Goal: Information Seeking & Learning: Learn about a topic

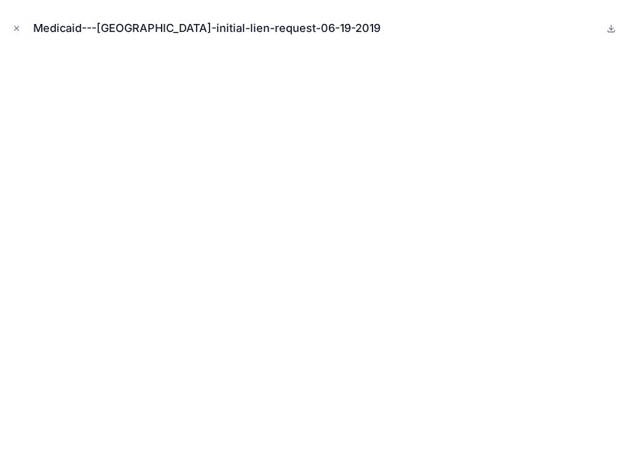
click at [15, 26] on icon "Close modal" at bounding box center [17, 28] width 4 height 4
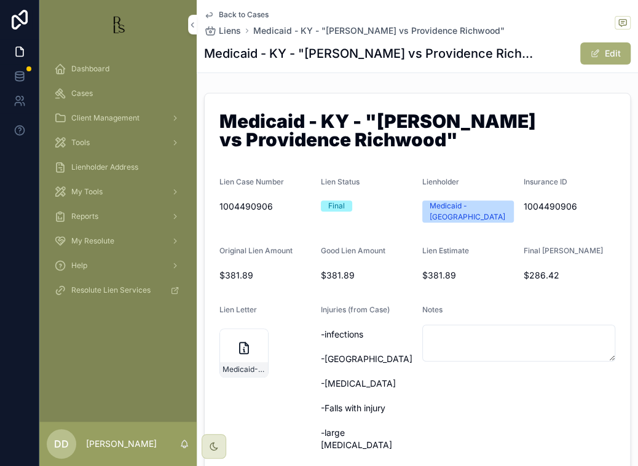
click at [211, 14] on icon "scrollable content" at bounding box center [209, 15] width 10 height 10
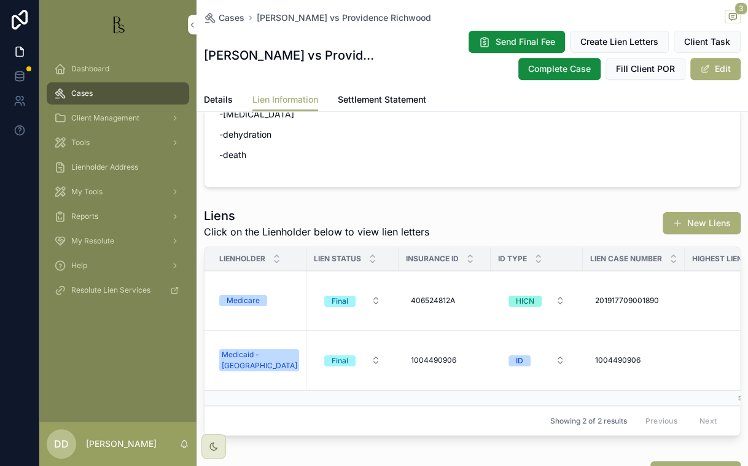
click at [242, 306] on div "Medicare" at bounding box center [243, 300] width 33 height 11
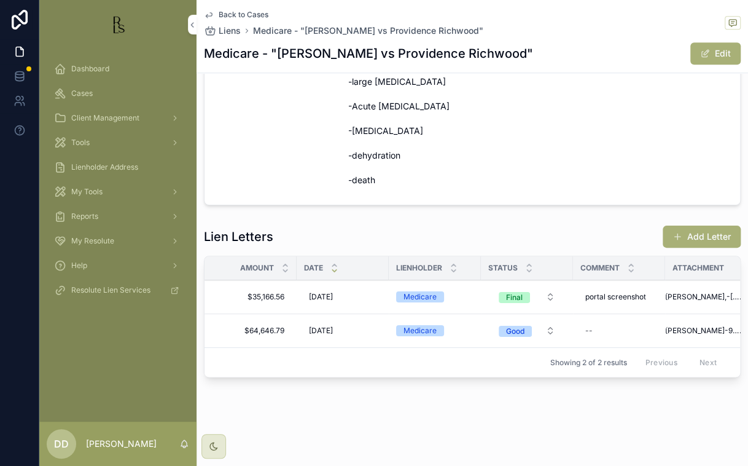
scroll to position [0, 36]
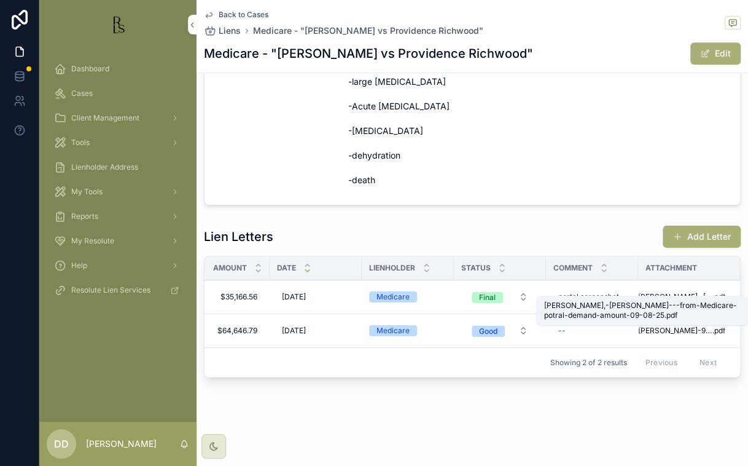
click at [637, 292] on span "[PERSON_NAME],-[PERSON_NAME]---from-Medicare-potral-demand-amount-09-08-25" at bounding box center [675, 297] width 74 height 10
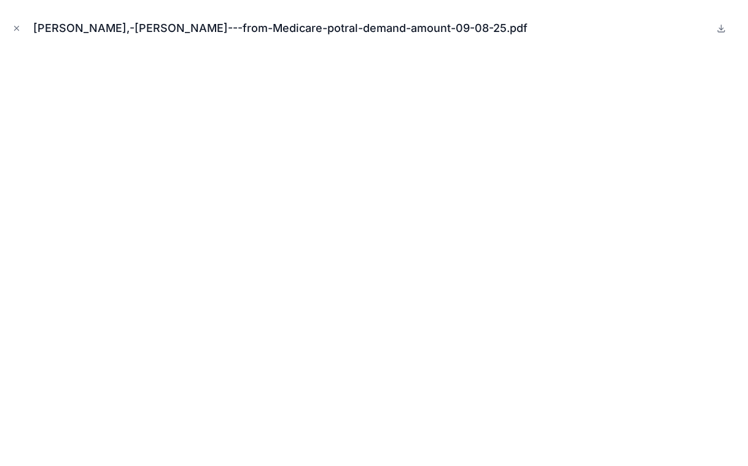
click at [17, 26] on icon "Close modal" at bounding box center [17, 28] width 4 height 4
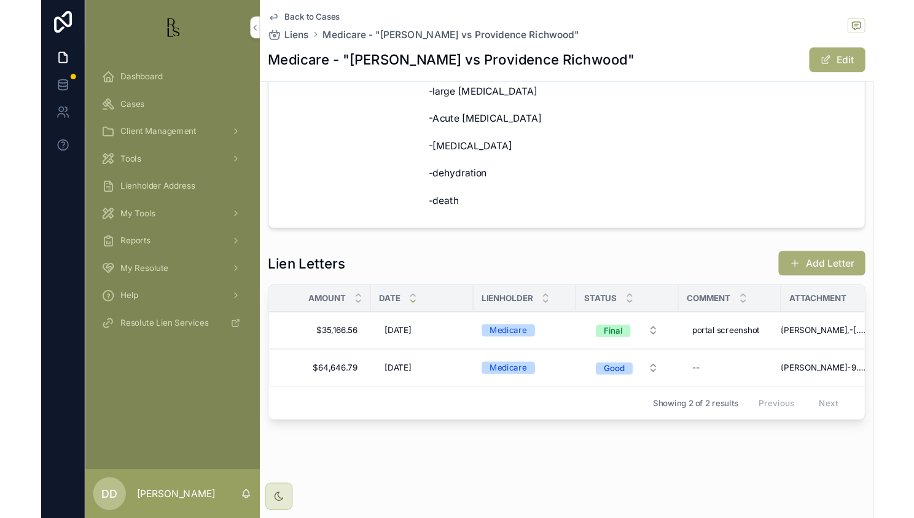
scroll to position [0, 36]
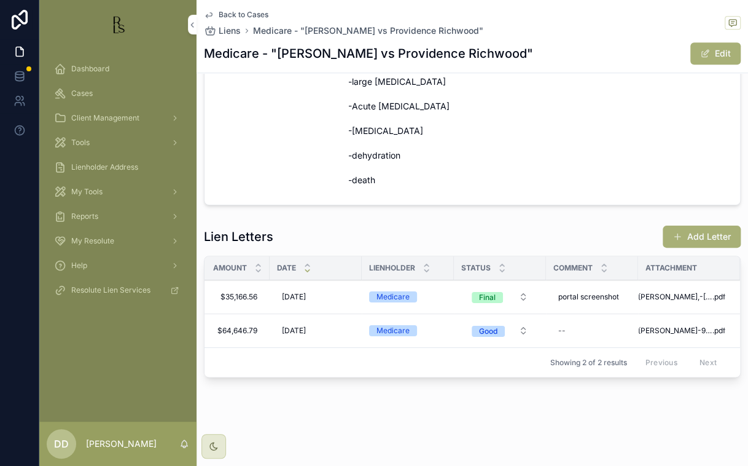
click at [72, 68] on span "Dashboard" at bounding box center [90, 69] width 38 height 10
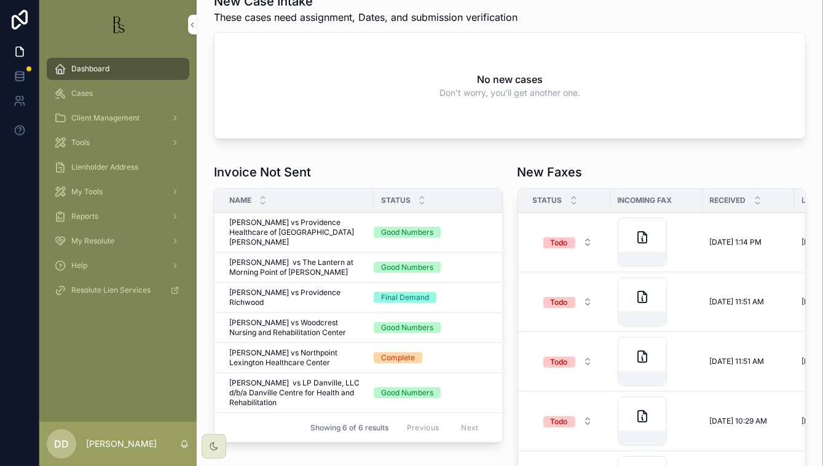
click at [630, 79] on div "No new cases Don't worry, you'll get another one." at bounding box center [509, 86] width 590 height 106
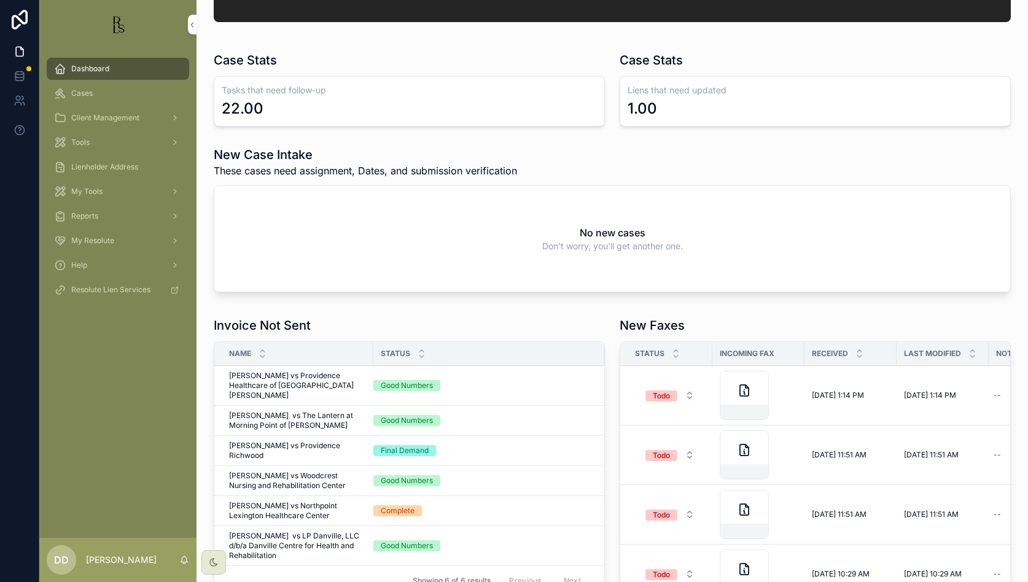
click at [106, 70] on span "Dashboard" at bounding box center [90, 69] width 38 height 10
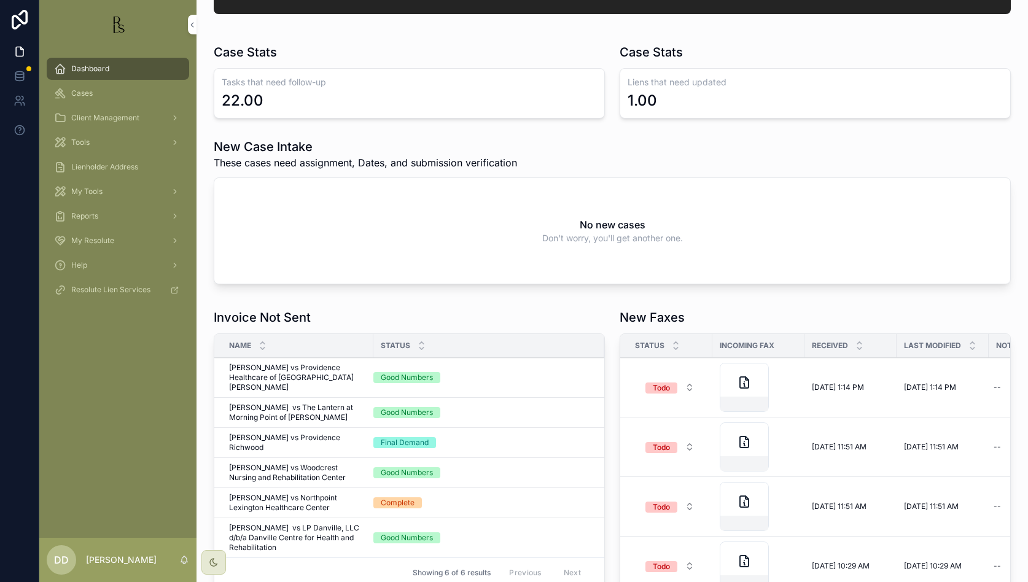
scroll to position [154, 0]
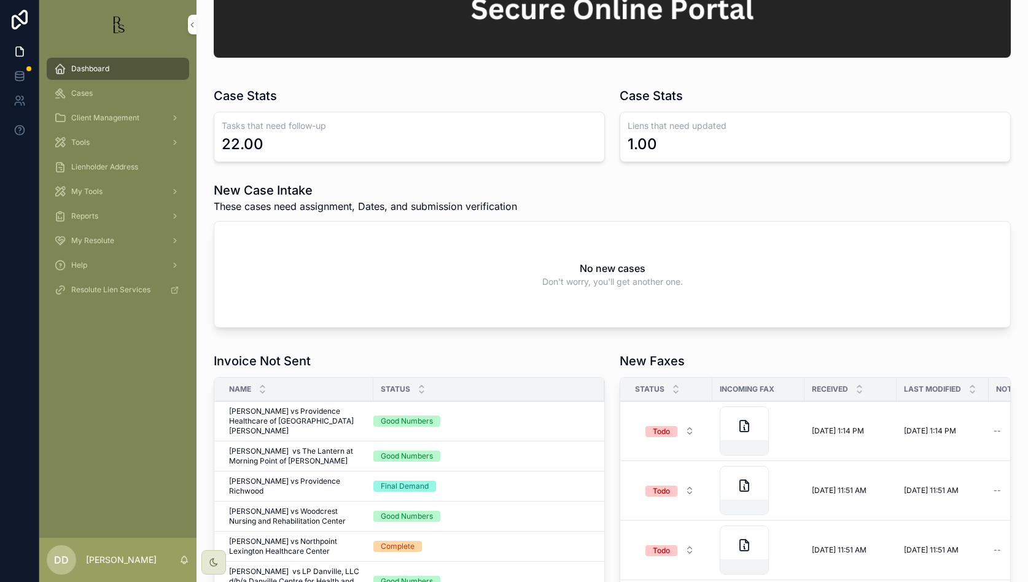
click at [90, 91] on span "Cases" at bounding box center [82, 93] width 22 height 10
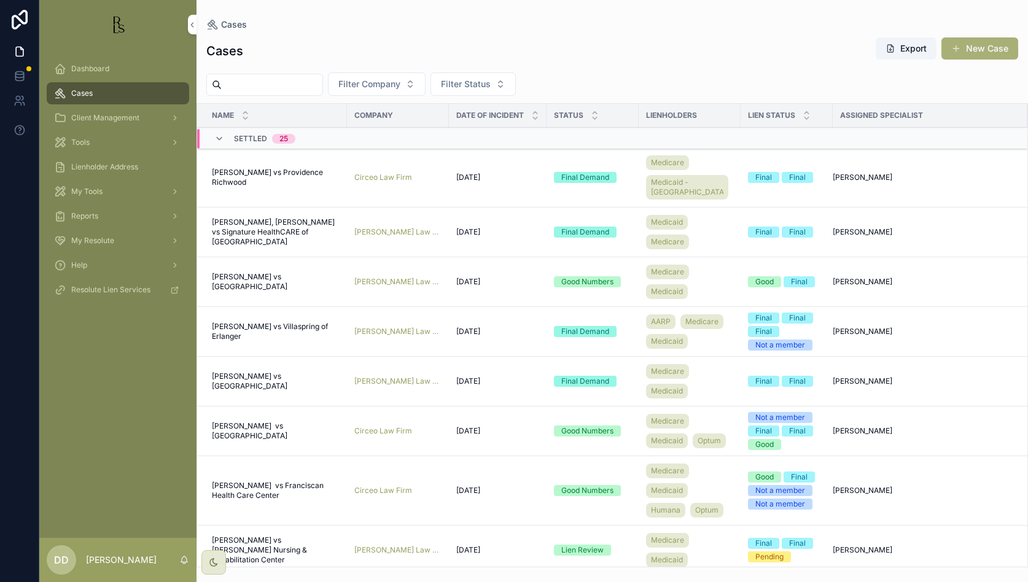
click at [99, 76] on div "Dashboard" at bounding box center [118, 69] width 128 height 20
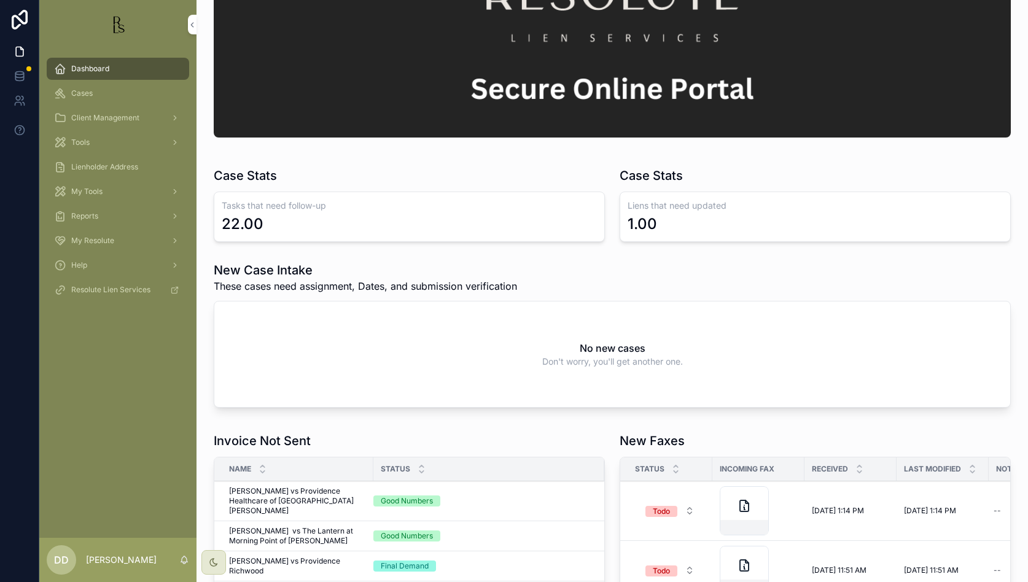
scroll to position [77, 0]
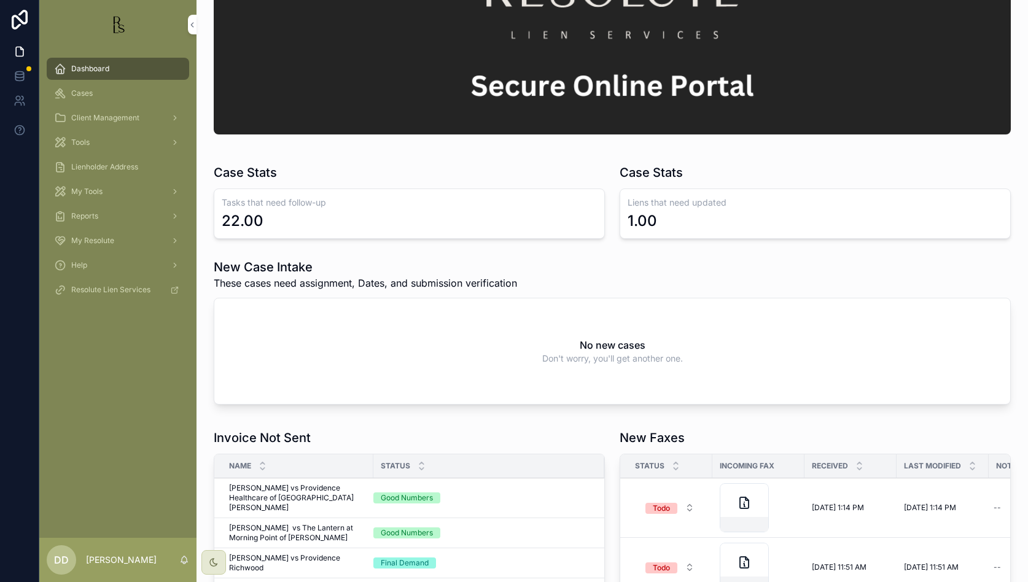
click at [75, 93] on span "Cases" at bounding box center [82, 93] width 22 height 10
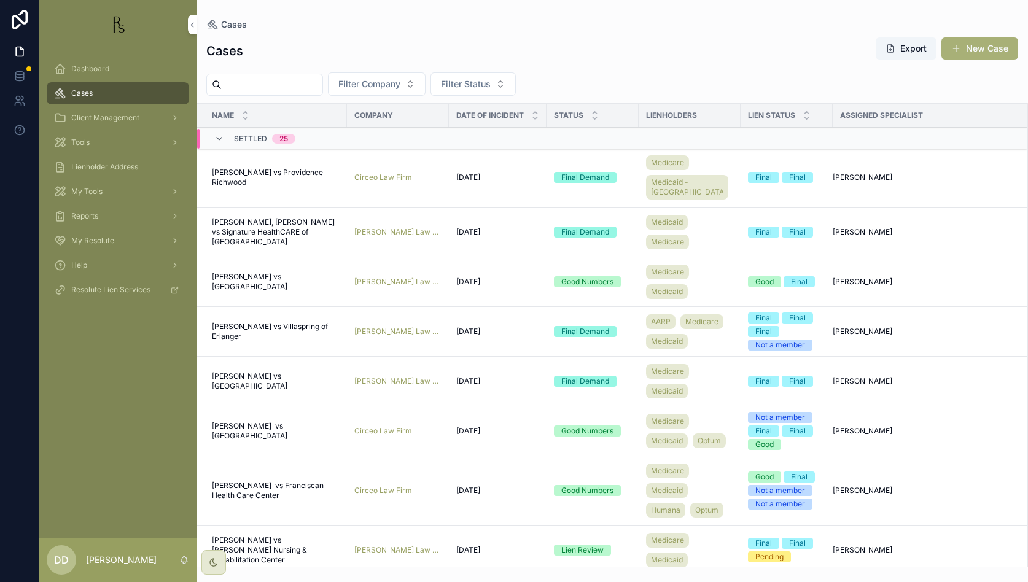
click at [80, 61] on div "Dashboard" at bounding box center [118, 69] width 128 height 20
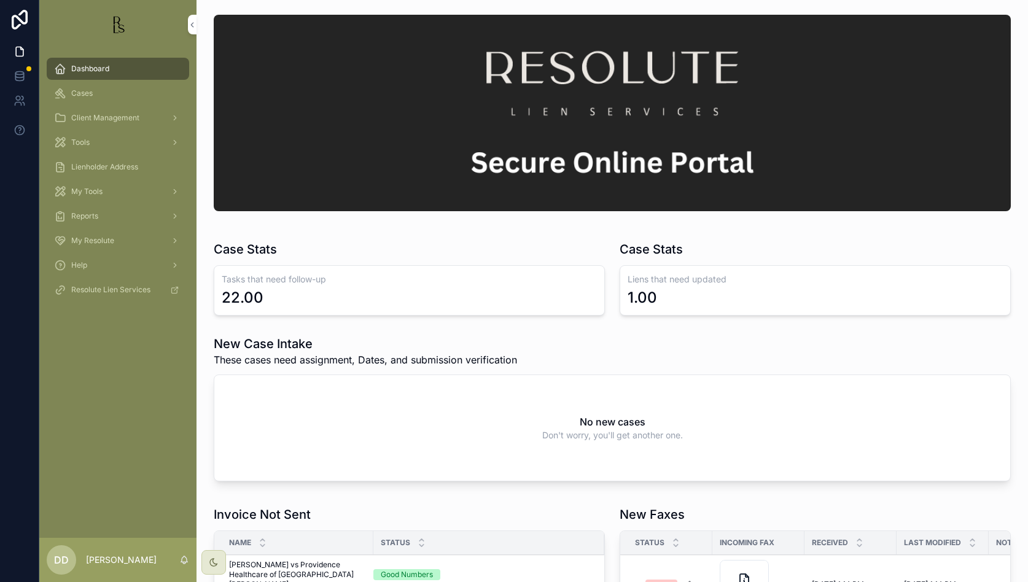
click at [105, 64] on span "Dashboard" at bounding box center [90, 69] width 38 height 10
click at [99, 91] on div "Cases" at bounding box center [118, 94] width 128 height 20
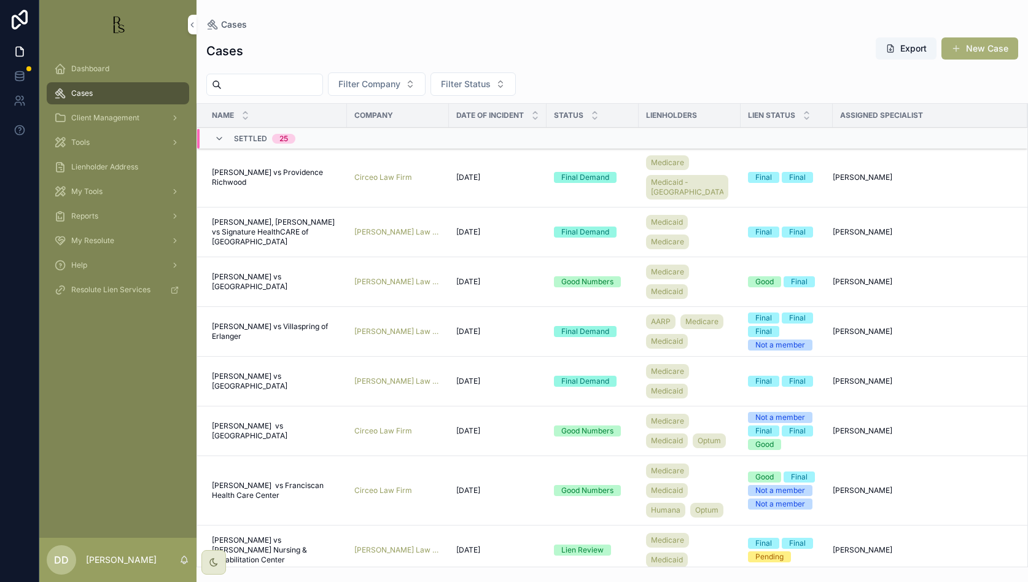
drag, startPoint x: 99, startPoint y: 92, endPoint x: 286, endPoint y: 91, distance: 187.4
click at [286, 91] on input "scrollable content" at bounding box center [272, 84] width 101 height 17
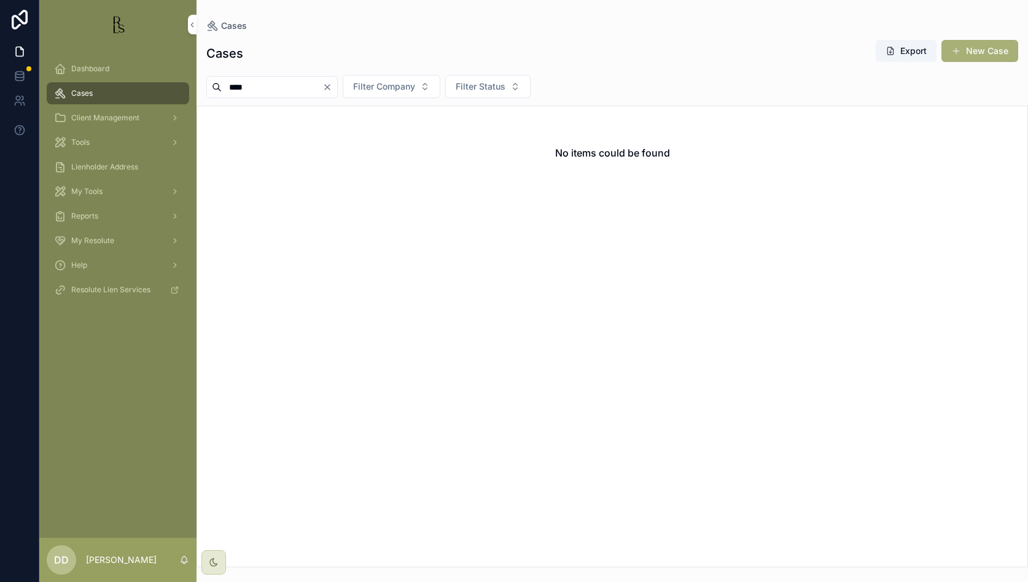
click at [87, 381] on div "Dashboard Cases Client Management Tools Lienholder Address My Tools Reports My …" at bounding box center [117, 293] width 157 height 489
click at [305, 83] on input "****" at bounding box center [272, 87] width 101 height 17
type input "*"
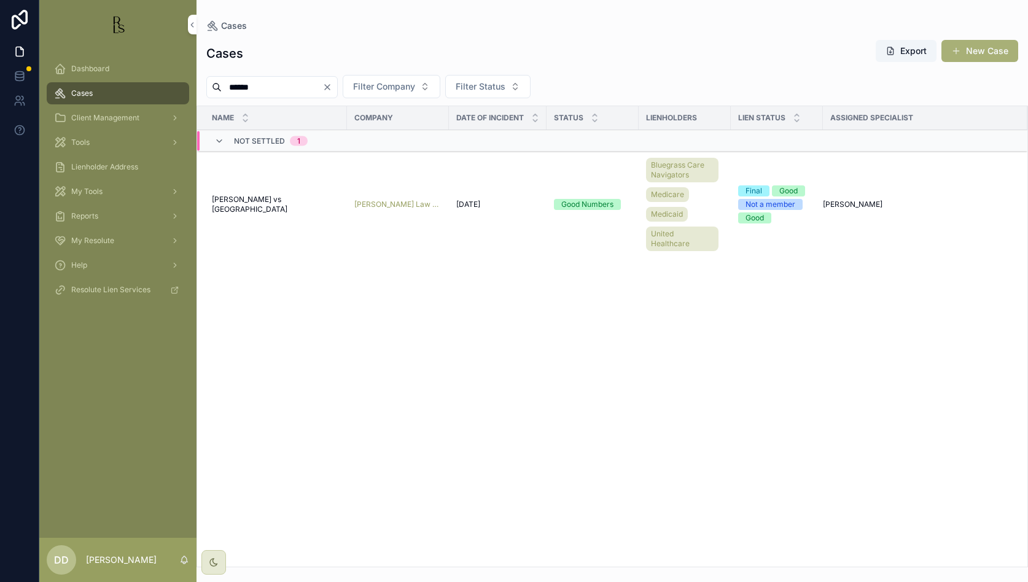
type input "******"
click at [245, 202] on span "[PERSON_NAME] vs [GEOGRAPHIC_DATA]" at bounding box center [276, 205] width 128 height 20
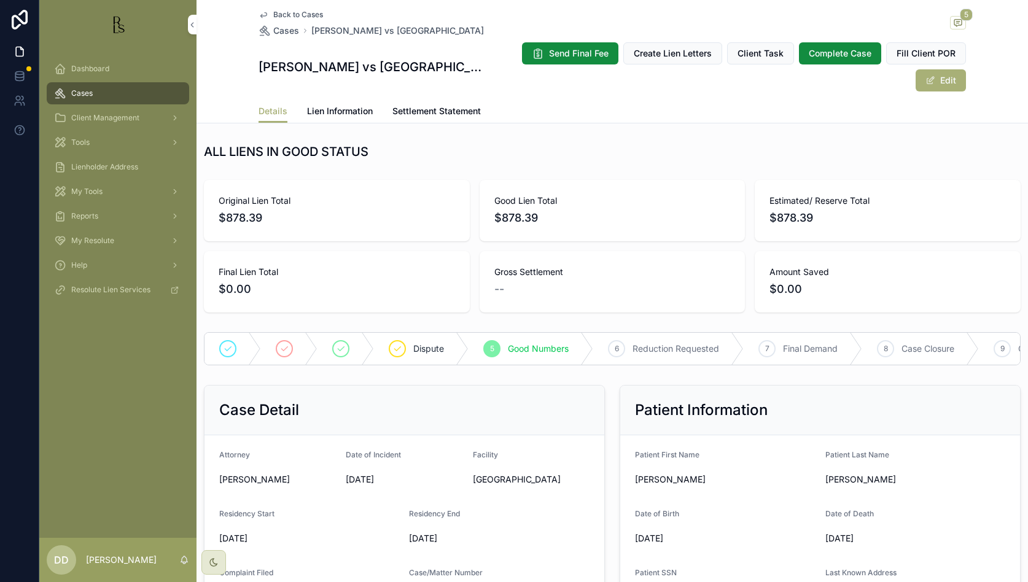
click at [311, 100] on link "Lien Information" at bounding box center [340, 112] width 66 height 25
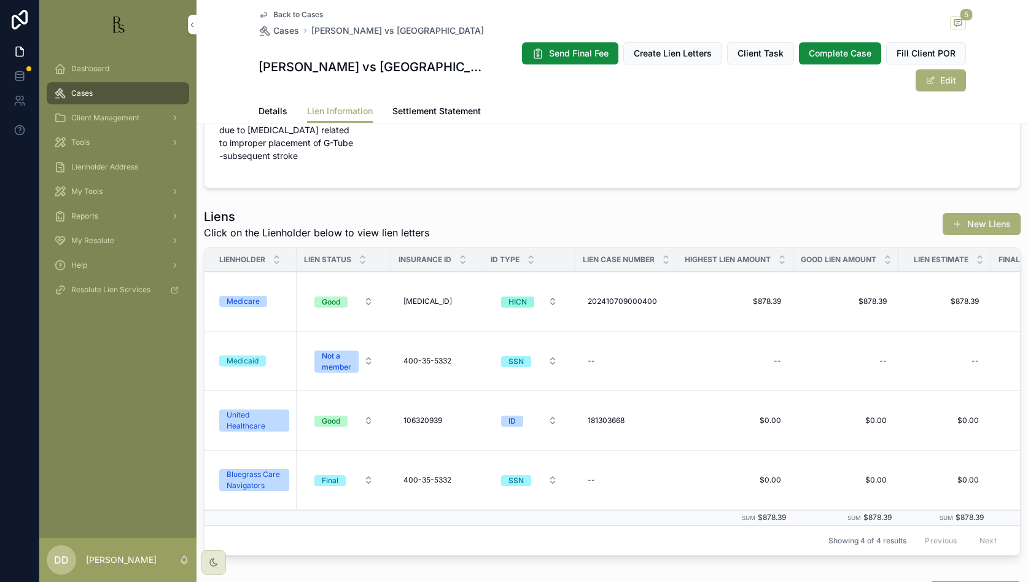
scroll to position [77, 0]
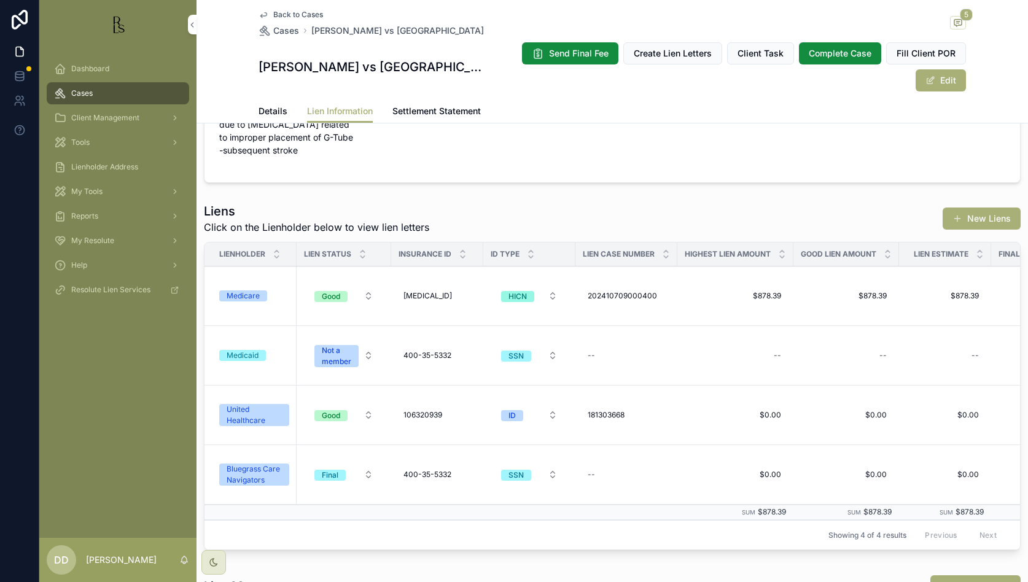
click at [241, 415] on div "United Healthcare" at bounding box center [254, 415] width 55 height 22
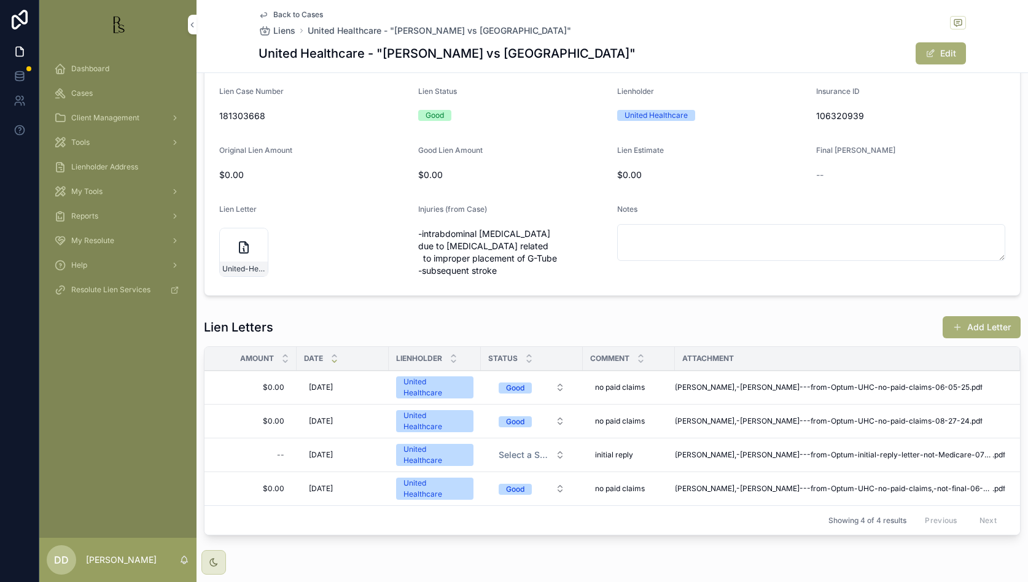
scroll to position [77, 0]
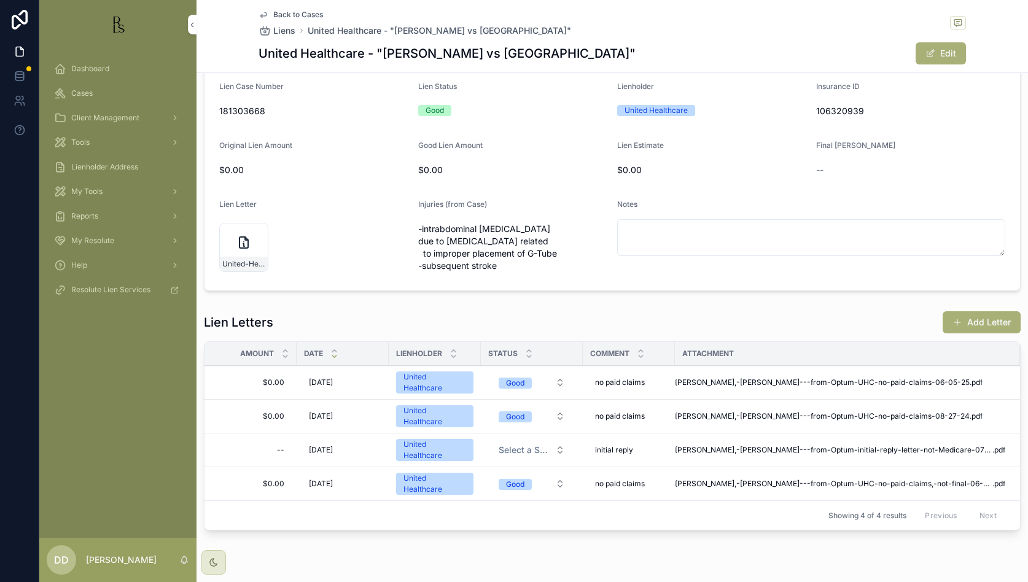
click at [637, 324] on button "Add Letter" at bounding box center [982, 322] width 78 height 22
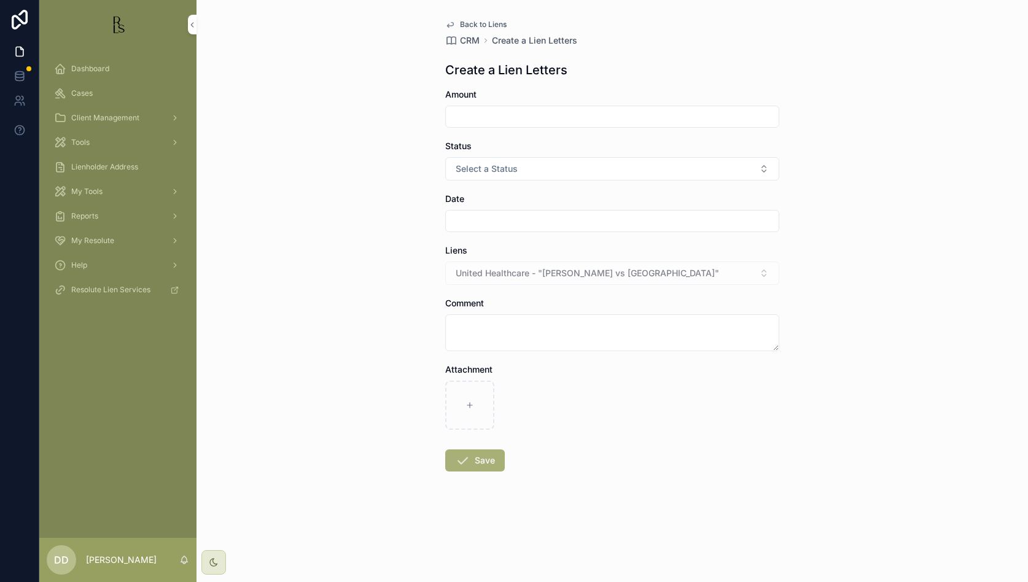
click at [536, 166] on button "Select a Status" at bounding box center [612, 168] width 334 height 23
click at [637, 227] on div "Back to Liens CRM Create a Lien Letters Create a Lien Letters Amount Status Sel…" at bounding box center [613, 291] width 832 height 582
click at [499, 220] on input "scrollable content" at bounding box center [612, 221] width 333 height 17
click at [566, 352] on button "6" at bounding box center [568, 349] width 22 height 22
type input "*********"
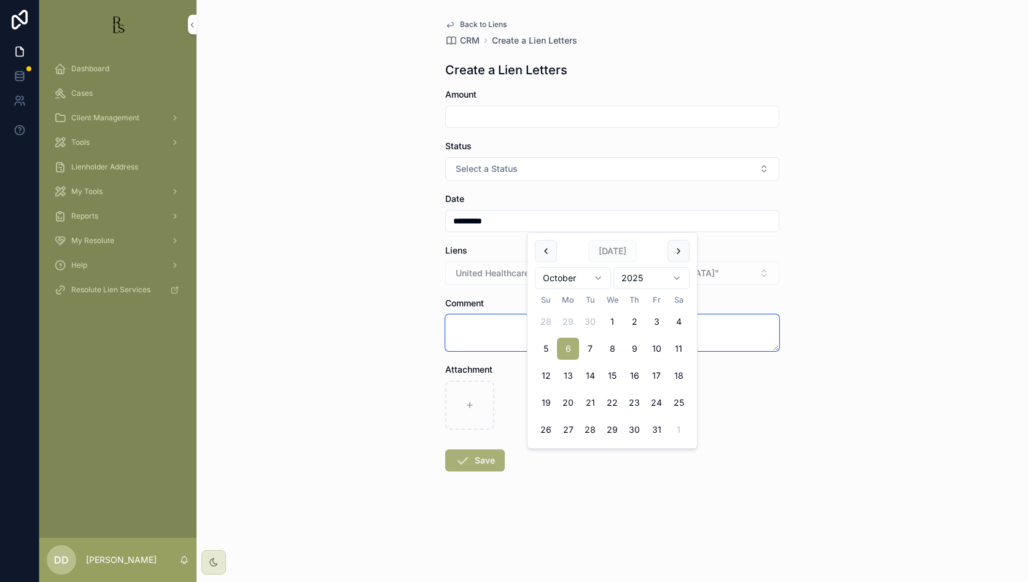
click at [469, 327] on textarea "scrollable content" at bounding box center [612, 333] width 334 height 37
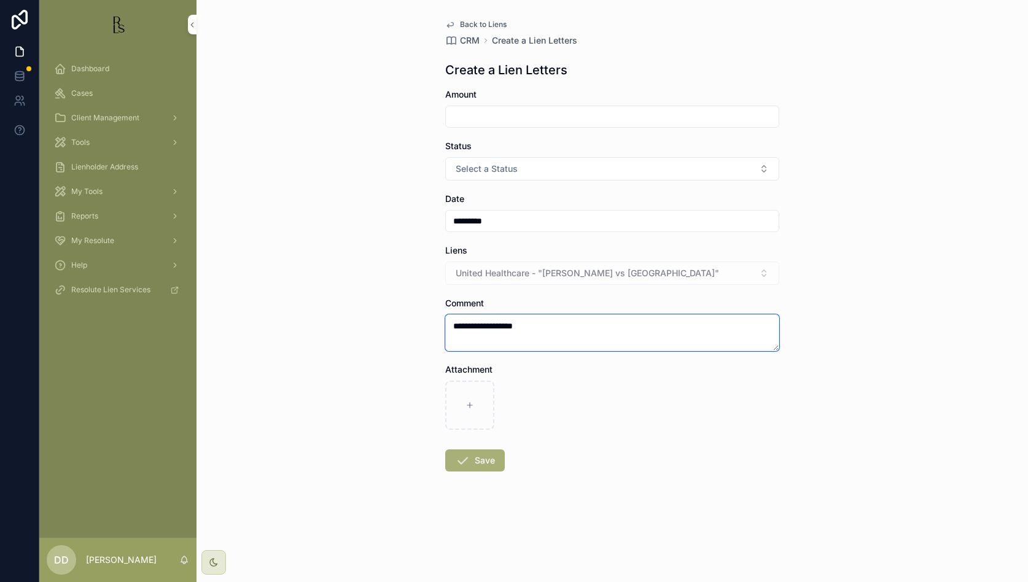
type textarea "**********"
click at [507, 106] on div "scrollable content" at bounding box center [612, 117] width 334 height 22
click at [515, 111] on input "scrollable content" at bounding box center [612, 116] width 333 height 17
type input "*****"
click at [597, 173] on button "Select a Status" at bounding box center [612, 168] width 334 height 23
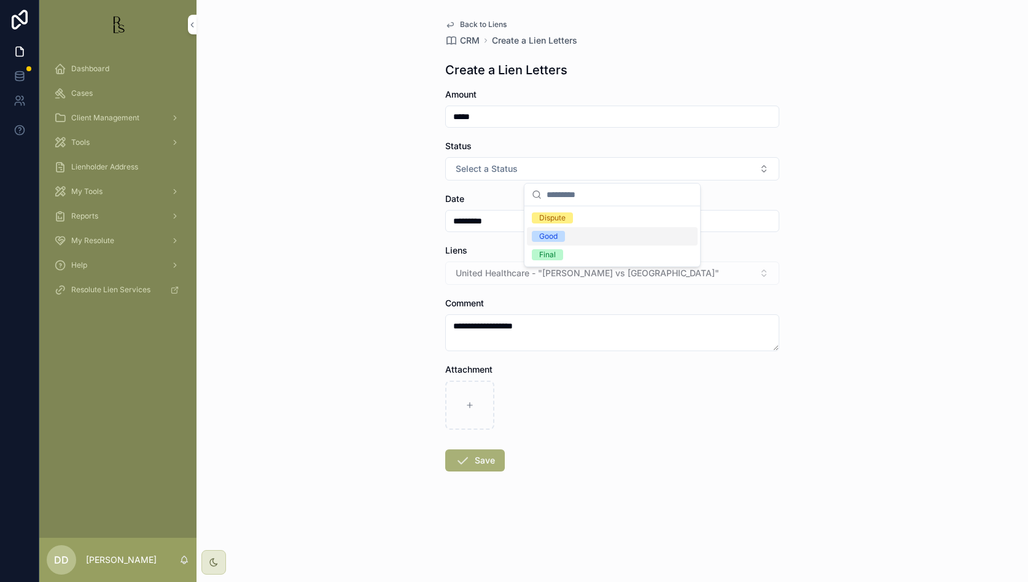
click at [589, 240] on div "Good" at bounding box center [612, 236] width 171 height 18
click at [475, 405] on div "scrollable content" at bounding box center [469, 405] width 49 height 49
type input "**********"
click at [478, 463] on button "Save" at bounding box center [475, 461] width 60 height 22
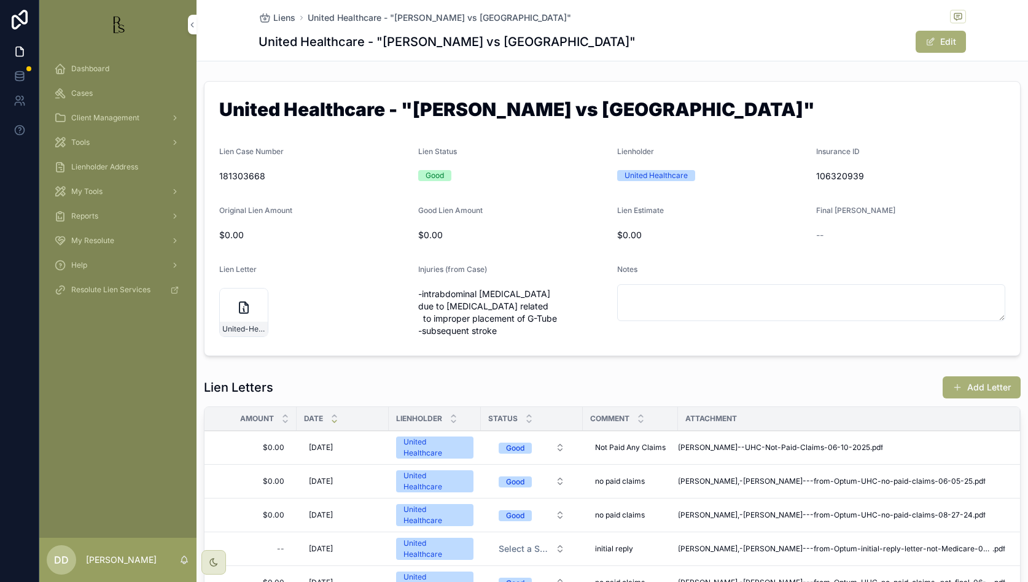
click at [74, 393] on div "Dashboard Cases Client Management Tools Lienholder Address My Tools Reports My …" at bounding box center [117, 293] width 157 height 489
click at [101, 77] on div "Dashboard" at bounding box center [118, 69] width 128 height 20
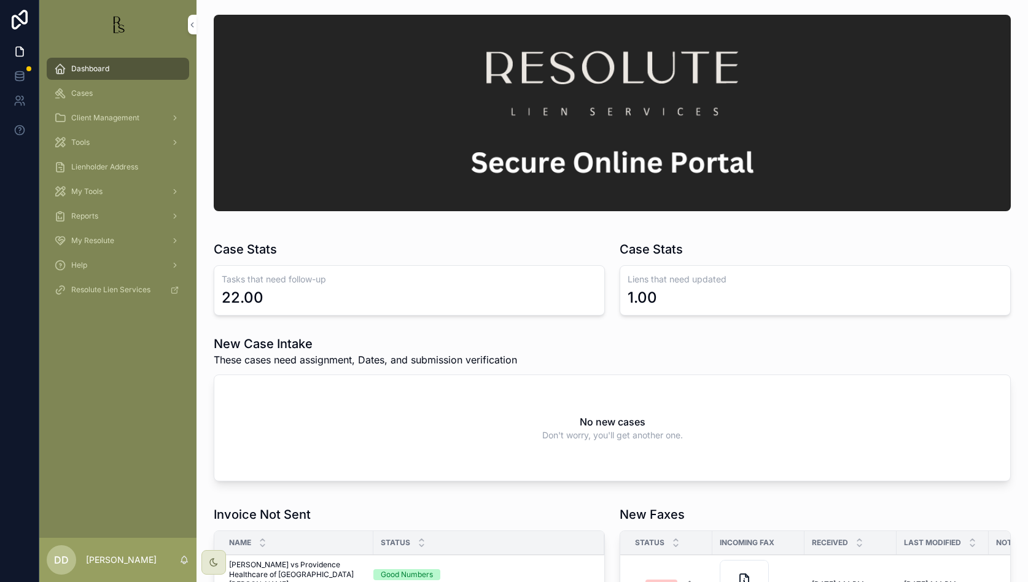
click at [86, 88] on span "Cases" at bounding box center [82, 93] width 22 height 10
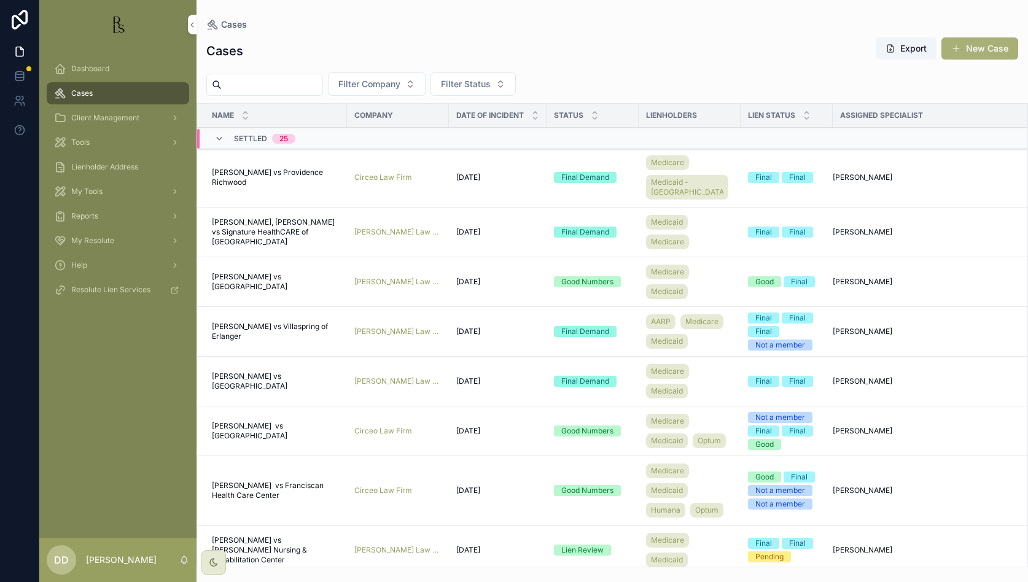
click at [220, 138] on icon "scrollable content" at bounding box center [219, 139] width 10 height 10
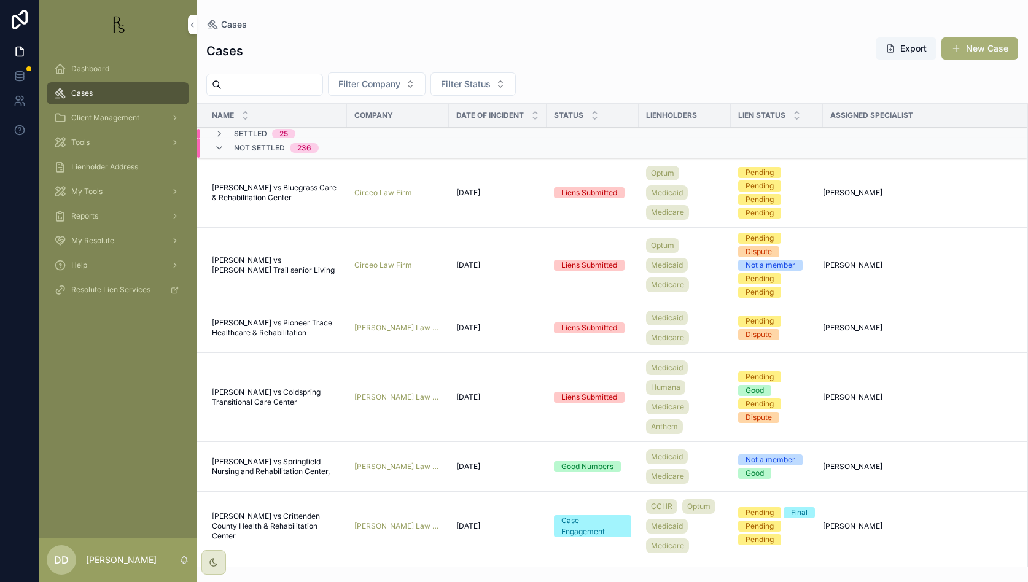
click at [264, 146] on span "Not Settled" at bounding box center [259, 148] width 51 height 10
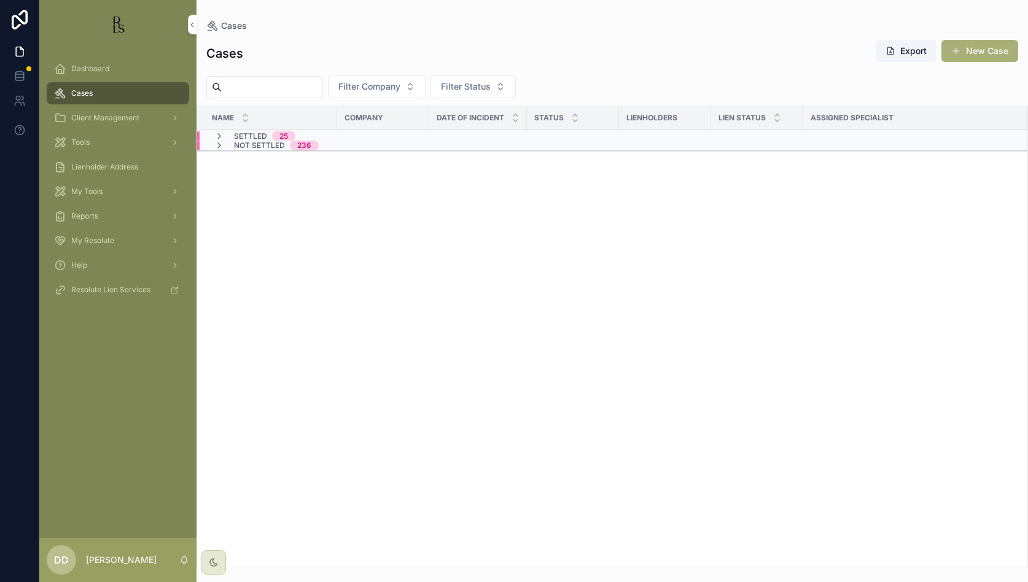
click at [289, 149] on div "Not Settled 236" at bounding box center [276, 146] width 85 height 10
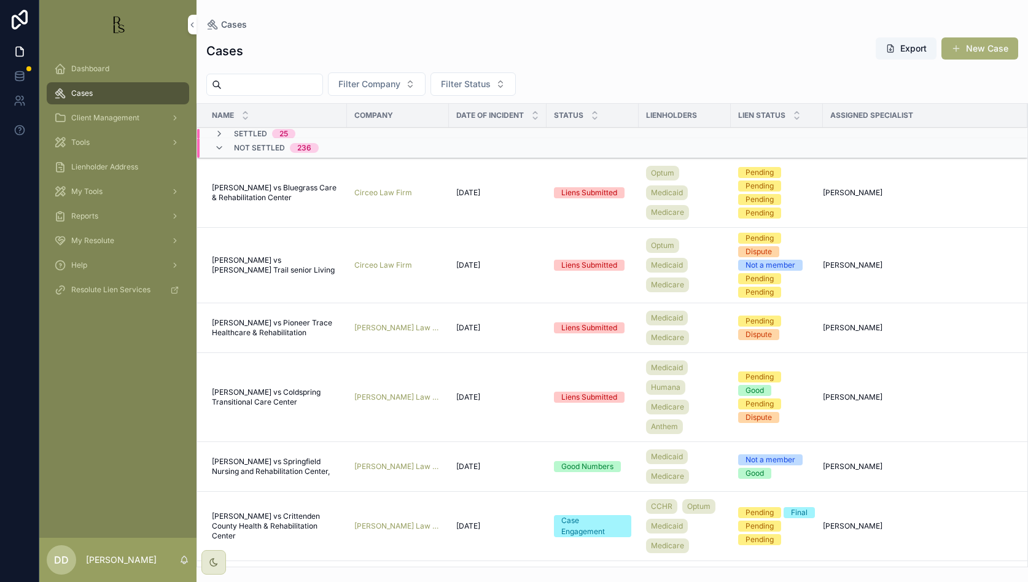
click at [266, 84] on input "scrollable content" at bounding box center [272, 84] width 101 height 17
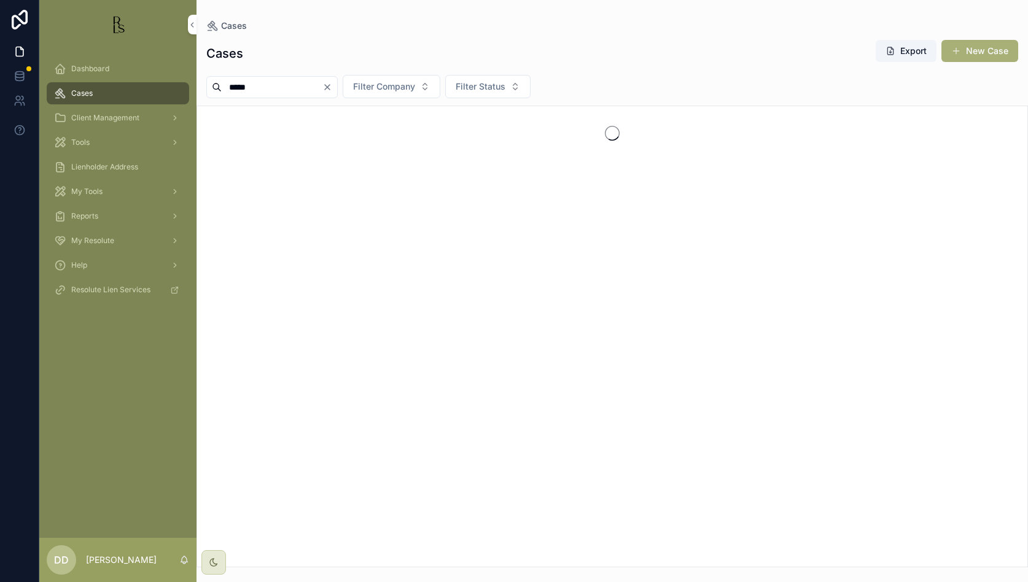
type input "*****"
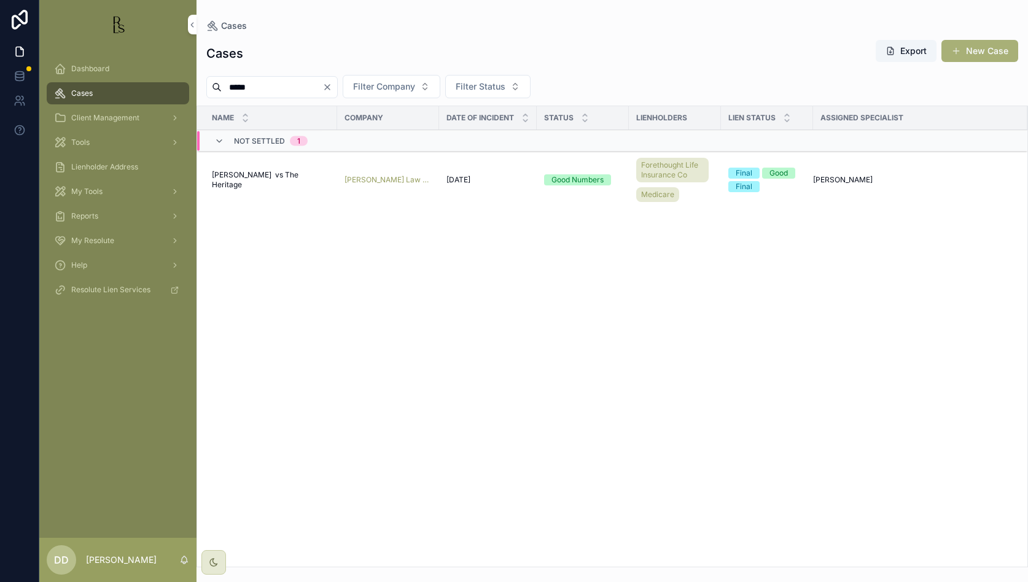
click at [68, 371] on div "Dashboard Cases Client Management Tools Lienholder Address My Tools Reports My …" at bounding box center [117, 293] width 157 height 489
click at [286, 178] on span "[PERSON_NAME] vs The Heritage" at bounding box center [271, 180] width 118 height 20
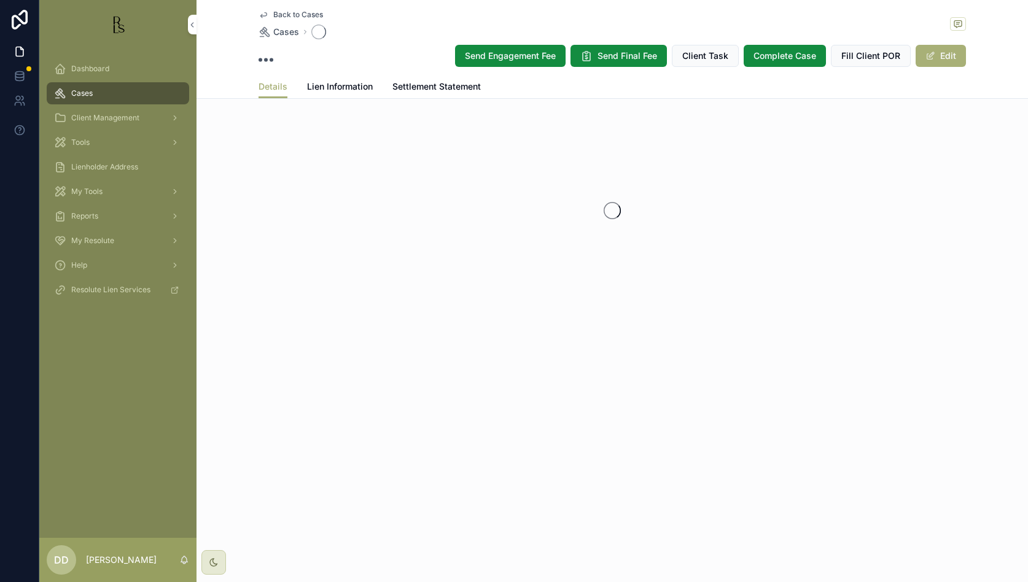
click at [286, 178] on div "scrollable content" at bounding box center [613, 211] width 832 height 194
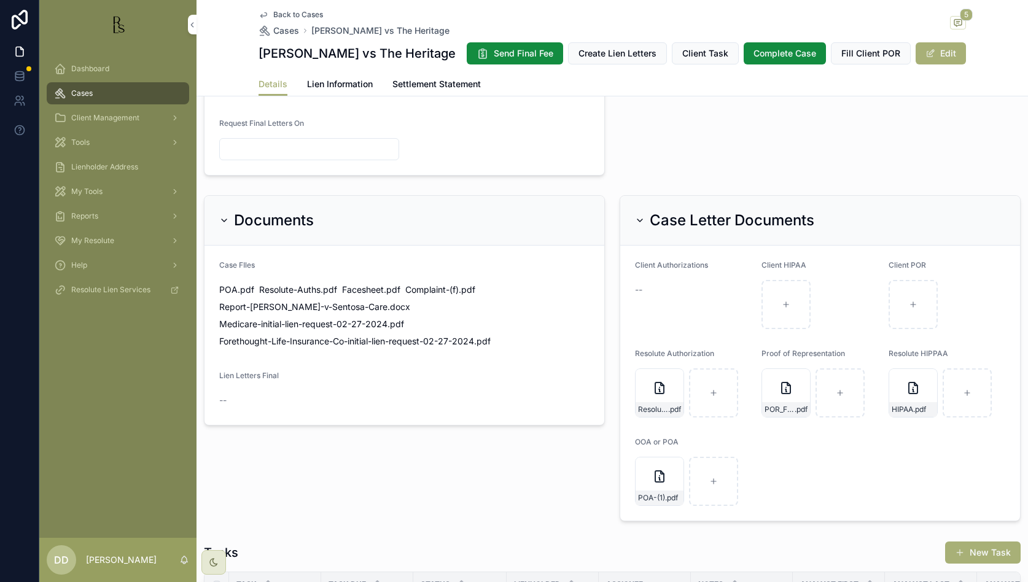
scroll to position [691, 0]
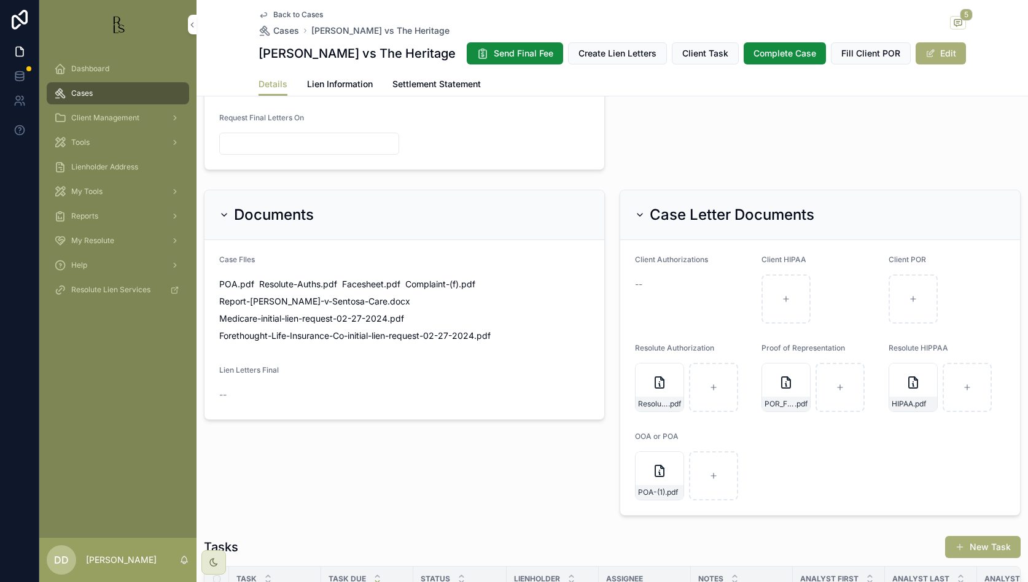
click at [226, 214] on icon "scrollable content" at bounding box center [224, 215] width 10 height 10
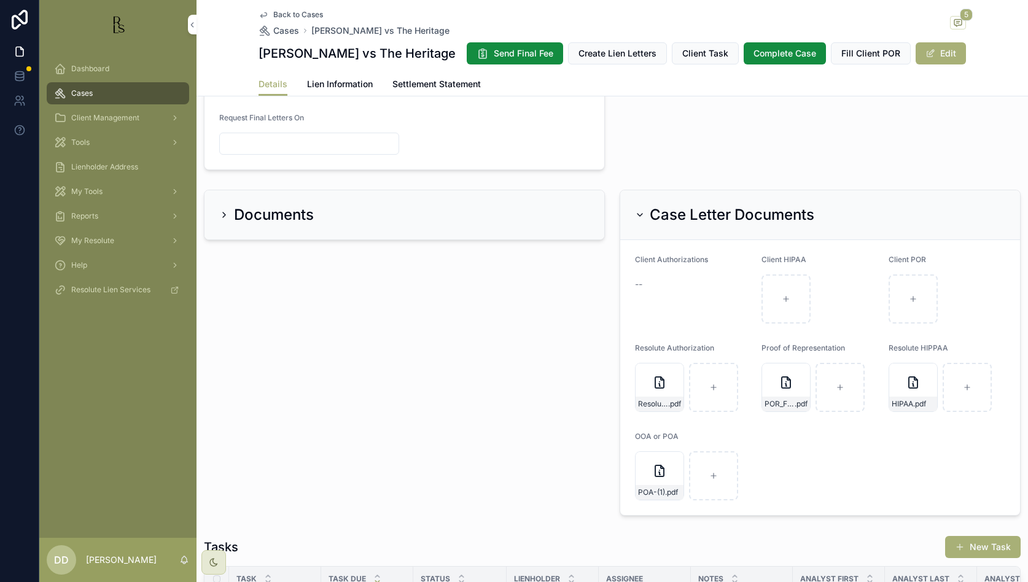
click at [226, 214] on icon "scrollable content" at bounding box center [224, 215] width 10 height 10
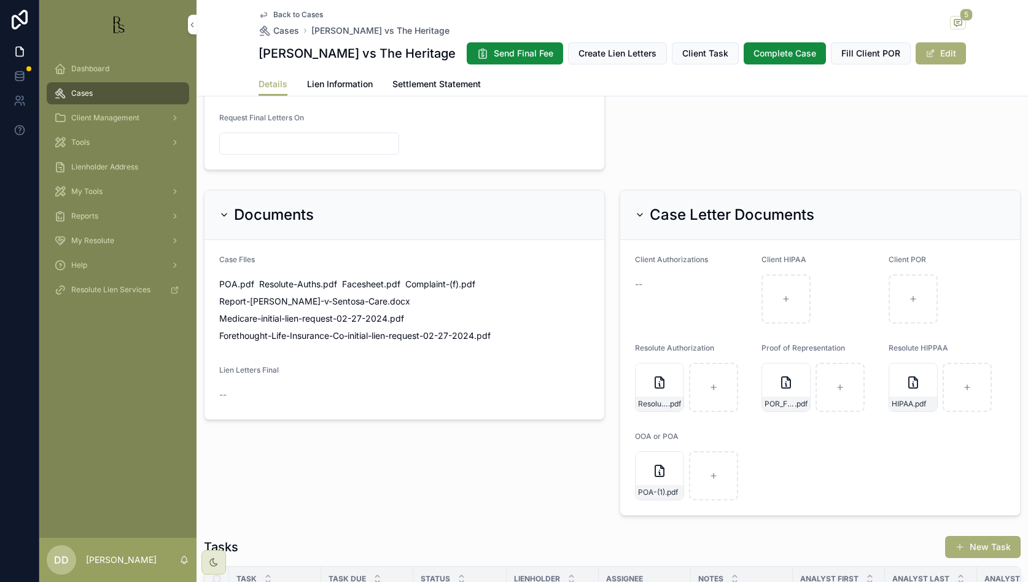
click at [223, 391] on span "--" at bounding box center [222, 395] width 7 height 12
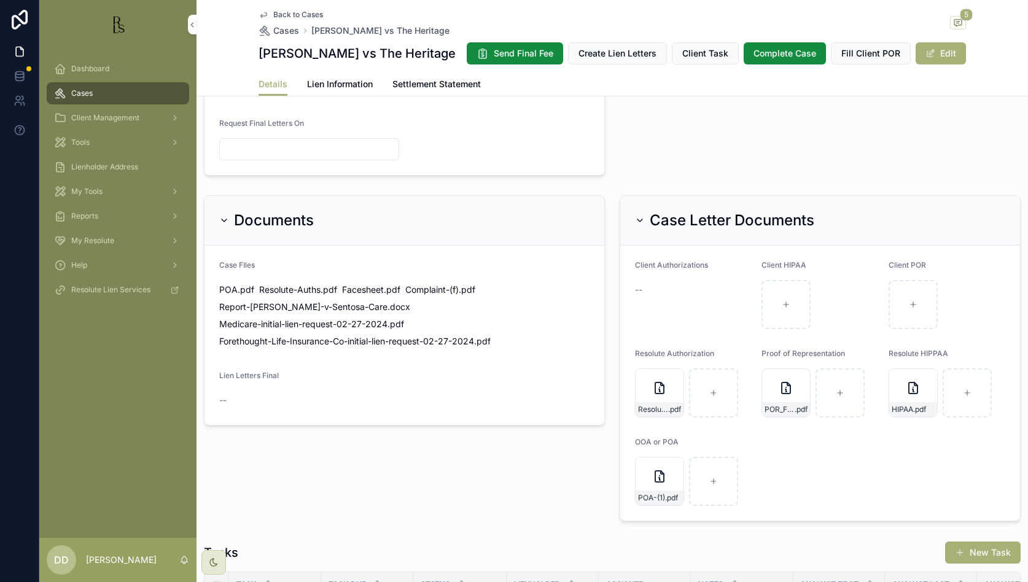
scroll to position [664, 0]
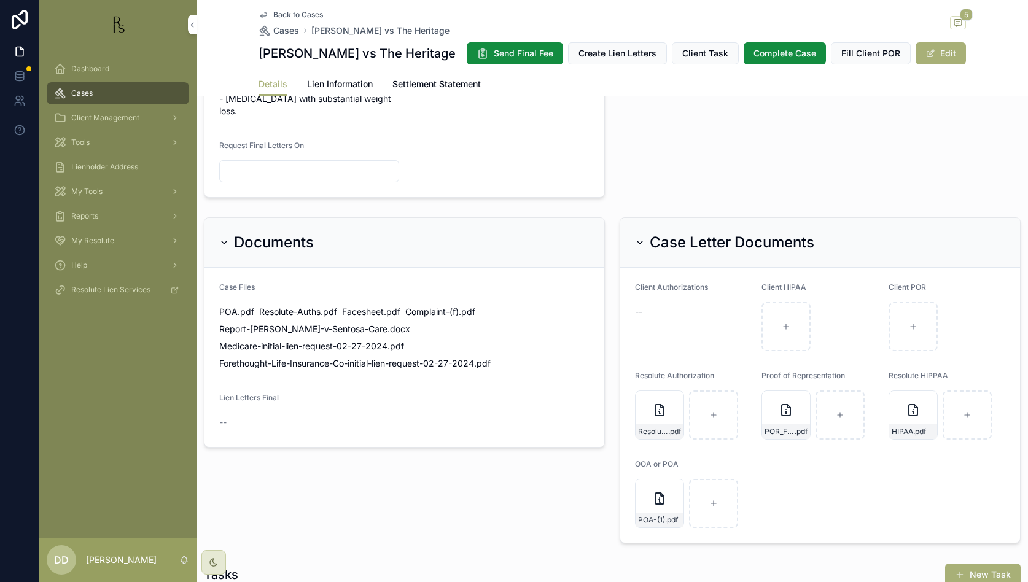
click at [348, 88] on span "Lien Information" at bounding box center [340, 84] width 66 height 12
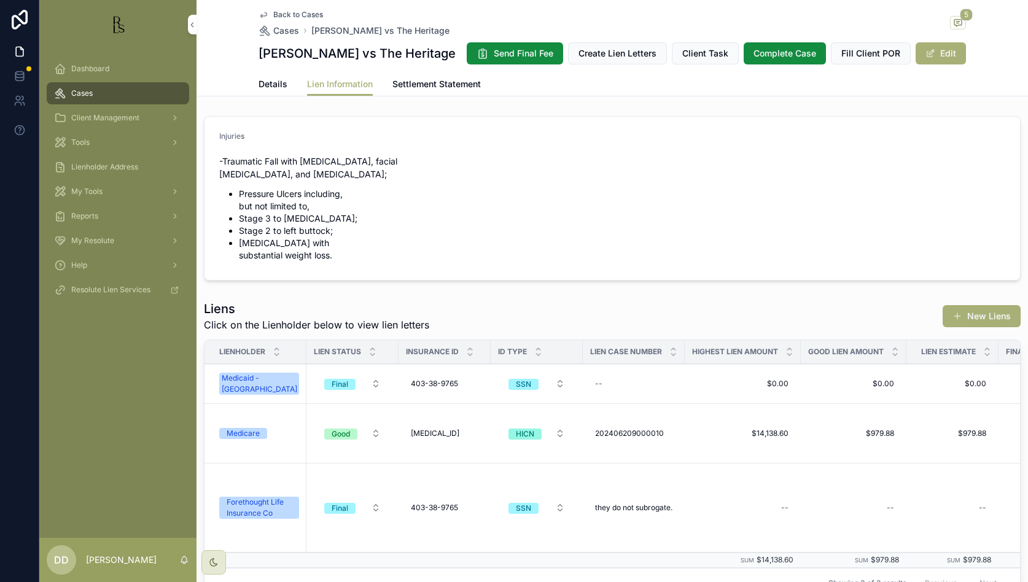
click at [270, 85] on span "Details" at bounding box center [273, 84] width 29 height 12
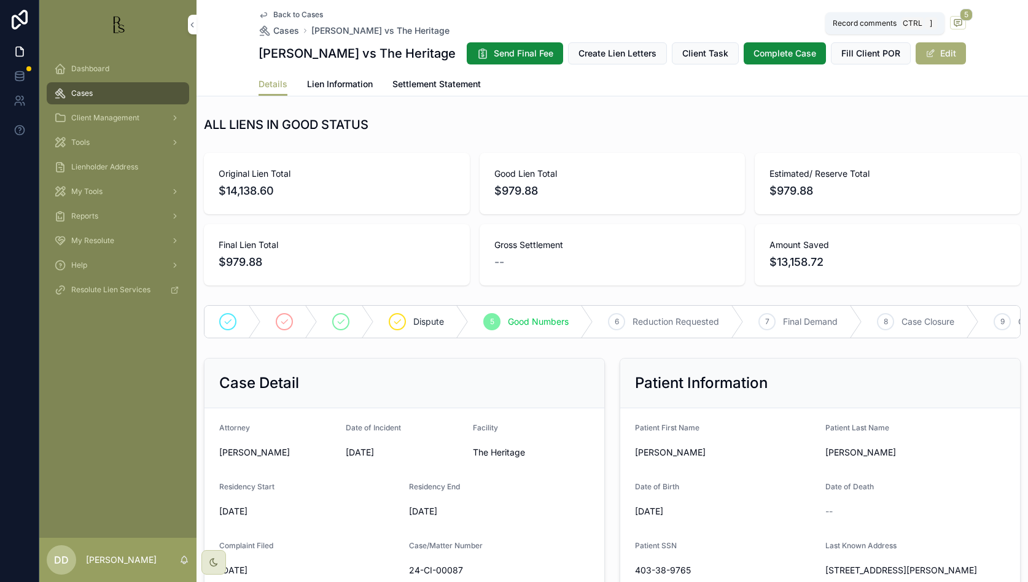
click at [637, 20] on span "5" at bounding box center [966, 15] width 13 height 12
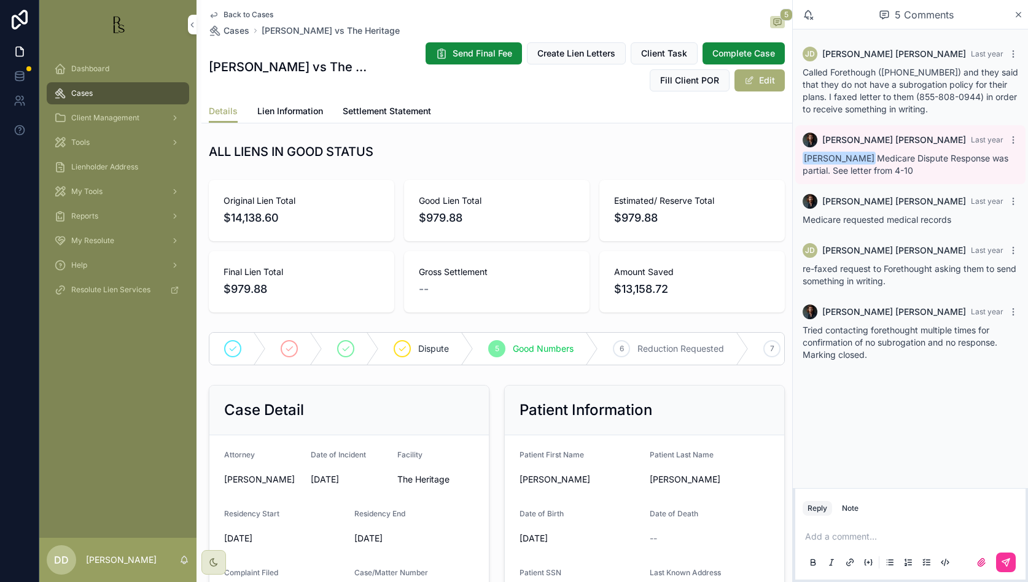
click at [637, 15] on icon "scrollable content" at bounding box center [1018, 15] width 9 height 10
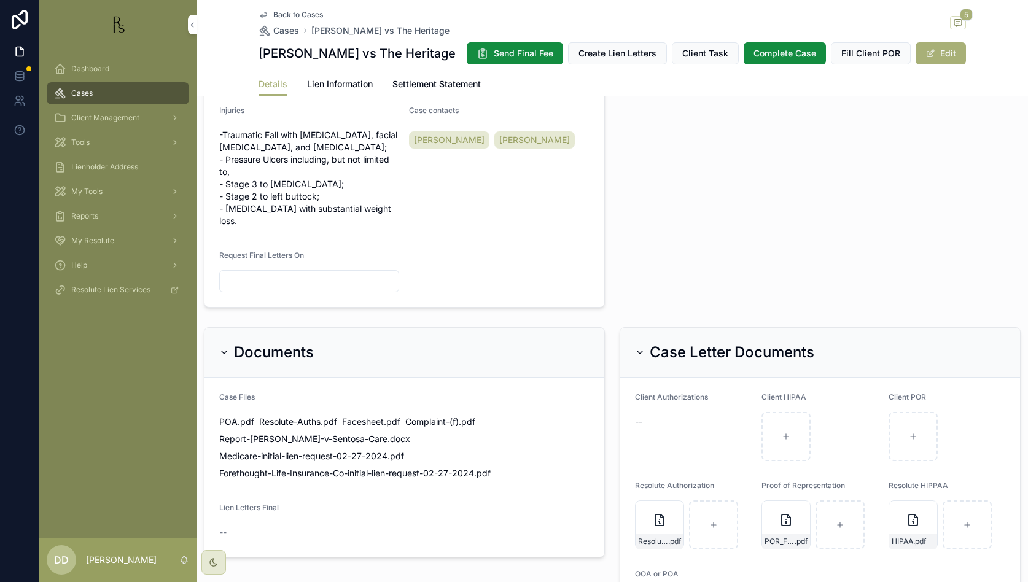
scroll to position [614, 0]
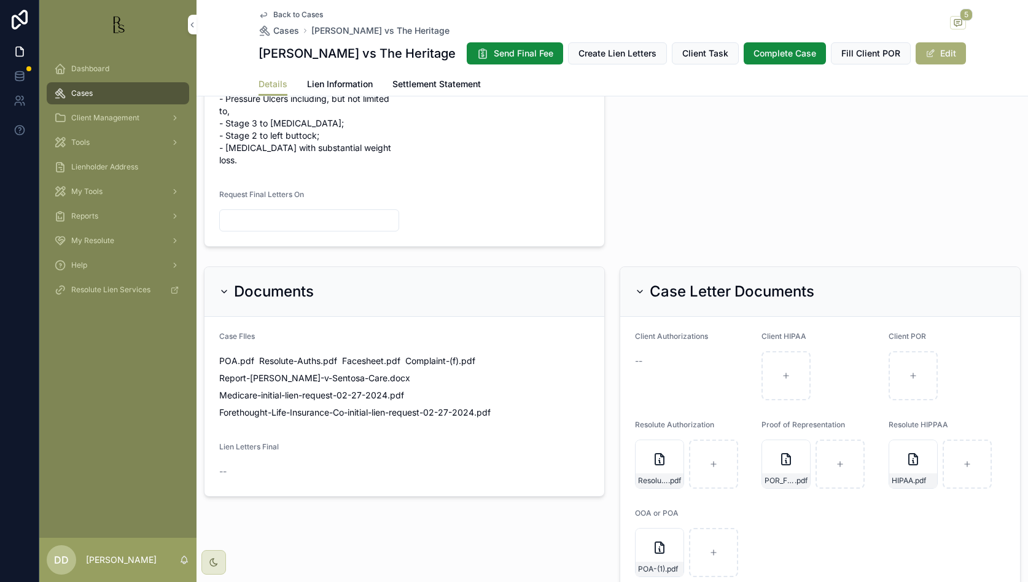
click at [223, 464] on div "--" at bounding box center [309, 472] width 181 height 20
click at [630, 58] on span "Create Lien Letters" at bounding box center [618, 53] width 78 height 12
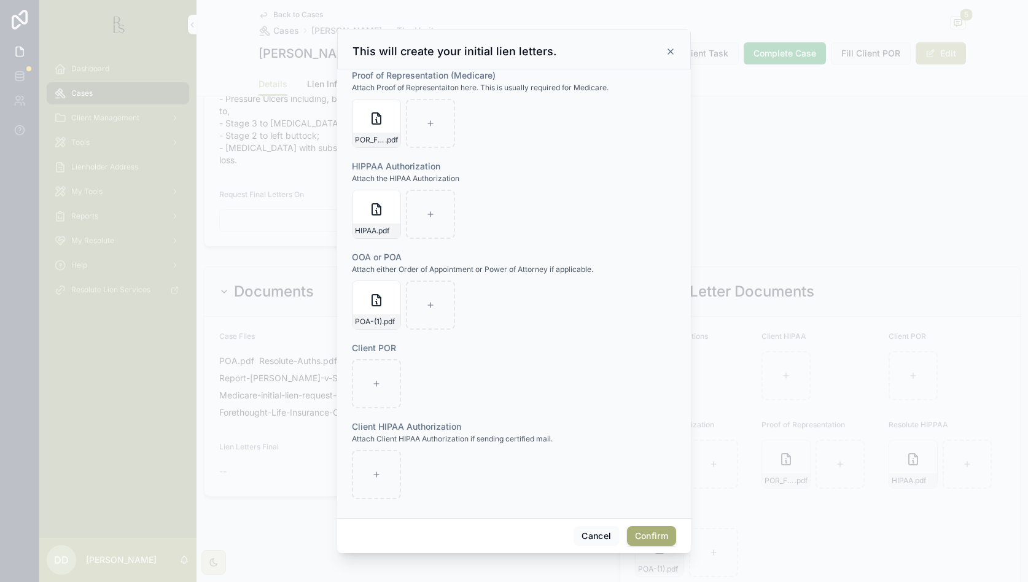
scroll to position [67, 0]
click at [637, 49] on icon at bounding box center [671, 52] width 10 height 10
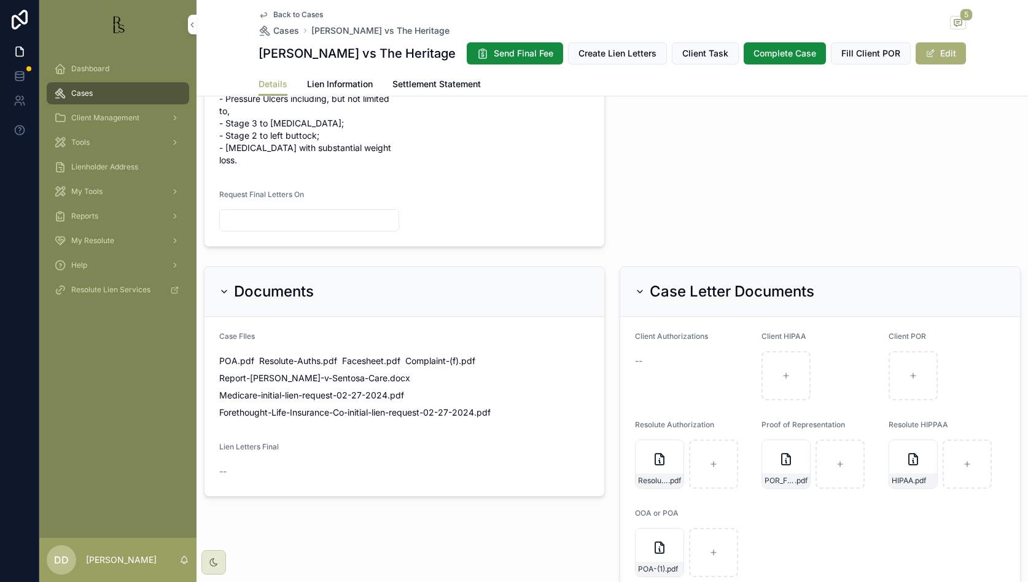
click at [637, 60] on button "Edit" at bounding box center [941, 53] width 50 height 22
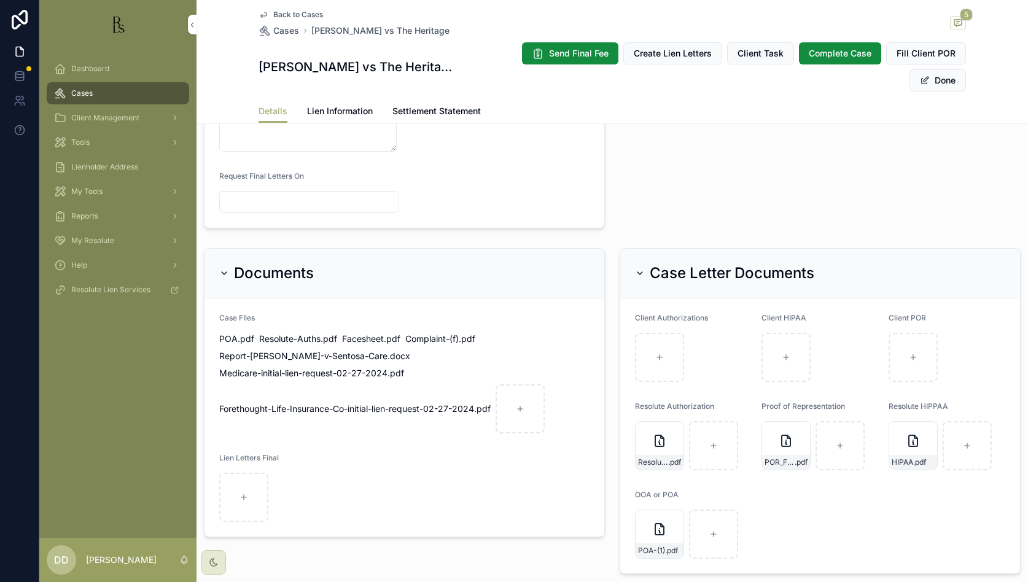
scroll to position [852, 0]
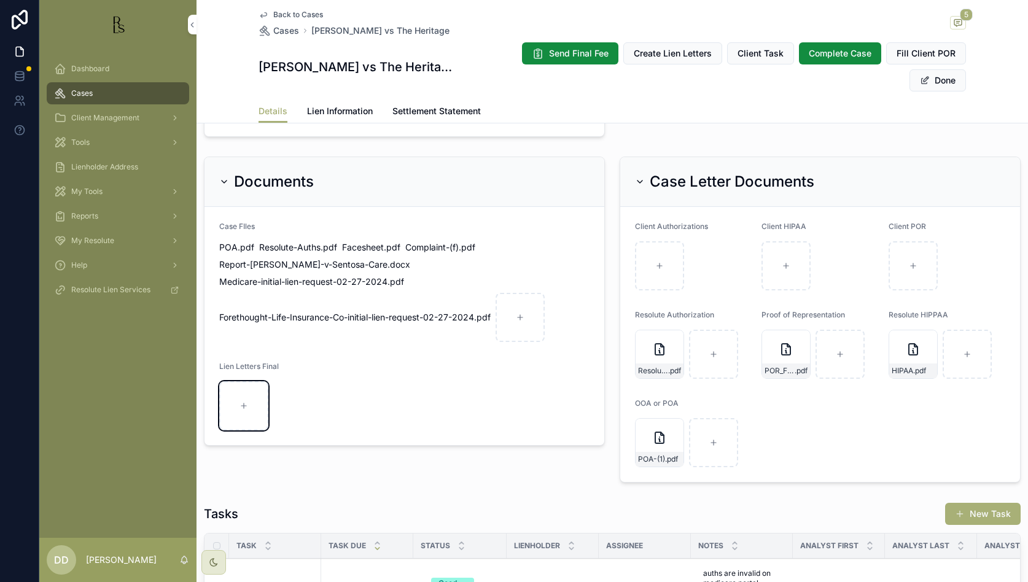
click at [243, 402] on icon "scrollable content" at bounding box center [244, 406] width 9 height 9
type input "**********"
drag, startPoint x: 441, startPoint y: 55, endPoint x: 251, endPoint y: 53, distance: 189.8
click at [251, 53] on div "Back to Cases Cases [PERSON_NAME] vs The Heritage 5 [PERSON_NAME] vs The Herita…" at bounding box center [613, 61] width 832 height 123
copy h1 "[PERSON_NAME] vs The Heritage"
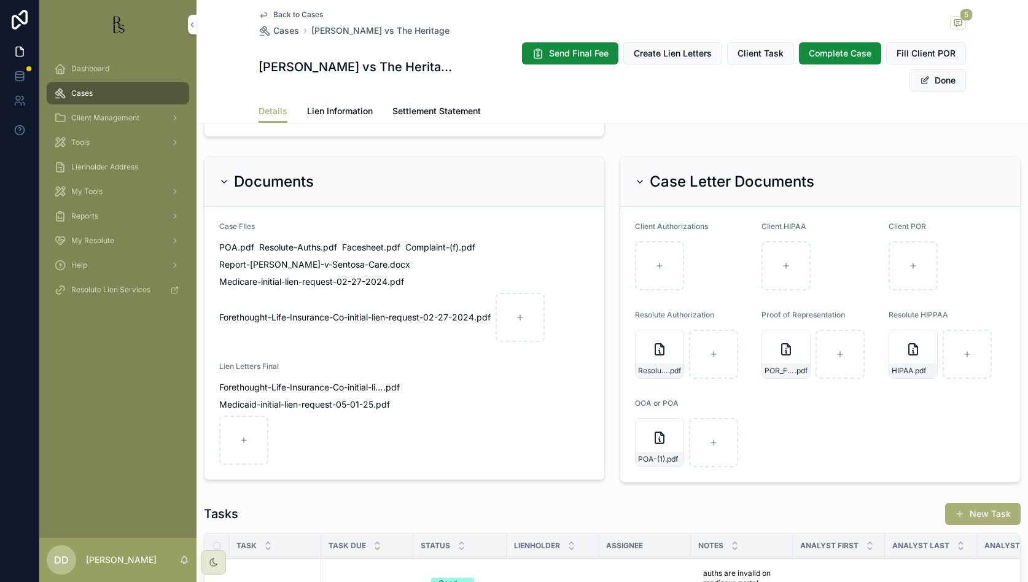
click at [518, 409] on form "Case FIles POA .pdf Resolute-Auths .pdf Facesheet .pdf Complaint-(f) .pdf Repor…" at bounding box center [405, 343] width 400 height 273
click at [637, 69] on button "Done" at bounding box center [938, 80] width 57 height 22
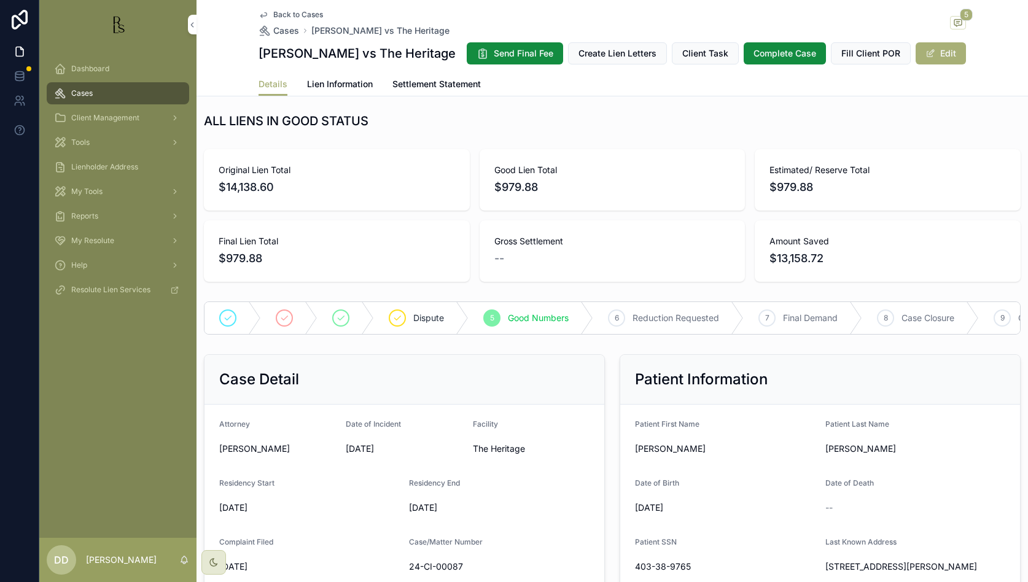
scroll to position [0, 0]
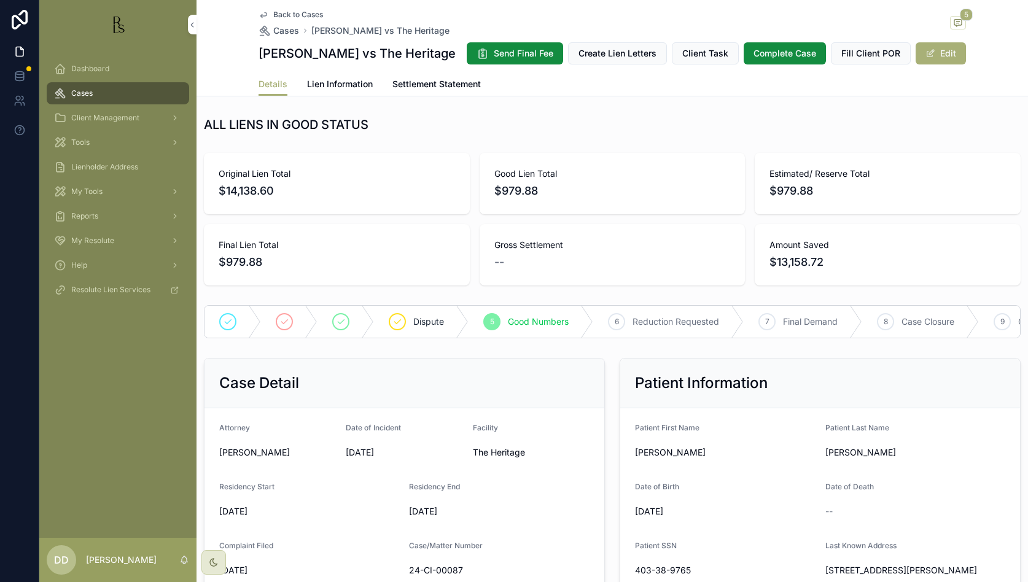
click at [280, 31] on span "Cases" at bounding box center [286, 31] width 26 height 12
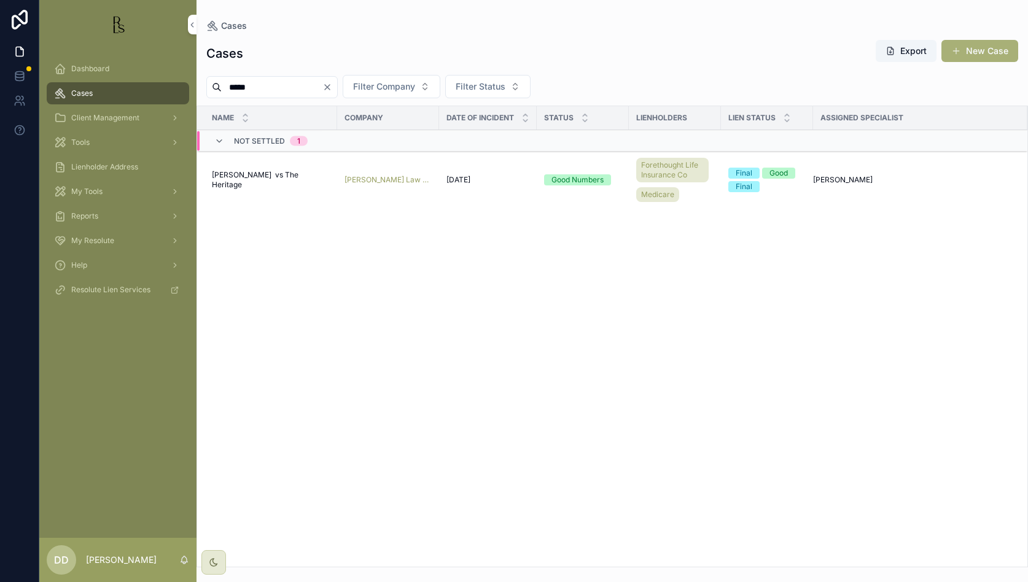
click at [330, 88] on icon "Clear" at bounding box center [327, 87] width 5 height 5
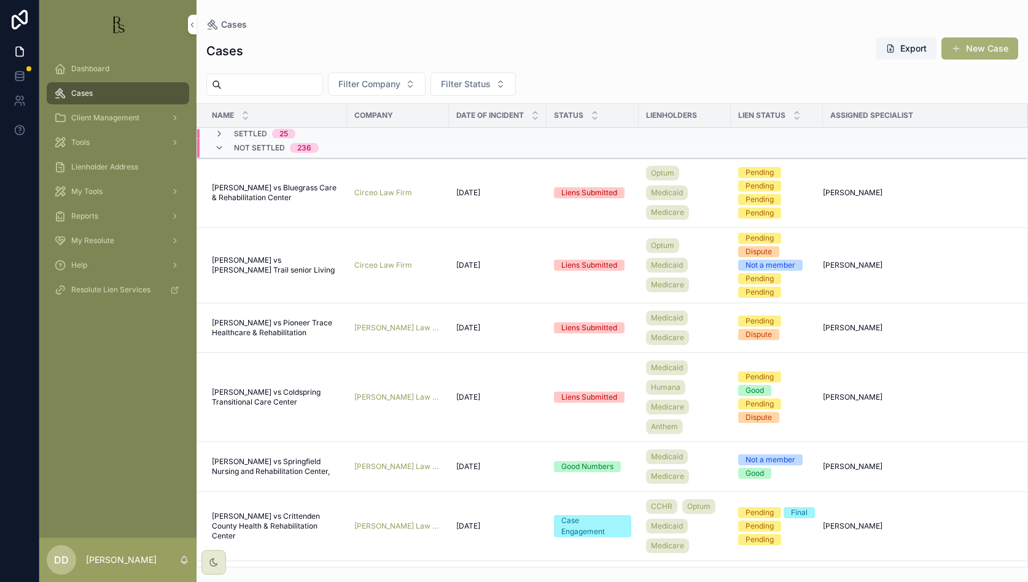
click at [381, 119] on span "Company" at bounding box center [373, 116] width 39 height 10
click at [391, 112] on span "Company" at bounding box center [373, 116] width 39 height 10
click at [426, 82] on button "Filter Company" at bounding box center [377, 83] width 98 height 23
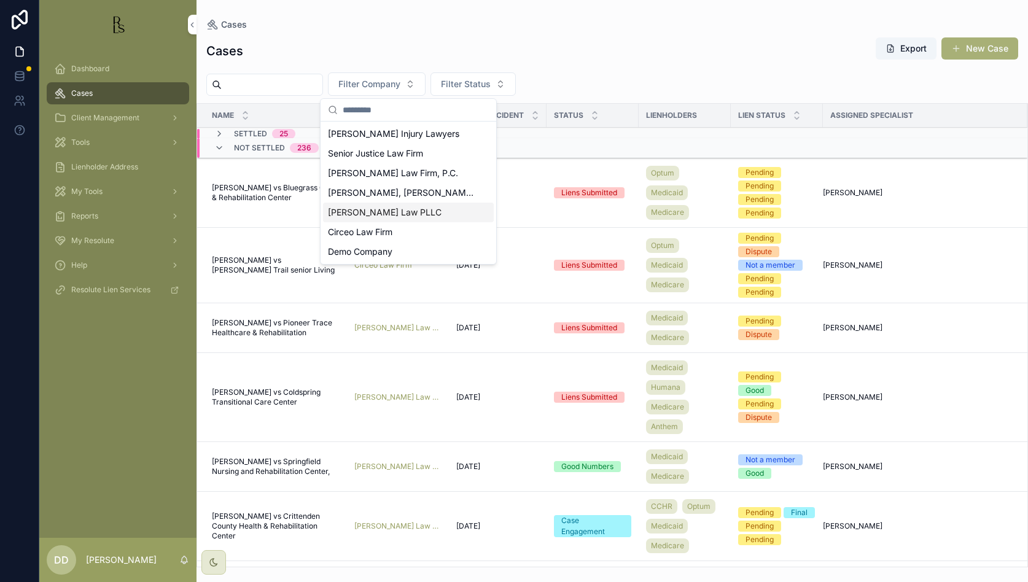
click at [400, 204] on div "[PERSON_NAME] Law PLLC" at bounding box center [408, 213] width 171 height 20
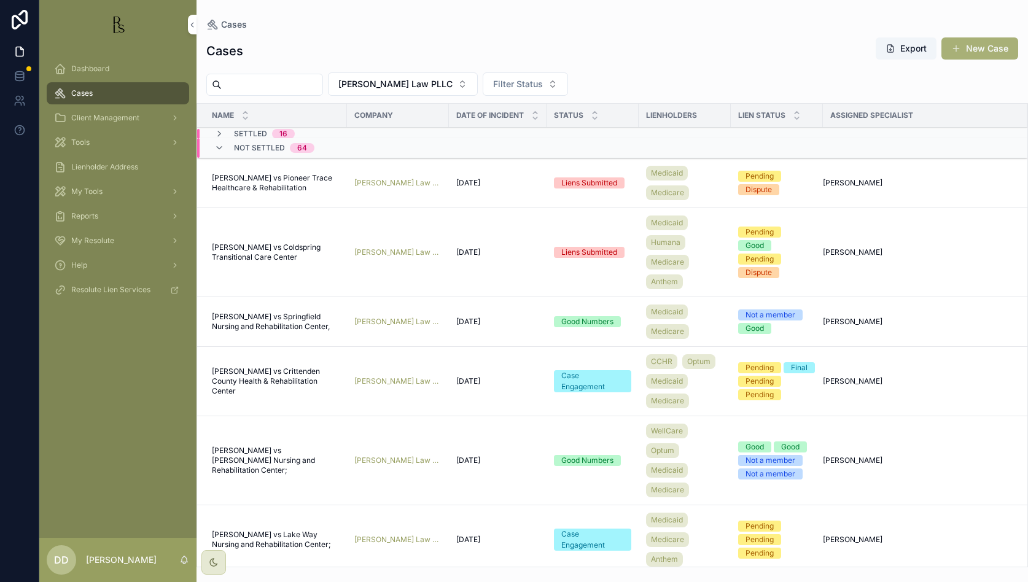
click at [260, 182] on span "[PERSON_NAME] vs Pioneer Trace Healthcare & Rehabilitation" at bounding box center [276, 183] width 128 height 20
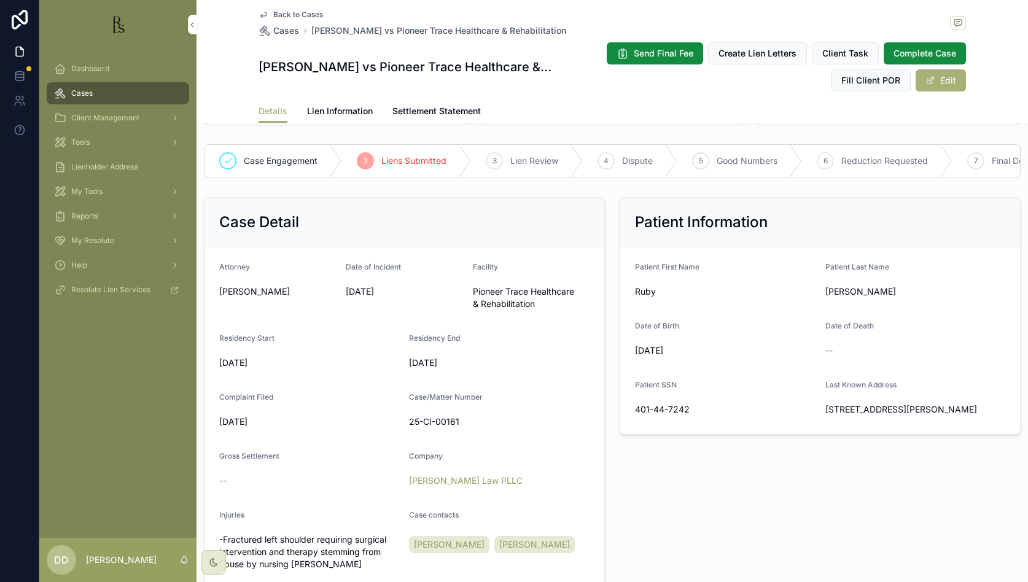
scroll to position [154, 0]
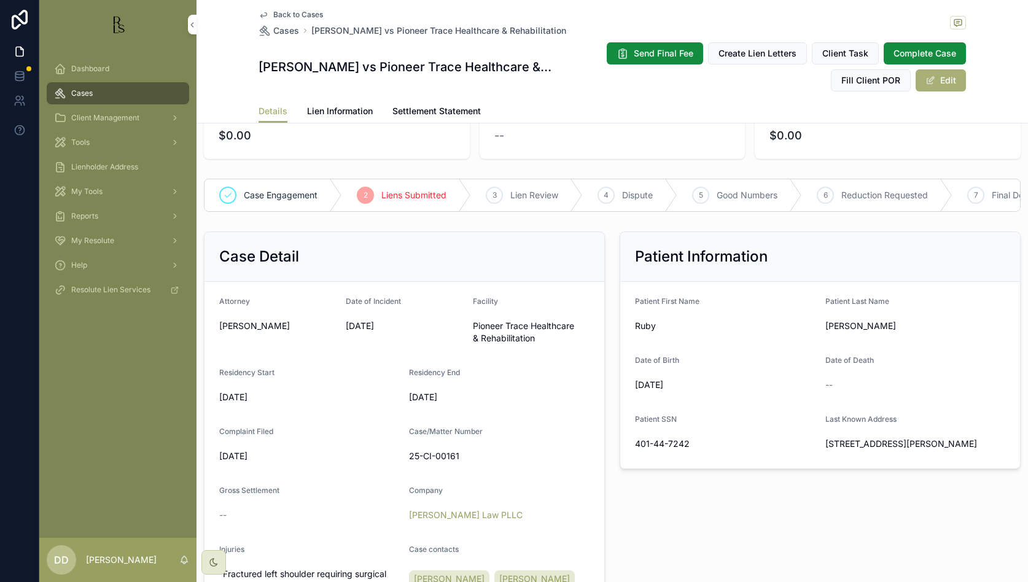
click at [265, 25] on icon "scrollable content" at bounding box center [265, 31] width 12 height 12
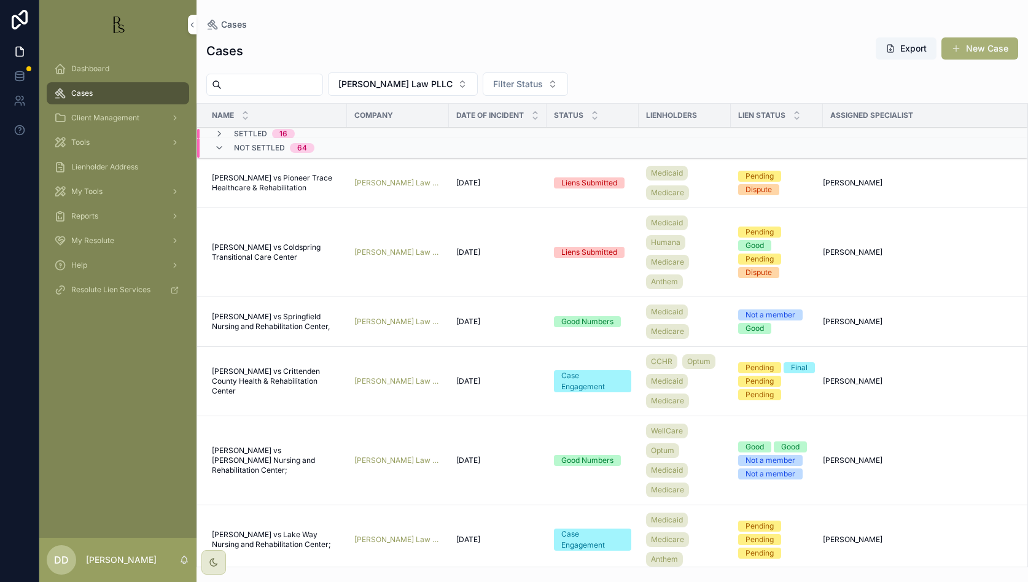
click at [257, 253] on span "[PERSON_NAME] vs Coldspring Transitional Care Center" at bounding box center [276, 253] width 128 height 20
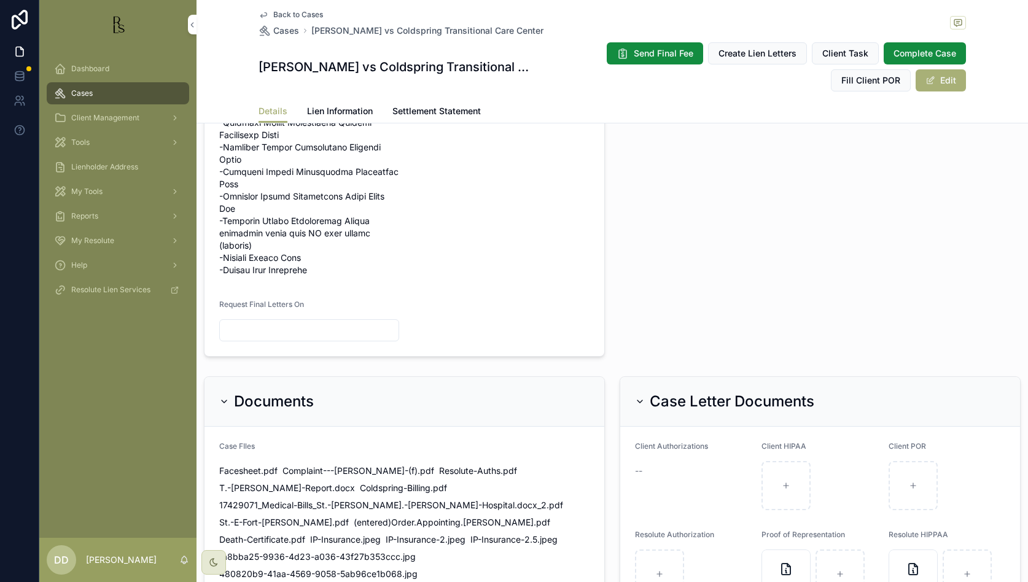
scroll to position [691, 0]
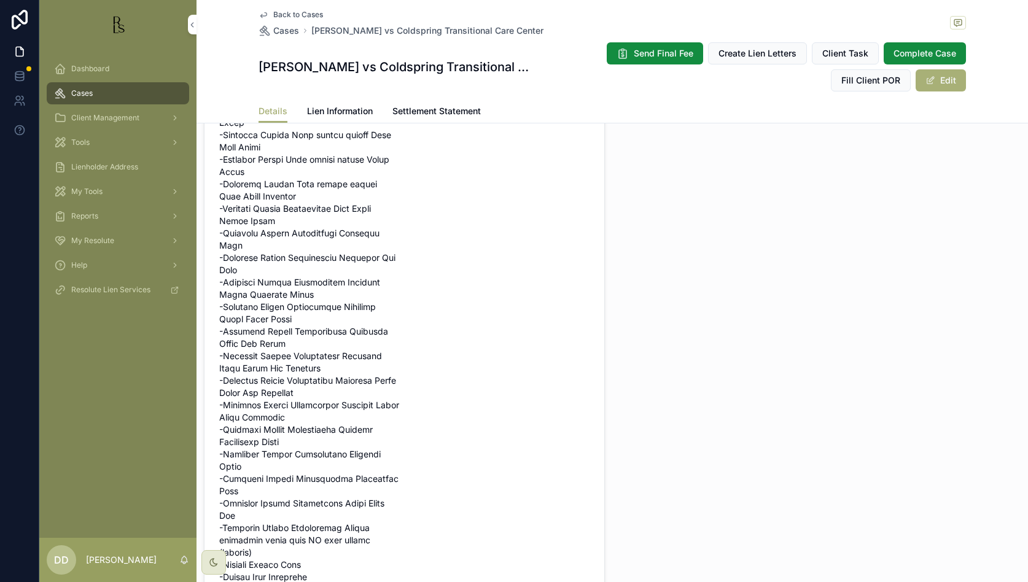
click at [274, 31] on span "Cases" at bounding box center [286, 31] width 26 height 12
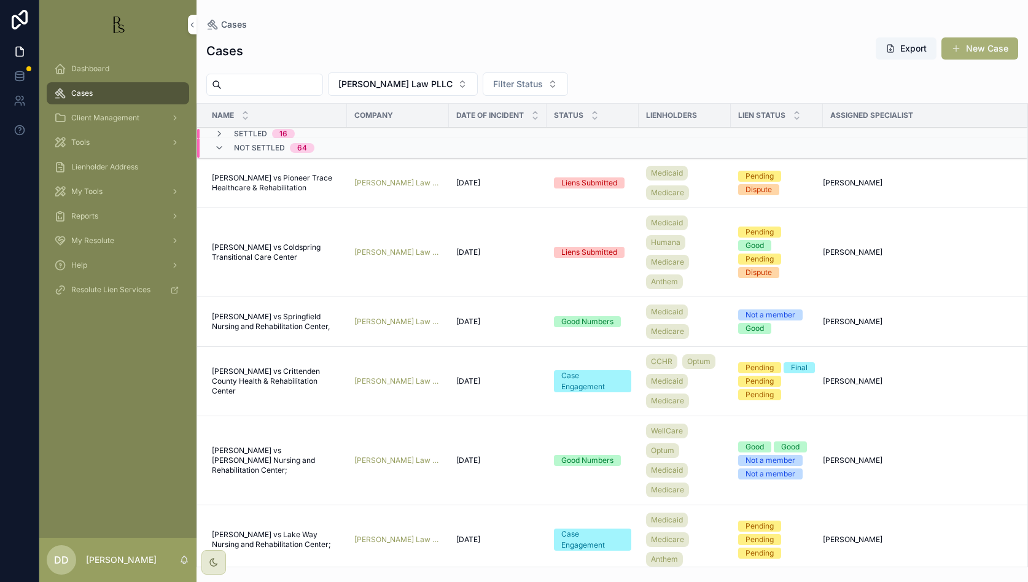
click at [253, 315] on span "[PERSON_NAME] vs Springfield Nursing and Rehabilitation Center," at bounding box center [276, 322] width 128 height 20
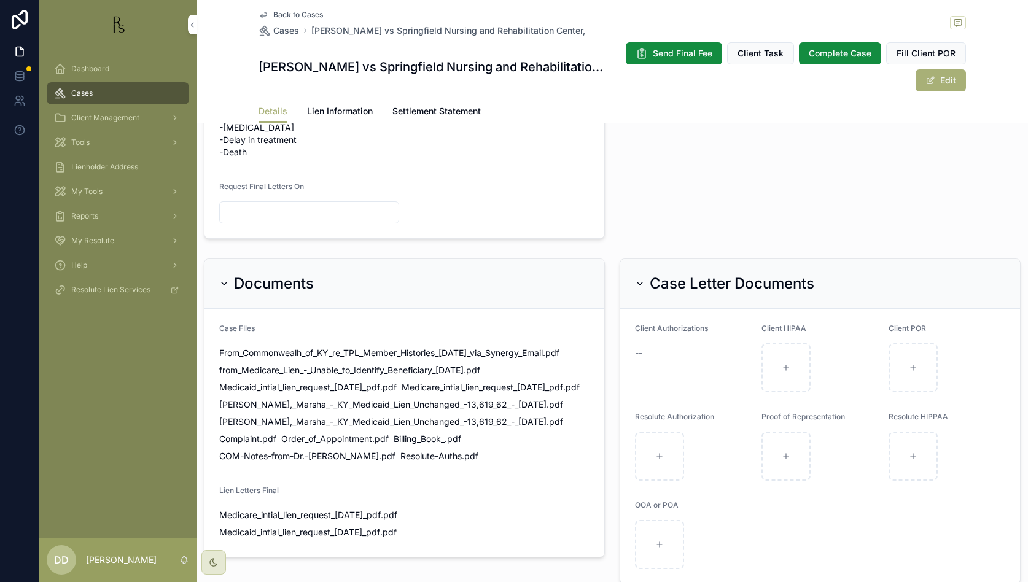
scroll to position [691, 0]
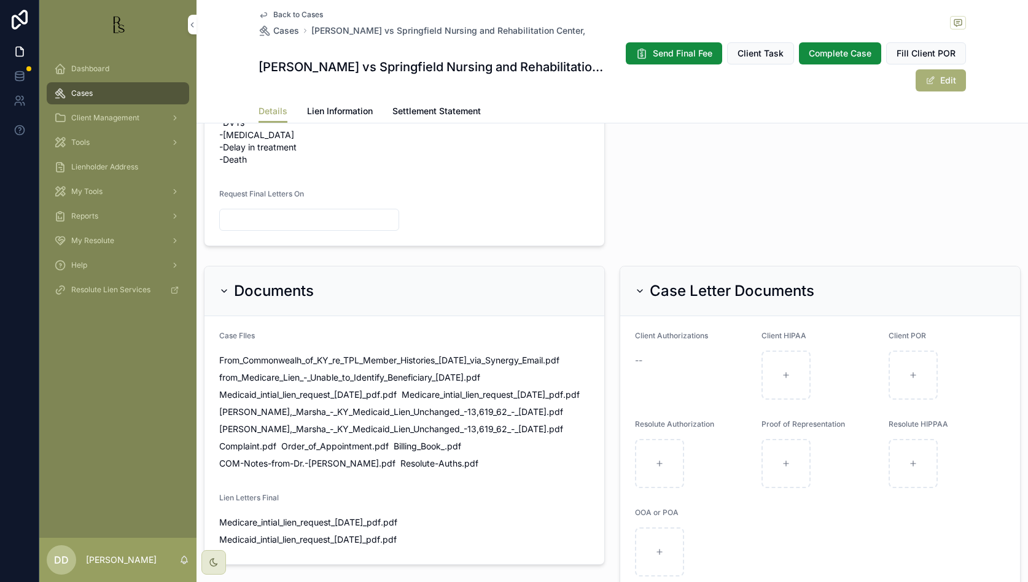
click at [283, 36] on span "Cases" at bounding box center [286, 31] width 26 height 12
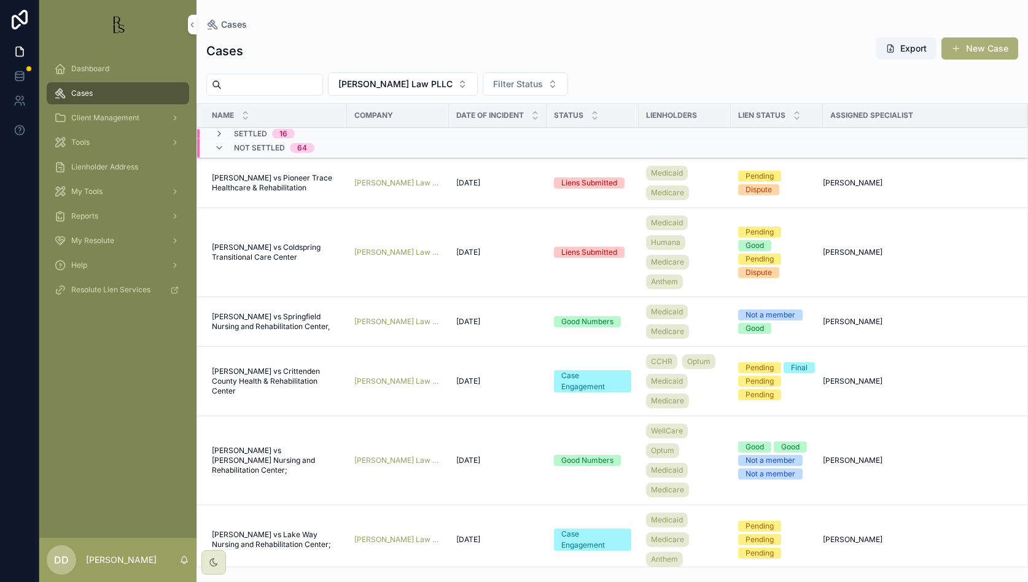
click at [262, 149] on span "Not Settled" at bounding box center [259, 148] width 51 height 10
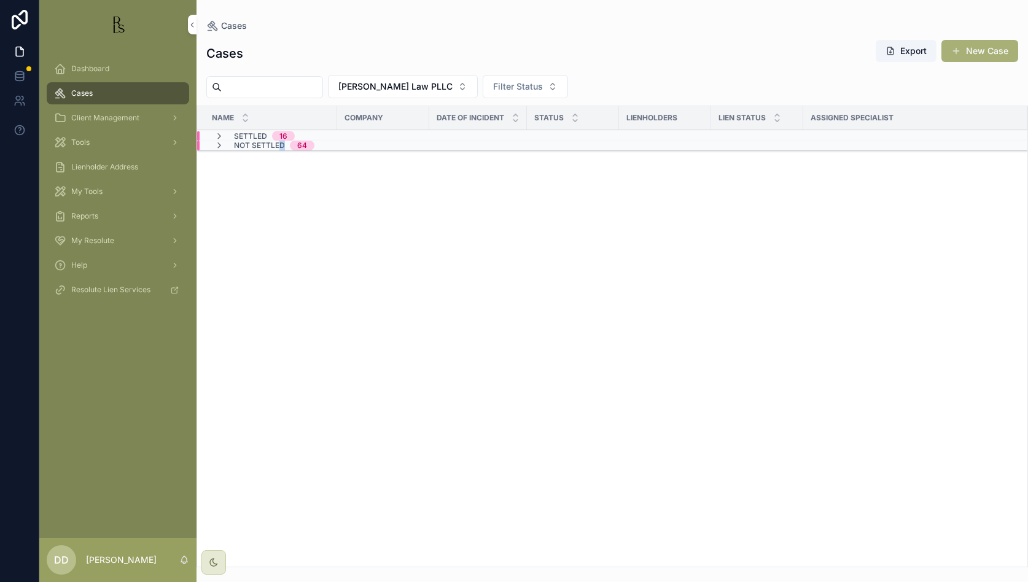
click at [281, 141] on span "Not Settled" at bounding box center [259, 146] width 51 height 10
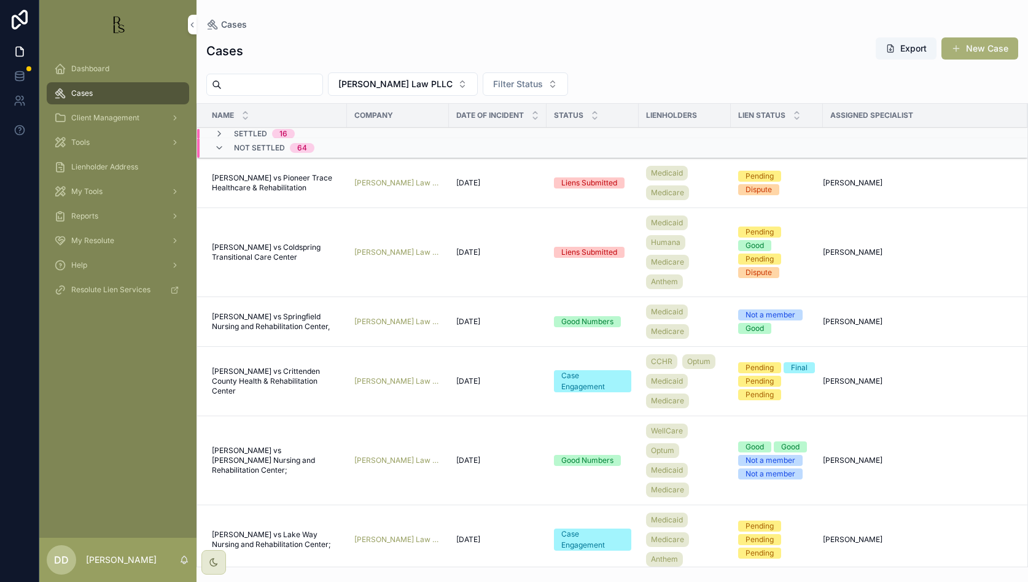
click at [260, 377] on span "[PERSON_NAME] vs Crittenden County Health & Rehabilitation Center" at bounding box center [276, 381] width 128 height 29
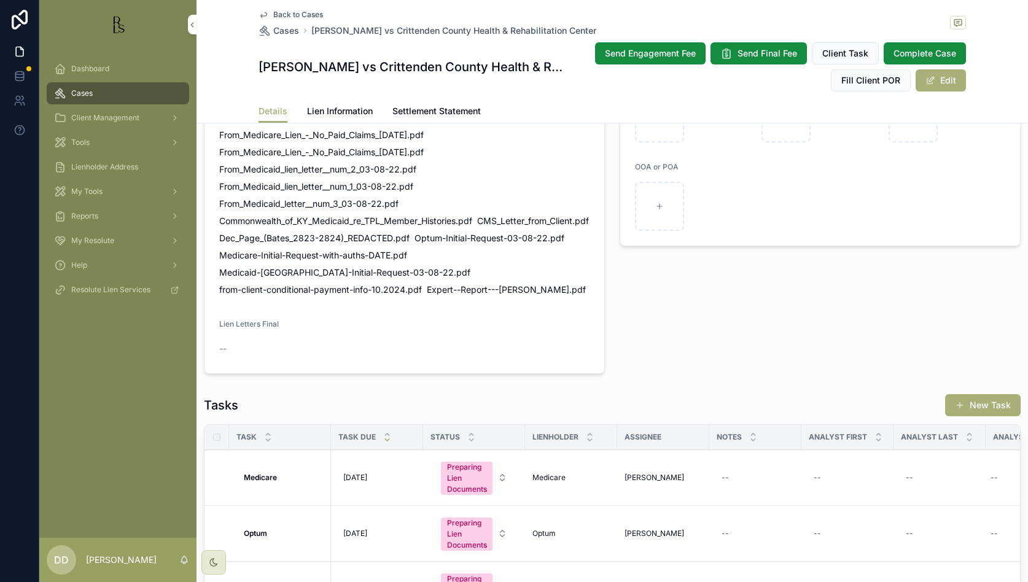
scroll to position [998, 0]
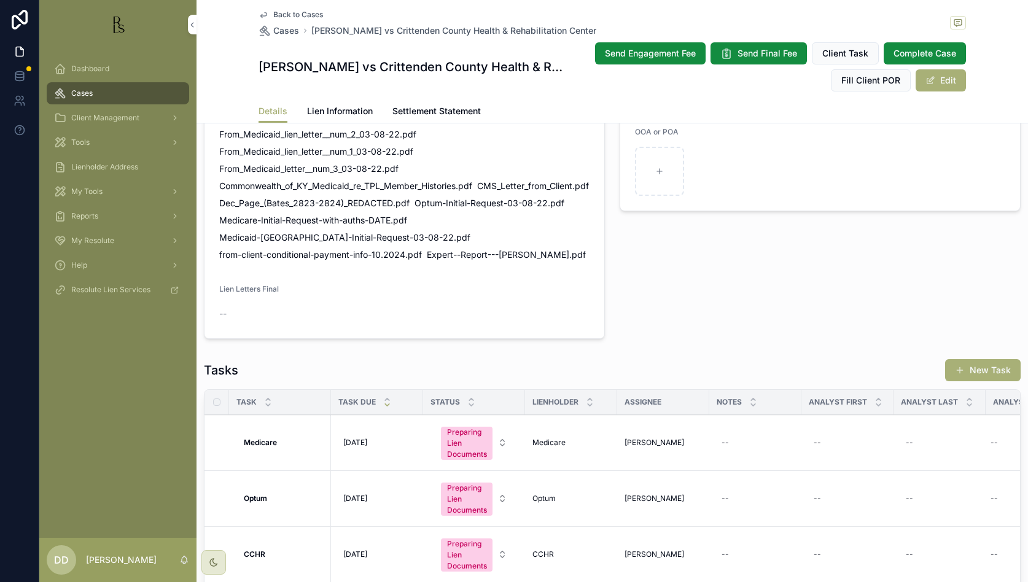
click at [637, 83] on button "Edit" at bounding box center [941, 80] width 50 height 22
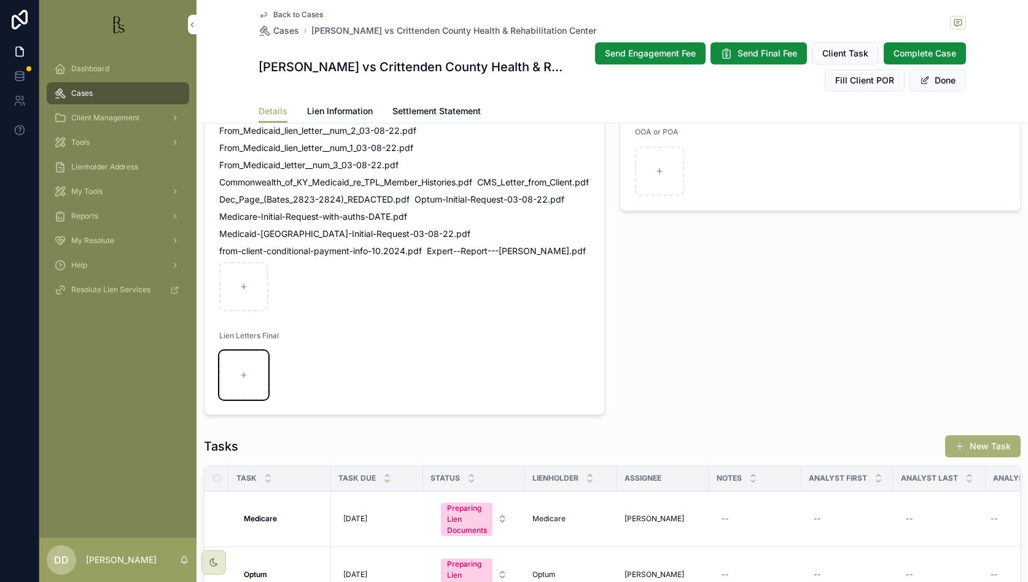
click at [248, 378] on div "scrollable content" at bounding box center [243, 375] width 49 height 49
type input "**********"
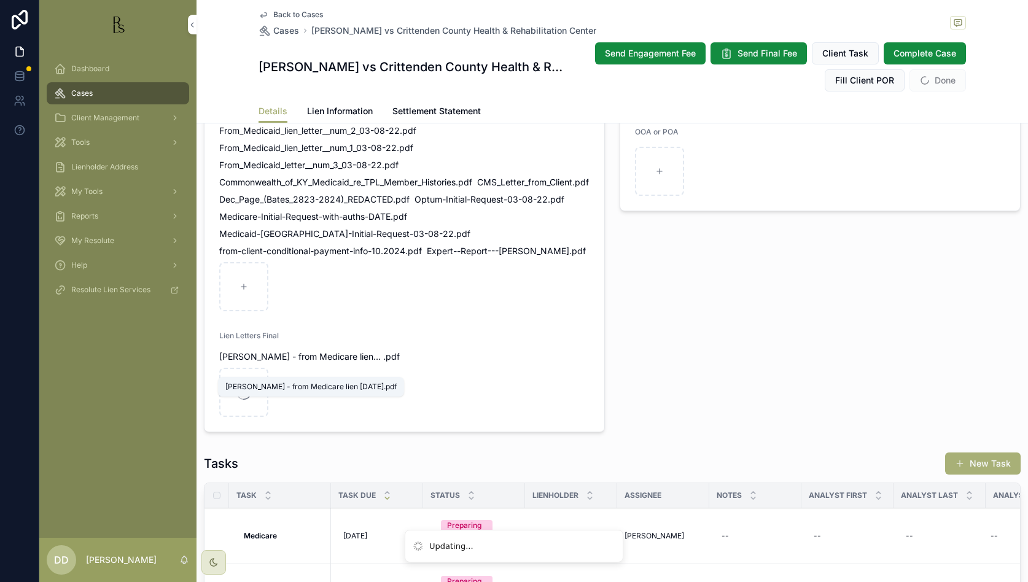
click at [289, 363] on span "[PERSON_NAME] - from Medicare lien [DATE]" at bounding box center [301, 357] width 164 height 12
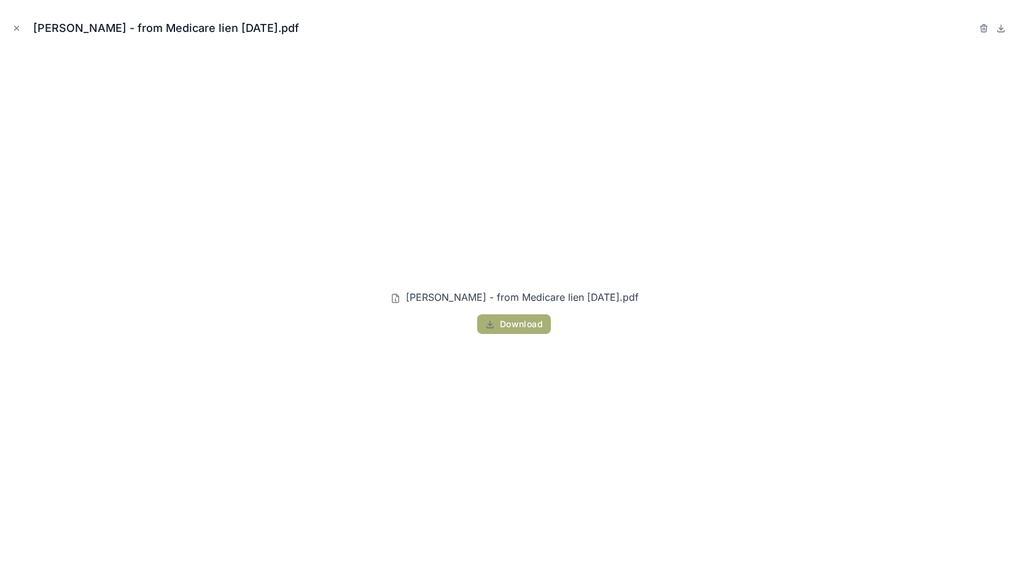
click at [518, 323] on span "Download" at bounding box center [521, 324] width 43 height 11
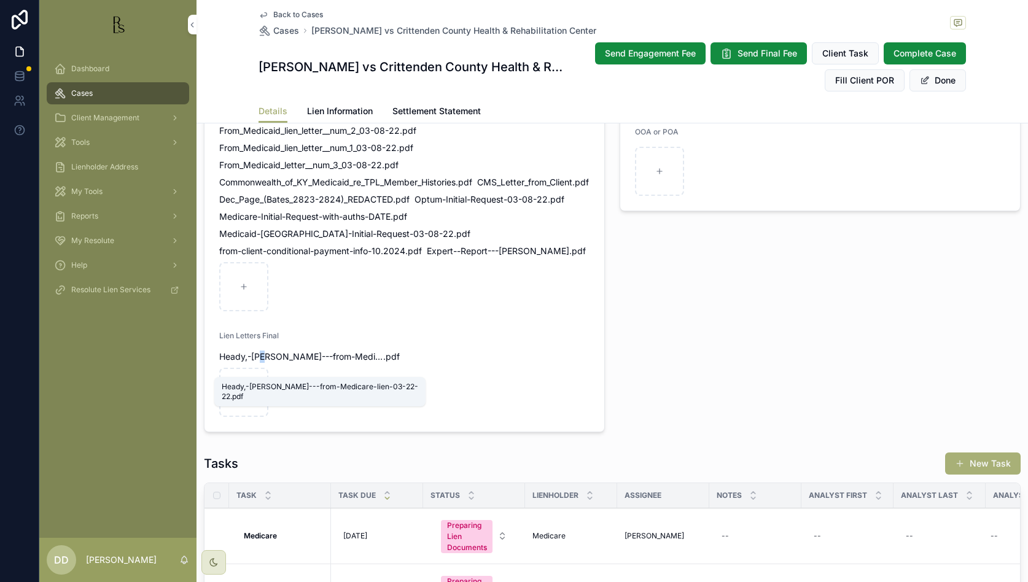
drag, startPoint x: 296, startPoint y: 366, endPoint x: 264, endPoint y: 368, distance: 32.6
click at [264, 363] on span "Heady,-[PERSON_NAME]---from-Medicare-lien-03-22-22" at bounding box center [301, 357] width 164 height 12
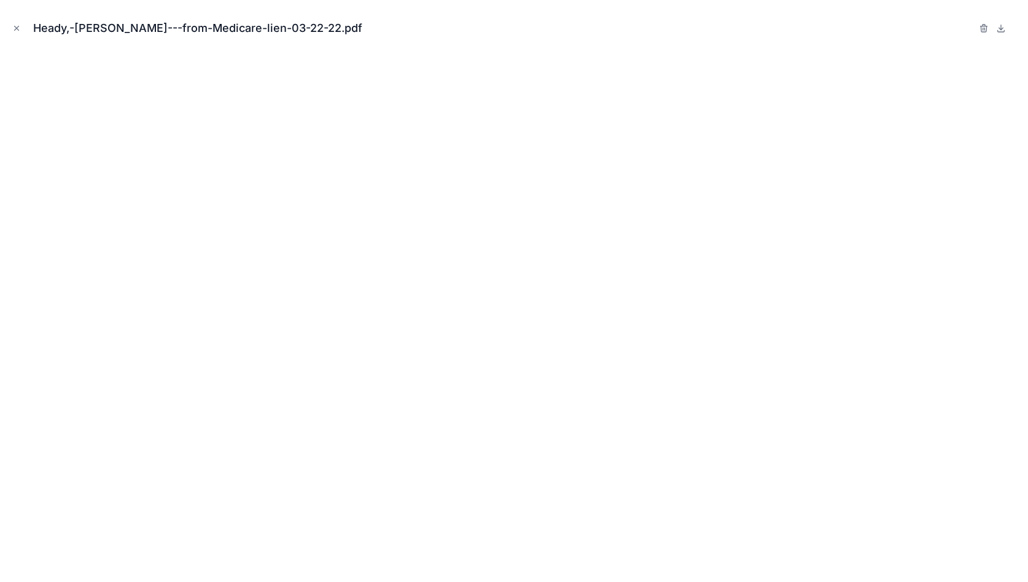
click at [637, 30] on icon "button" at bounding box center [984, 28] width 10 height 10
click at [637, 27] on icon "button" at bounding box center [972, 29] width 6 height 6
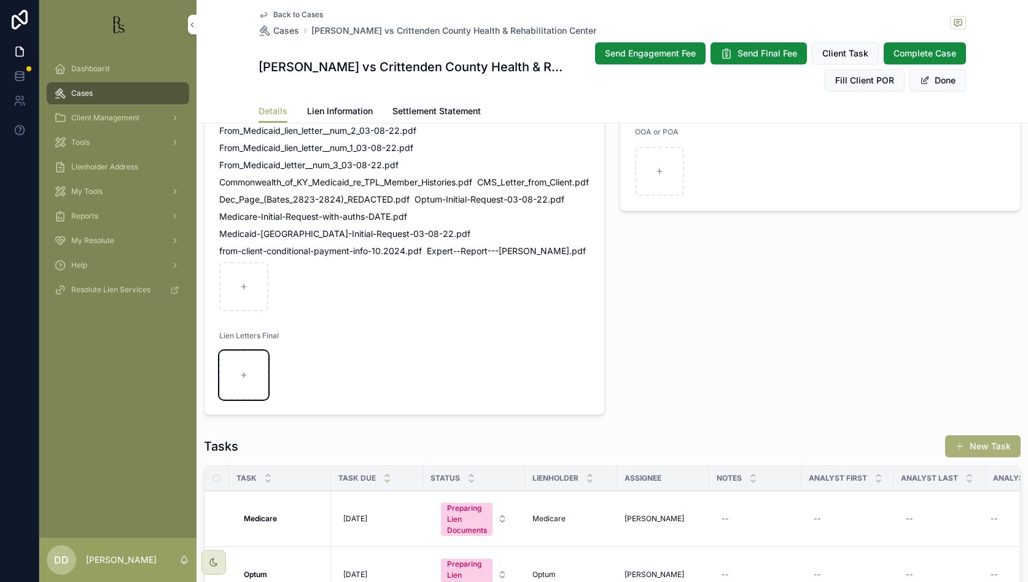
click at [235, 382] on div "scrollable content" at bounding box center [243, 375] width 49 height 49
click at [281, 29] on span "Cases" at bounding box center [286, 31] width 26 height 12
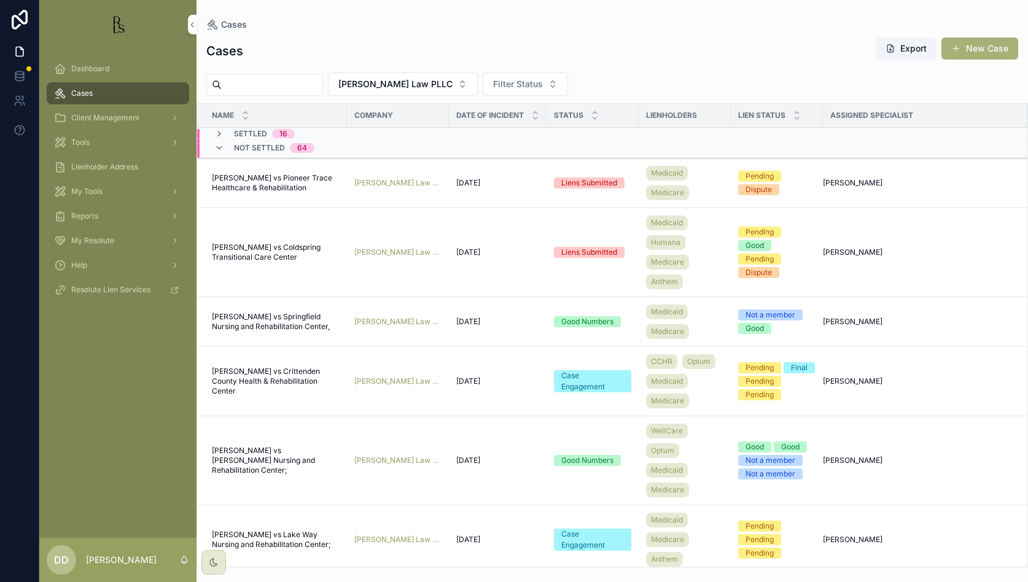
scroll to position [77, 0]
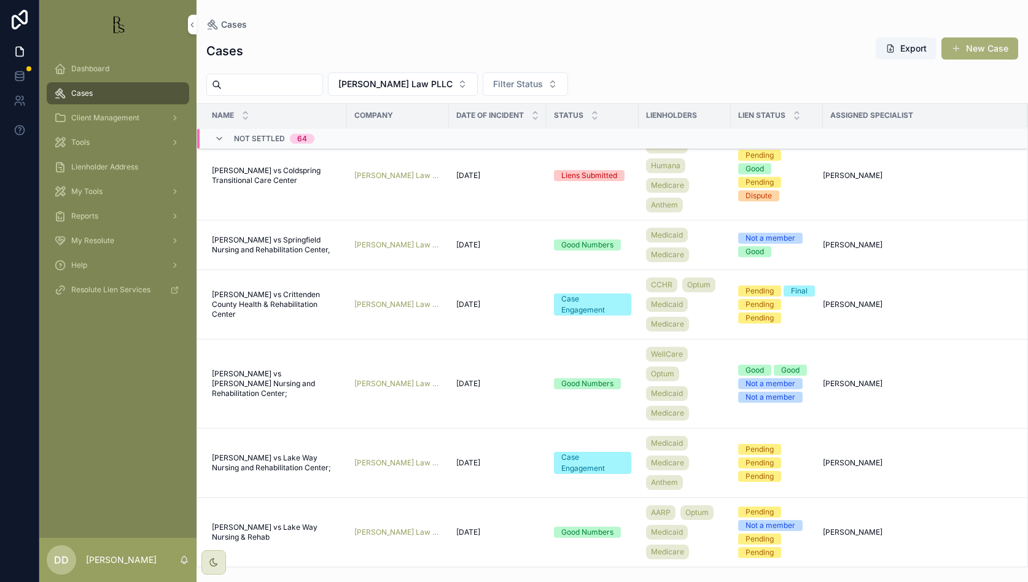
click at [257, 378] on span "[PERSON_NAME] vs [PERSON_NAME] Nursing and Rehabilitation Center;" at bounding box center [276, 383] width 128 height 29
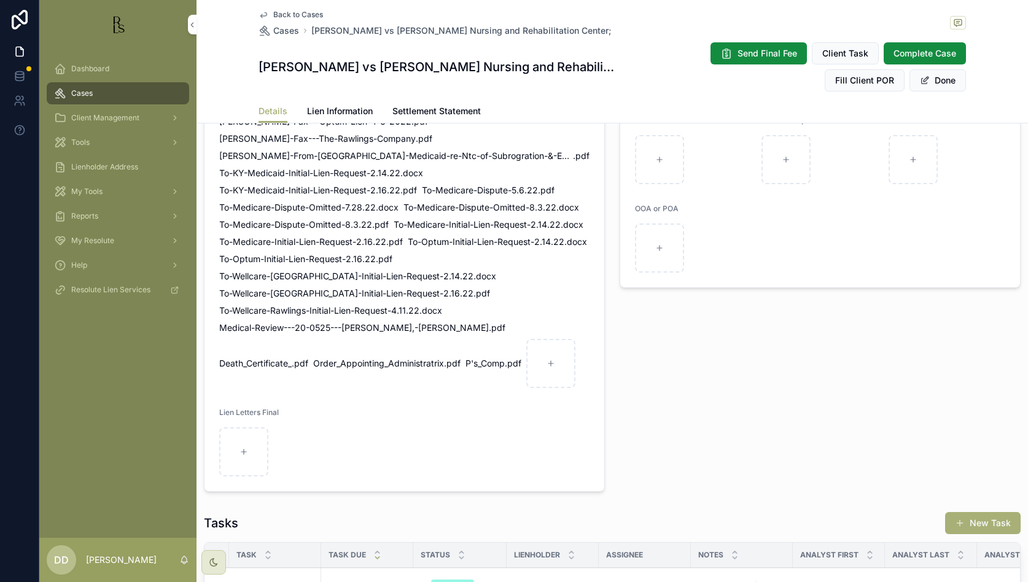
scroll to position [1075, 0]
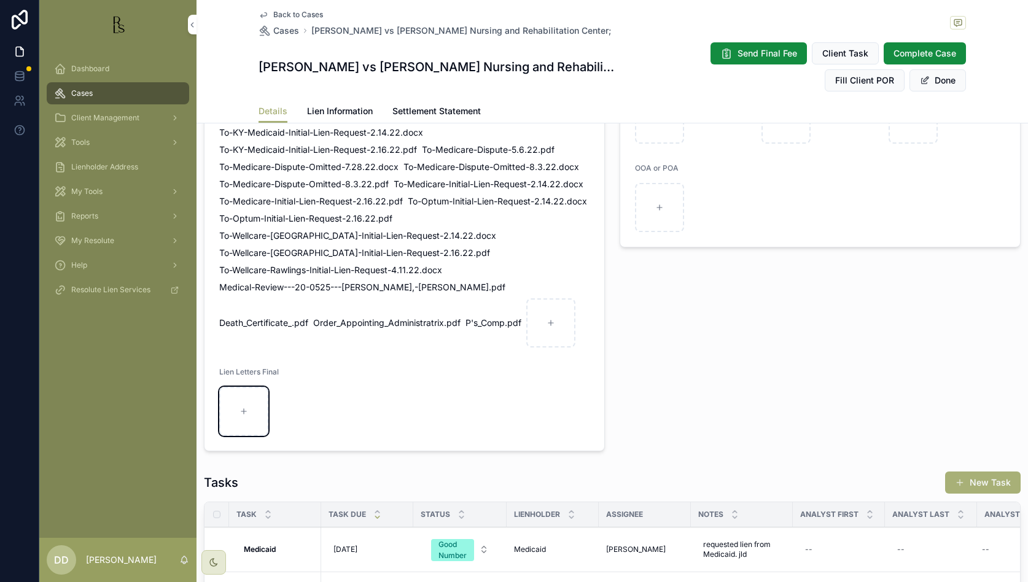
click at [235, 427] on div "scrollable content" at bounding box center [243, 411] width 49 height 49
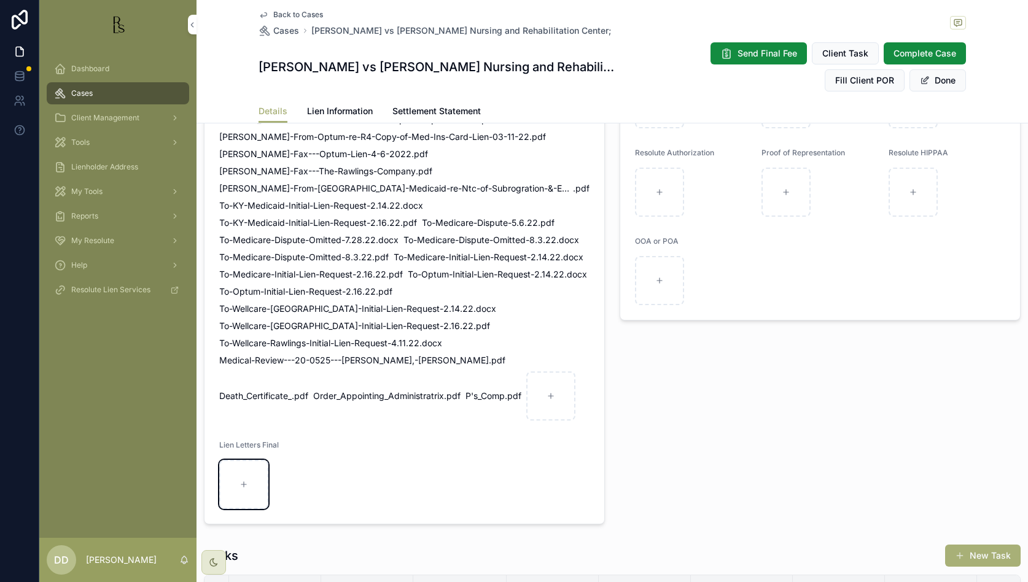
scroll to position [998, 0]
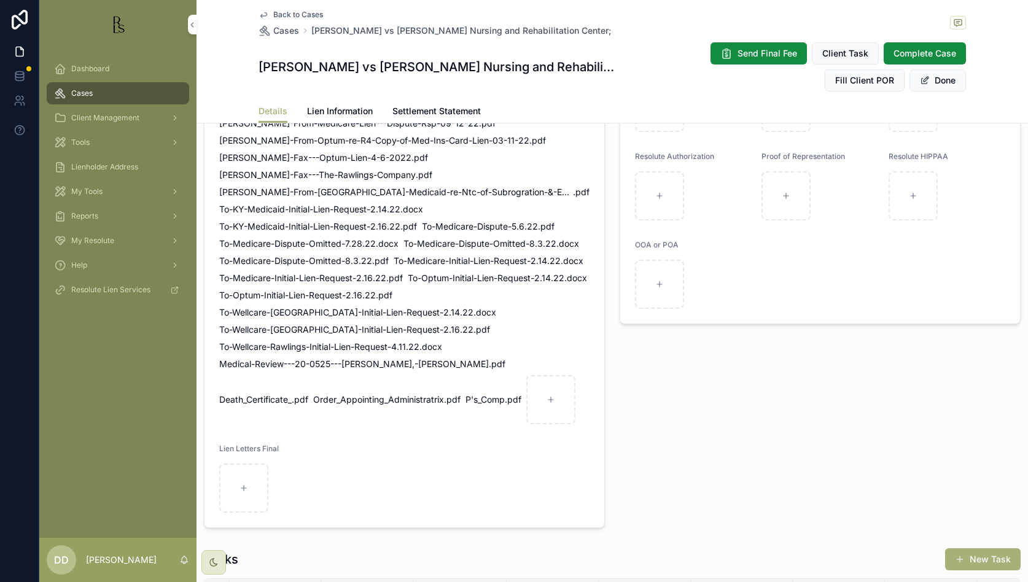
click at [637, 82] on button "Done" at bounding box center [938, 80] width 57 height 22
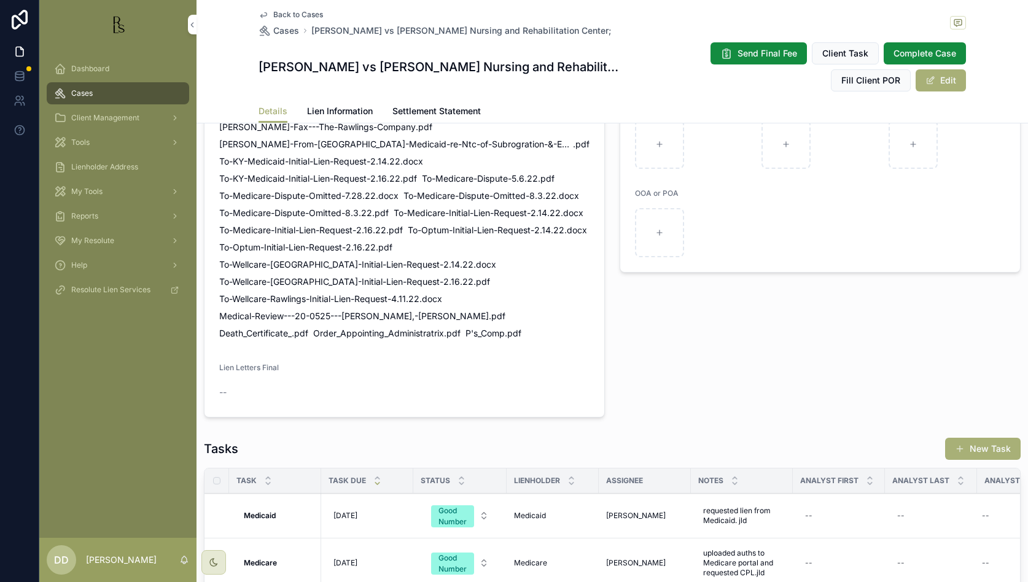
scroll to position [947, 0]
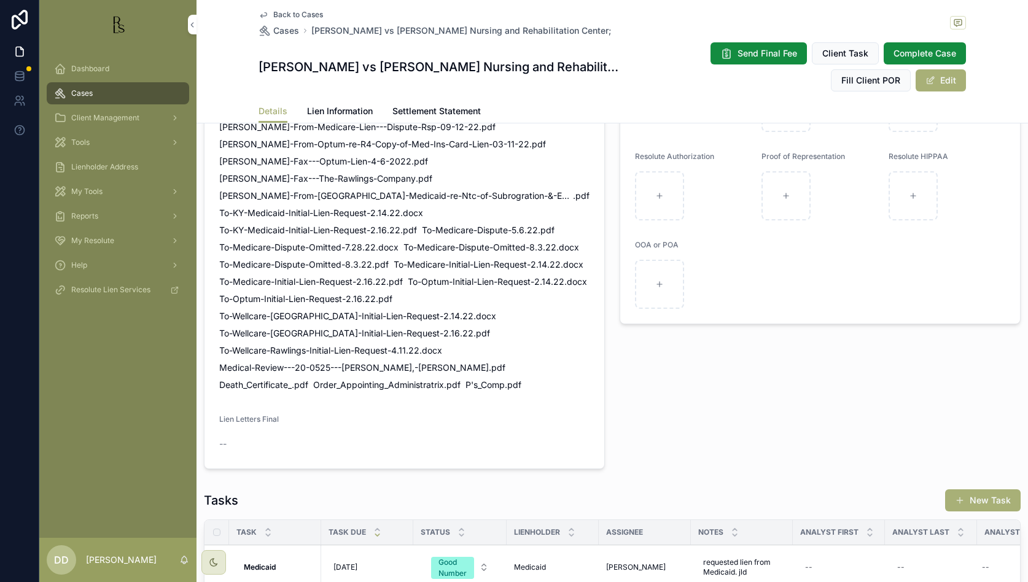
click at [289, 15] on span "Back to Cases" at bounding box center [298, 15] width 50 height 10
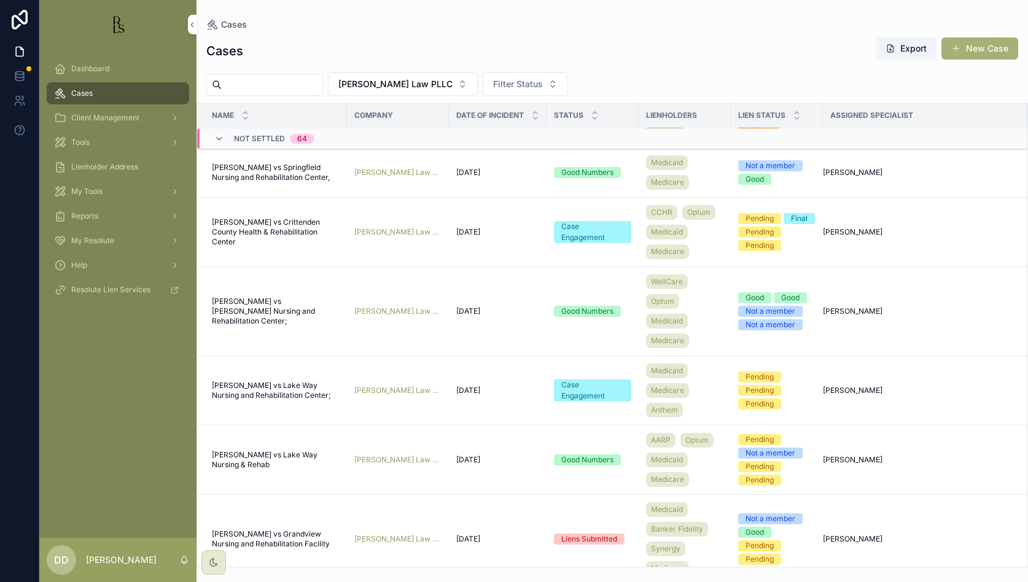
scroll to position [154, 0]
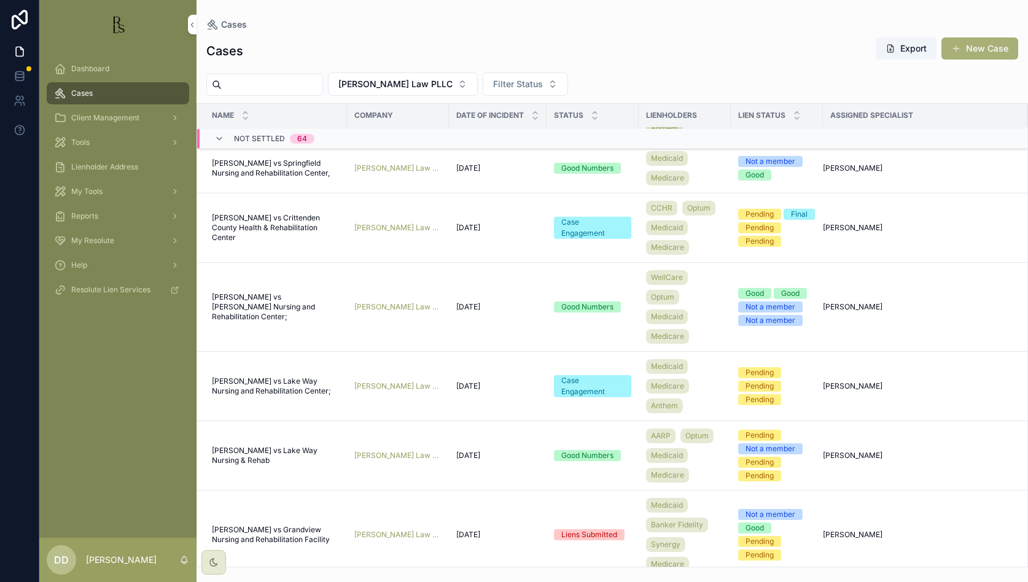
click at [265, 383] on span "[PERSON_NAME] vs Lake Way Nursing and Rehabilitation Center;" at bounding box center [276, 387] width 128 height 20
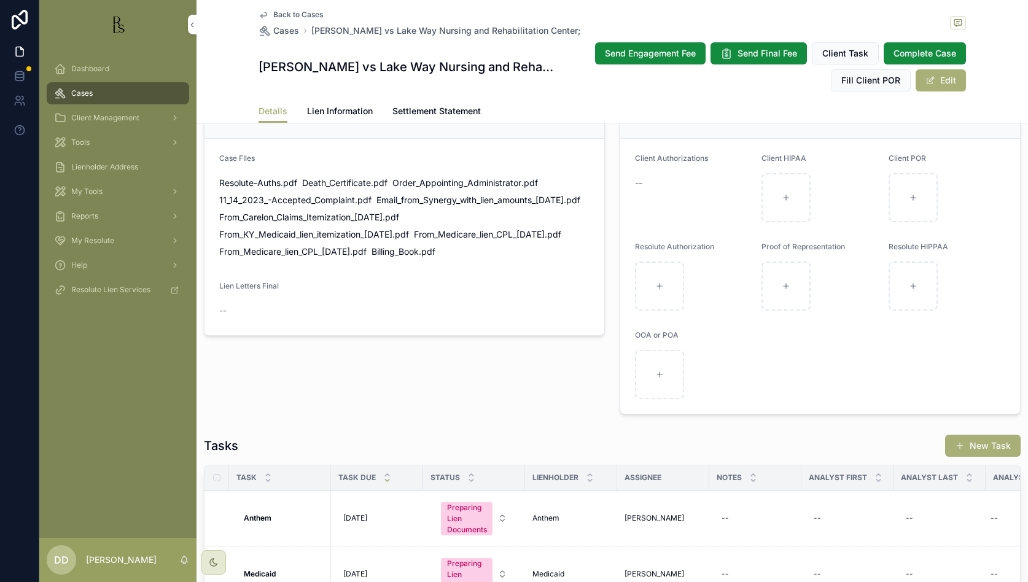
scroll to position [845, 0]
click at [637, 82] on button "Edit" at bounding box center [941, 80] width 50 height 22
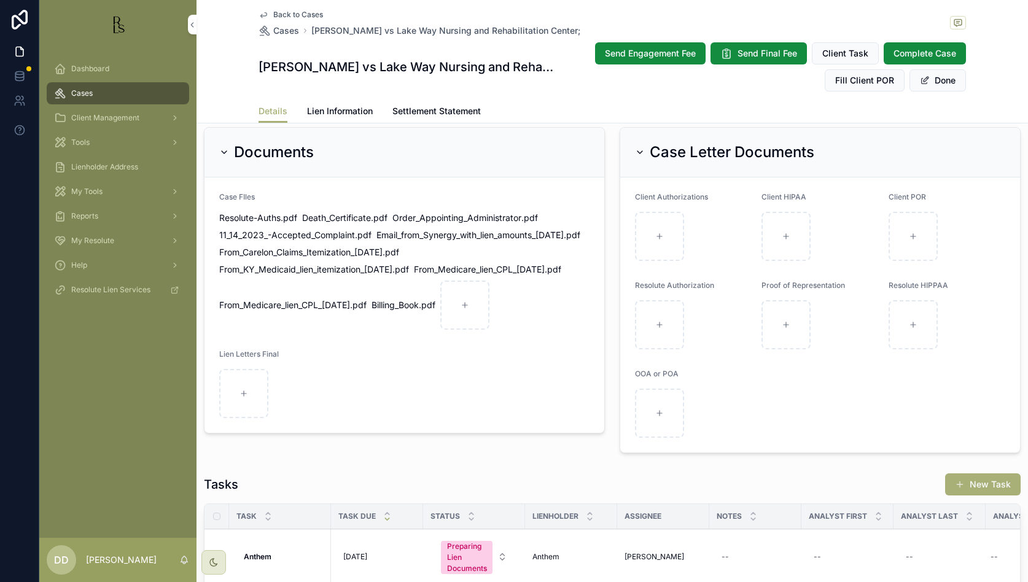
scroll to position [844, 0]
click at [107, 333] on div "Dashboard Cases Client Management Tools Lienholder Address My Tools Reports My …" at bounding box center [117, 293] width 157 height 489
click at [637, 17] on div "Back to Cases Cases [PERSON_NAME] vs Lake Way Nursing and Rehabilitation Center;" at bounding box center [613, 23] width 708 height 27
click at [637, 80] on button "Done" at bounding box center [938, 80] width 57 height 22
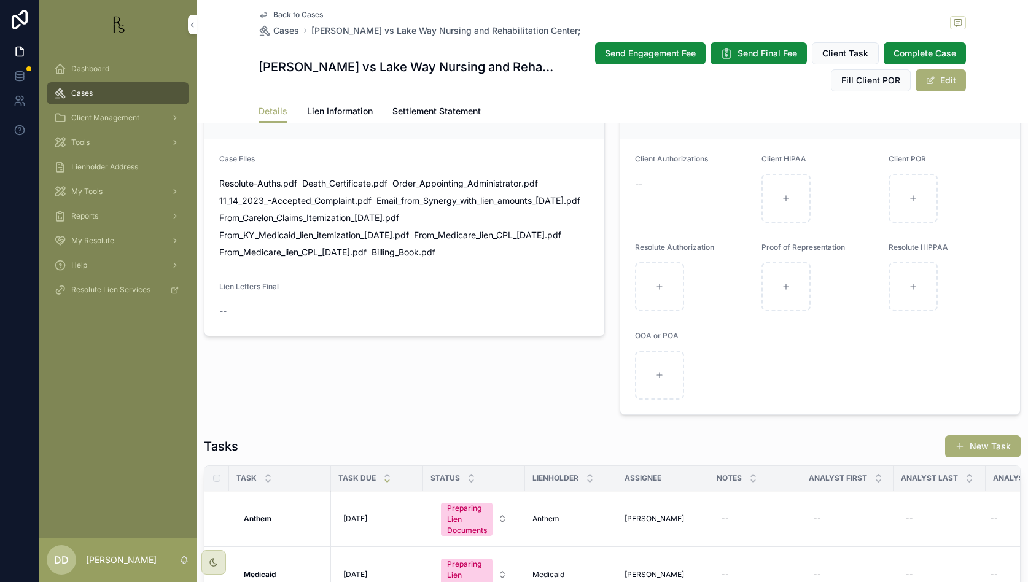
scroll to position [845, 0]
click at [288, 13] on span "Back to Cases" at bounding box center [298, 15] width 50 height 10
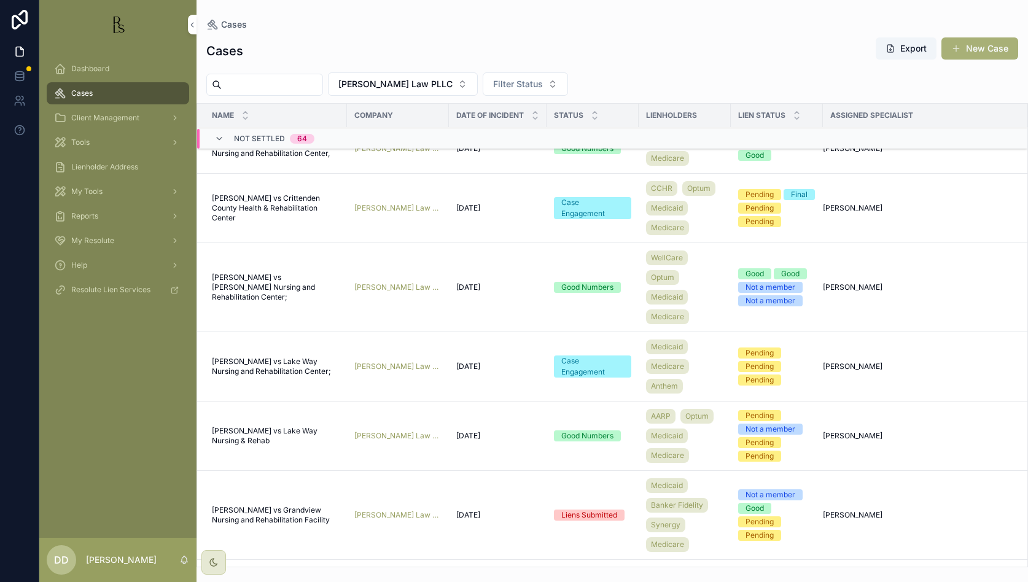
scroll to position [230, 0]
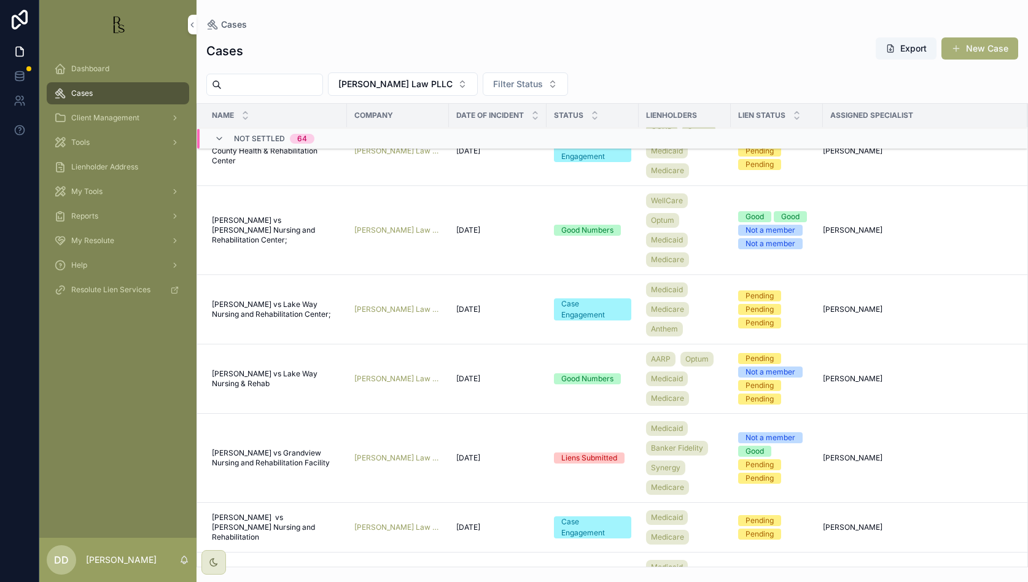
click at [251, 377] on span "[PERSON_NAME] vs Lake Way Nursing & Rehab" at bounding box center [276, 379] width 128 height 20
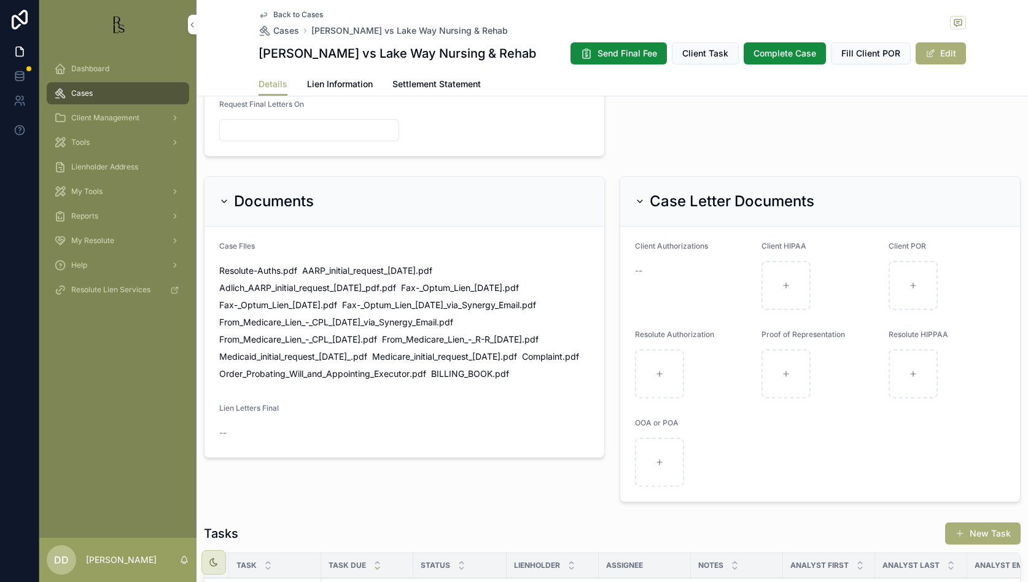
scroll to position [768, 0]
click at [637, 53] on button "Edit" at bounding box center [941, 53] width 50 height 22
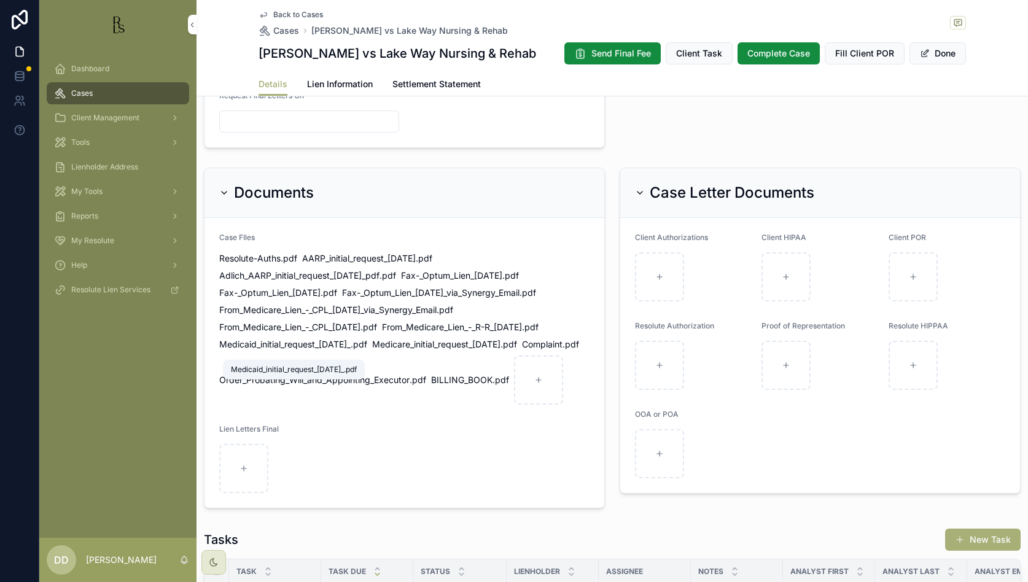
scroll to position [856, 0]
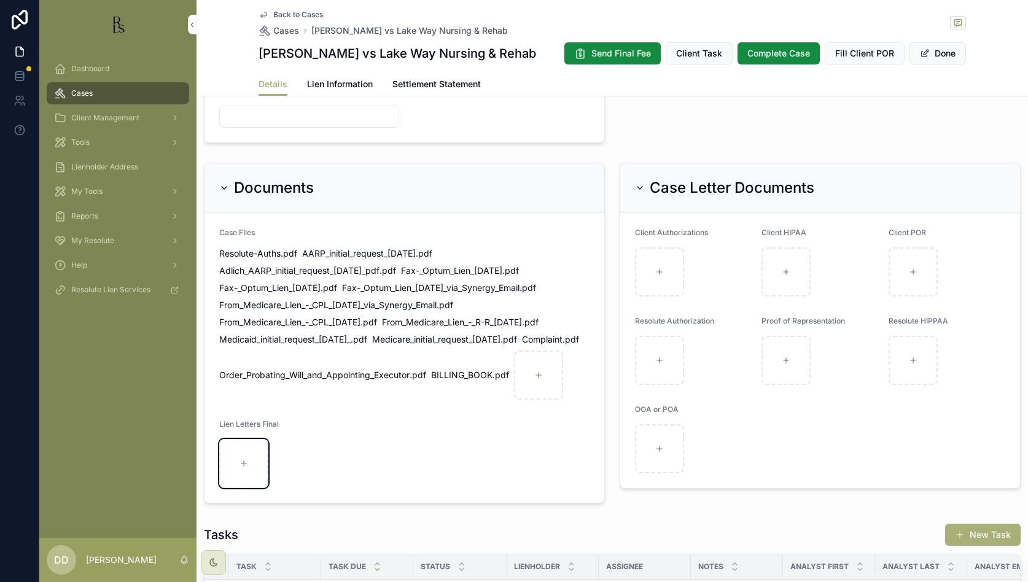
click at [251, 465] on div "scrollable content" at bounding box center [243, 463] width 49 height 49
click at [637, 53] on button "Done" at bounding box center [938, 53] width 57 height 22
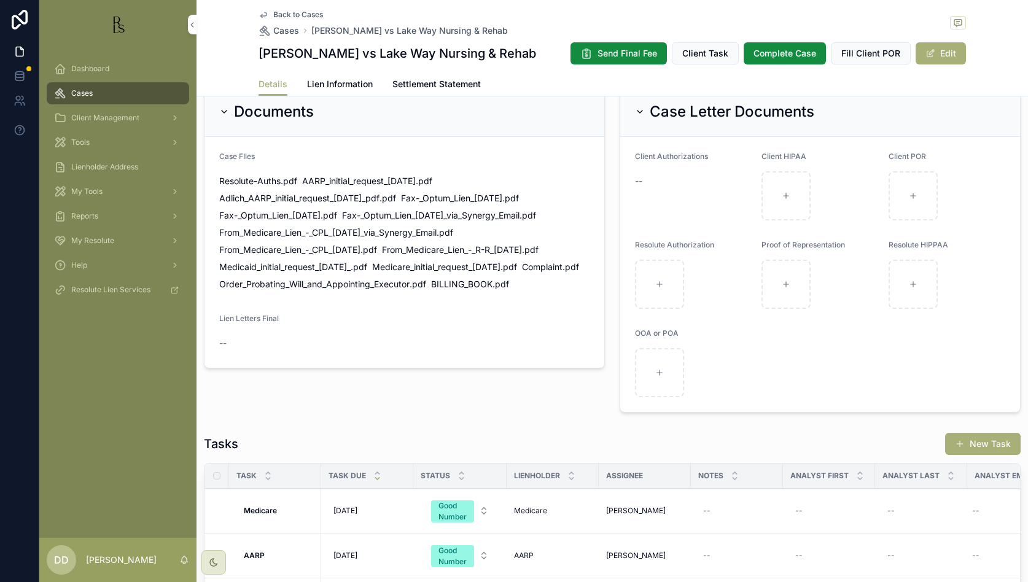
scroll to position [845, 0]
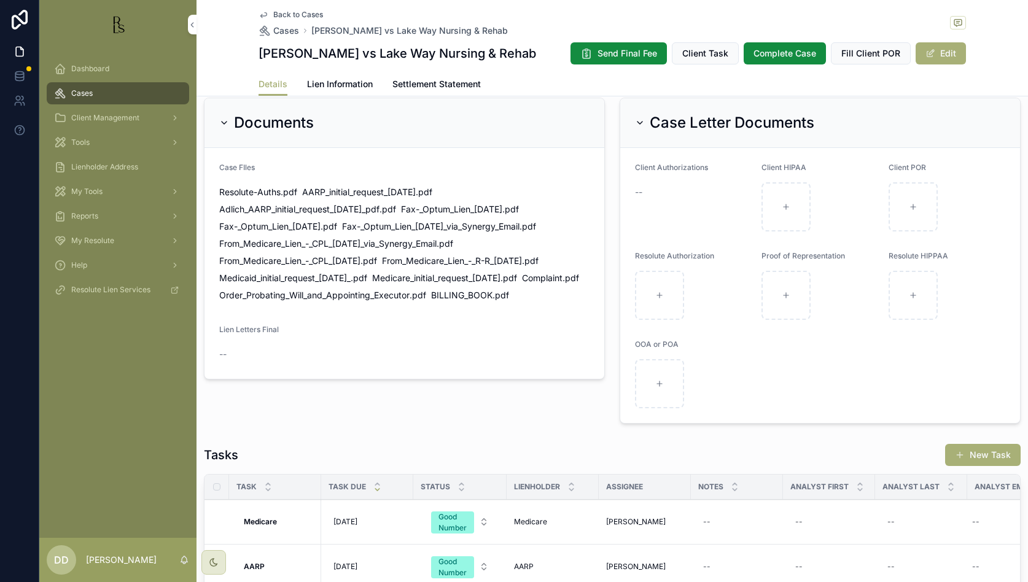
click at [288, 15] on span "Back to Cases" at bounding box center [298, 15] width 50 height 10
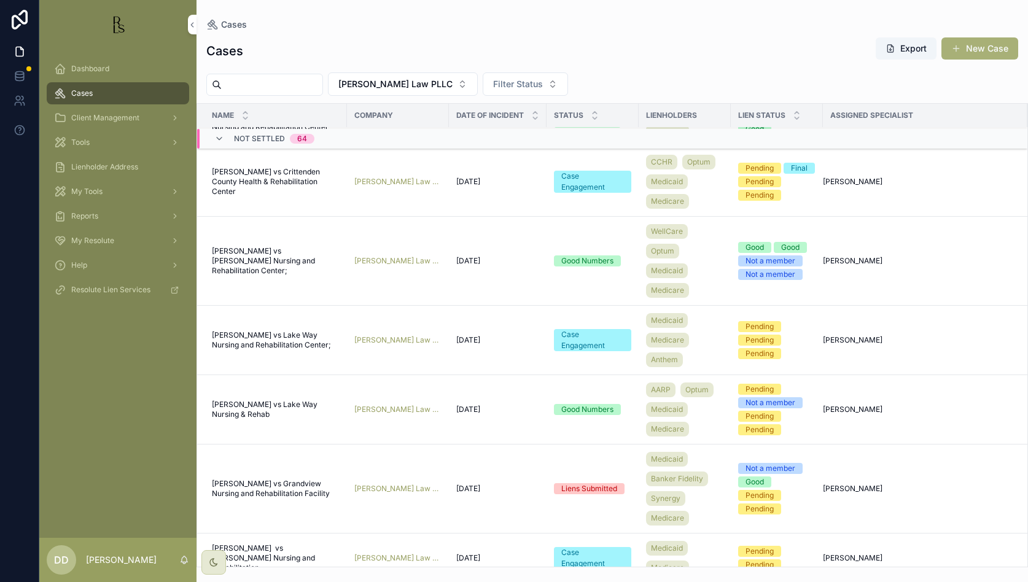
scroll to position [230, 0]
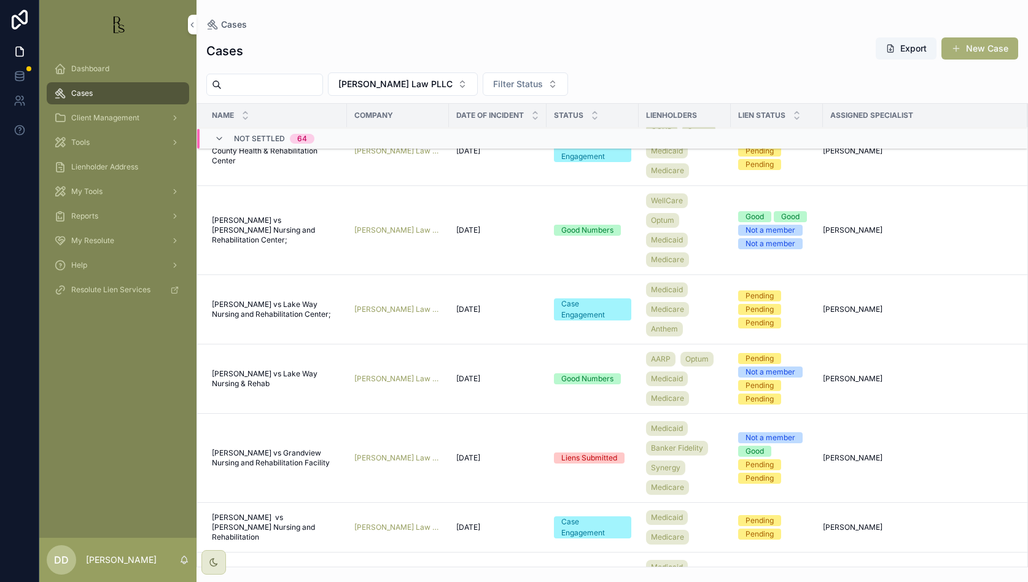
click at [254, 455] on span "[PERSON_NAME] vs Grandview Nursing and Rehabilitation Facility" at bounding box center [276, 458] width 128 height 20
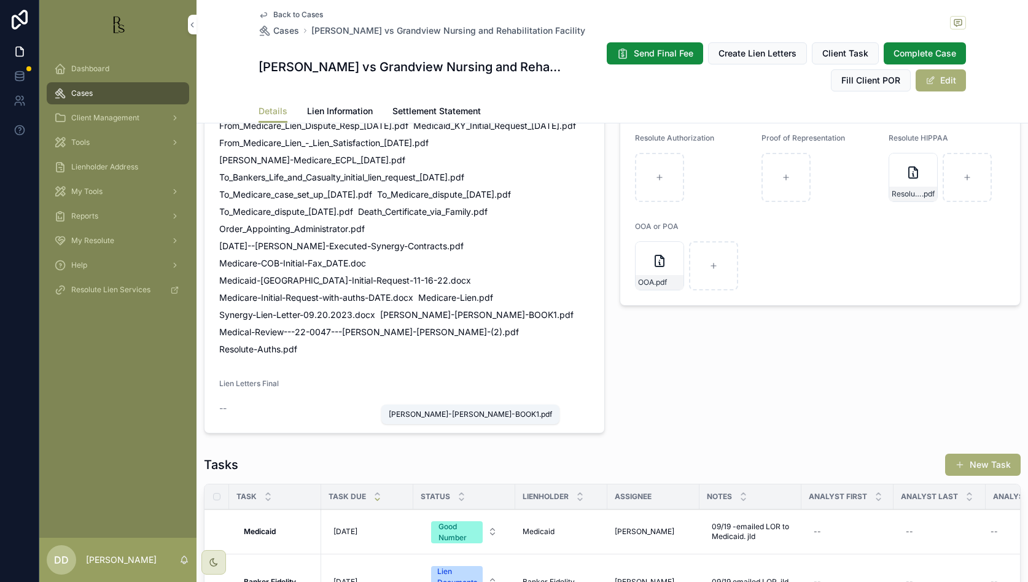
scroll to position [922, 0]
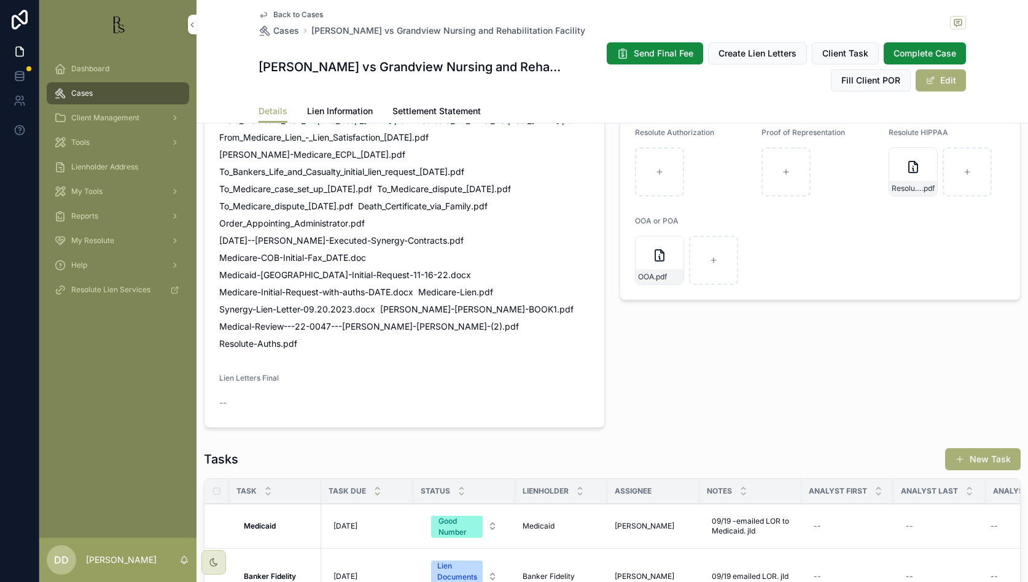
click at [637, 84] on button "Edit" at bounding box center [941, 80] width 50 height 22
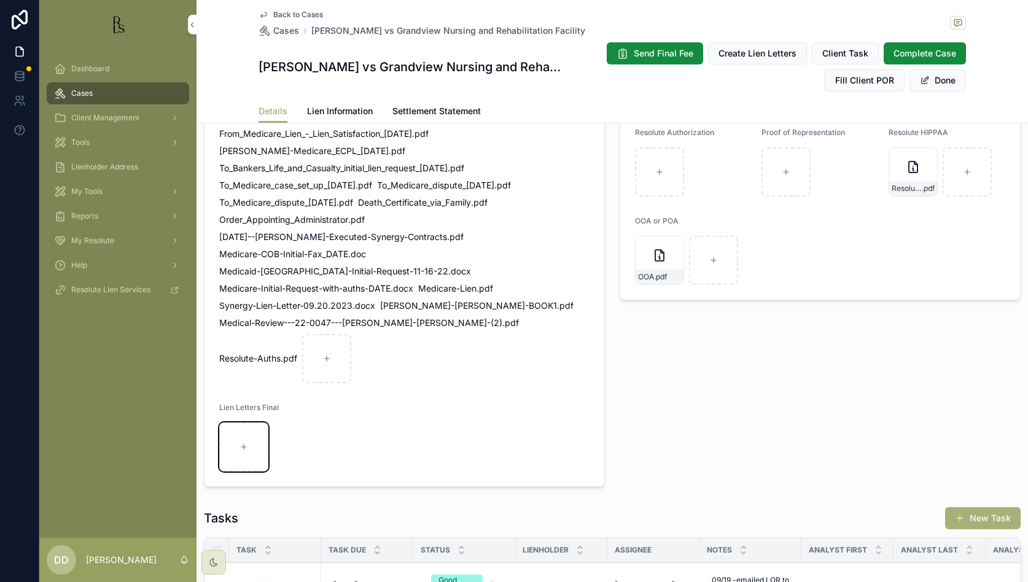
click at [251, 457] on div "scrollable content" at bounding box center [243, 447] width 49 height 49
type input "**********"
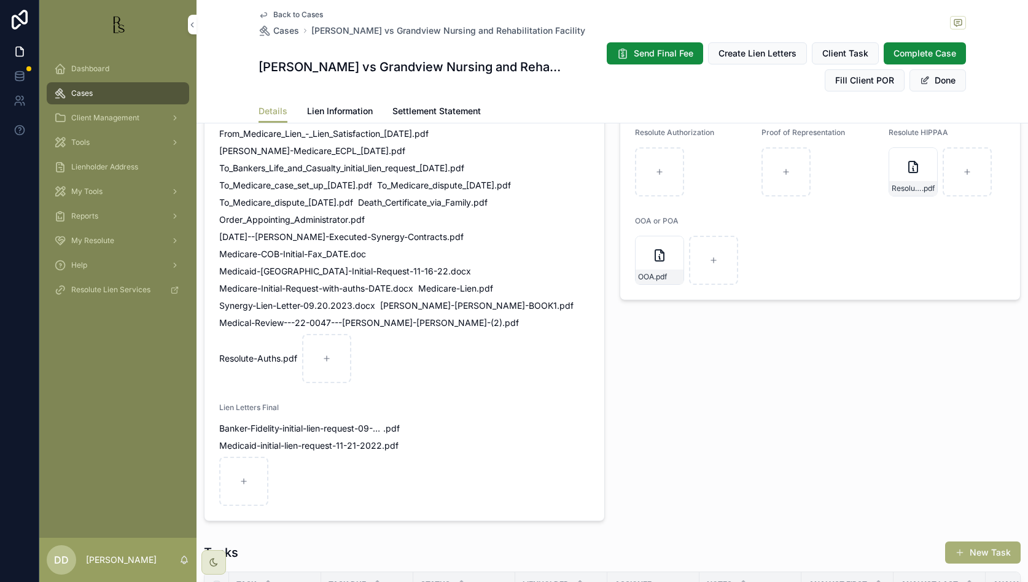
click at [637, 82] on button "Done" at bounding box center [938, 80] width 57 height 22
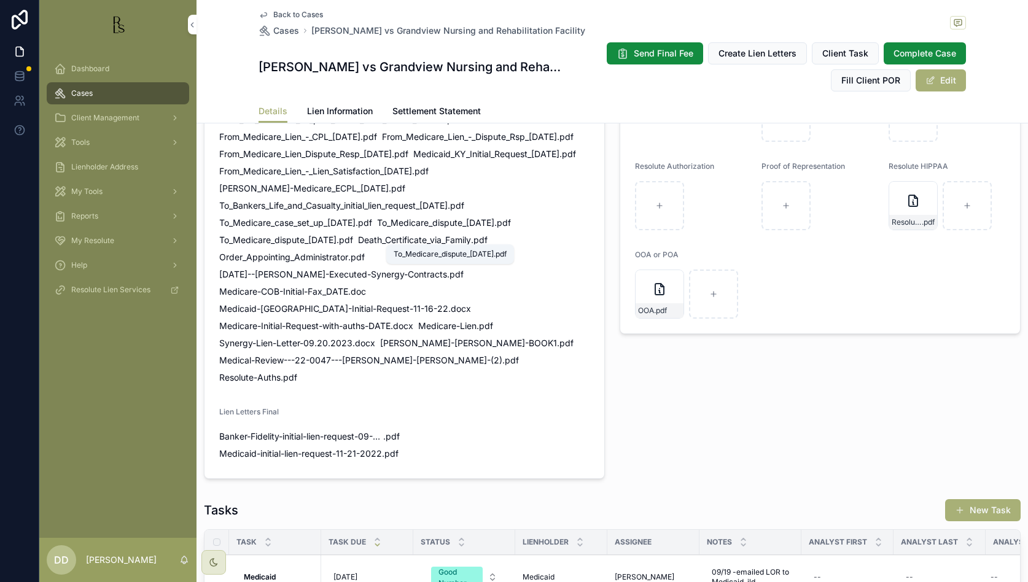
scroll to position [768, 0]
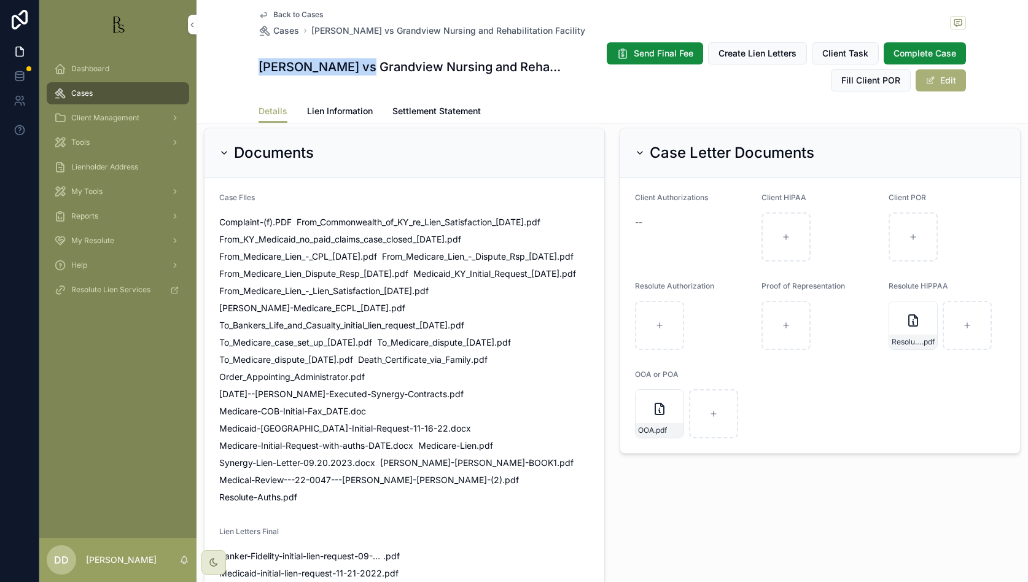
drag, startPoint x: 246, startPoint y: 64, endPoint x: 347, endPoint y: 64, distance: 100.8
click at [347, 64] on div "Back to Cases Cases [PERSON_NAME] vs Grandview Nursing and Rehabilitation Facil…" at bounding box center [613, 61] width 832 height 123
drag, startPoint x: 347, startPoint y: 64, endPoint x: 570, endPoint y: 26, distance: 225.6
click at [570, 25] on div "Back to Cases Cases [PERSON_NAME] vs Grandview Nursing and Rehabilitation Facil…" at bounding box center [613, 23] width 708 height 27
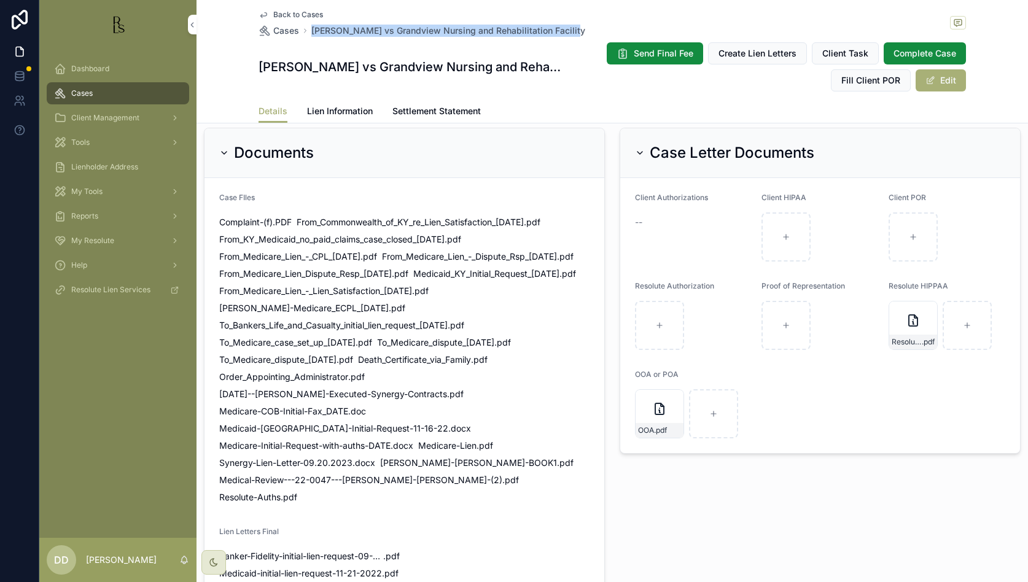
drag, startPoint x: 566, startPoint y: 29, endPoint x: 306, endPoint y: 28, distance: 259.9
click at [306, 28] on div "Back to Cases Cases [PERSON_NAME] vs Grandview Nursing and Rehabilitation Facil…" at bounding box center [613, 23] width 708 height 27
copy span "[PERSON_NAME] vs Grandview Nursing and Rehabilitation Facility"
click at [291, 14] on span "Back to Cases" at bounding box center [298, 15] width 50 height 10
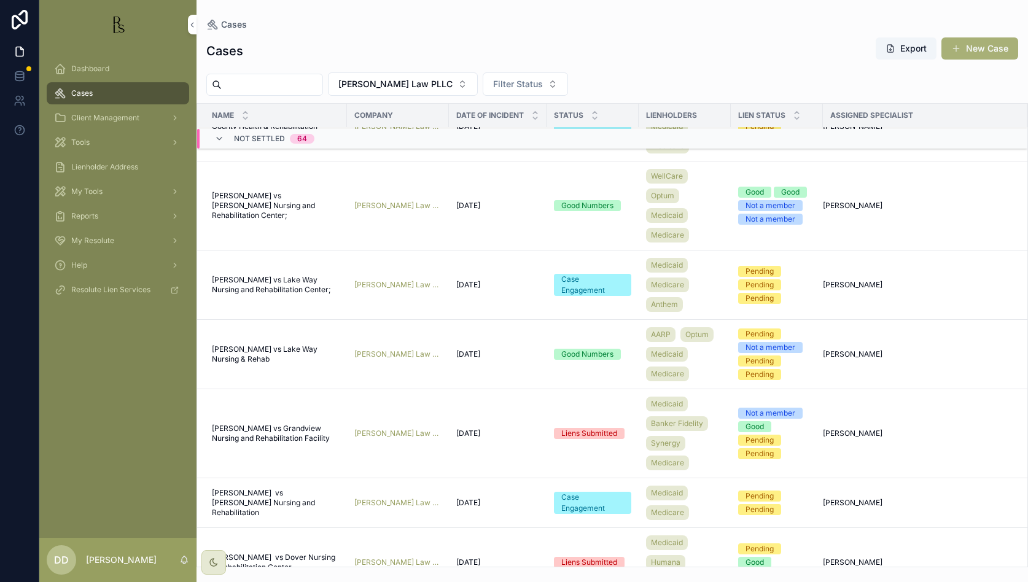
scroll to position [384, 0]
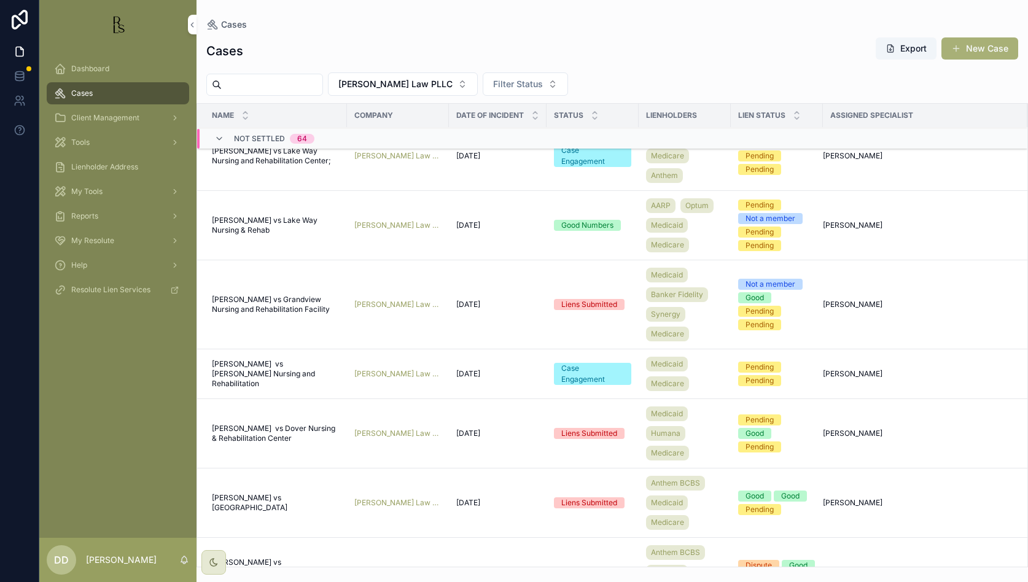
click at [240, 373] on span "[PERSON_NAME] vs [PERSON_NAME] Nursing and Rehabilitation" at bounding box center [276, 373] width 128 height 29
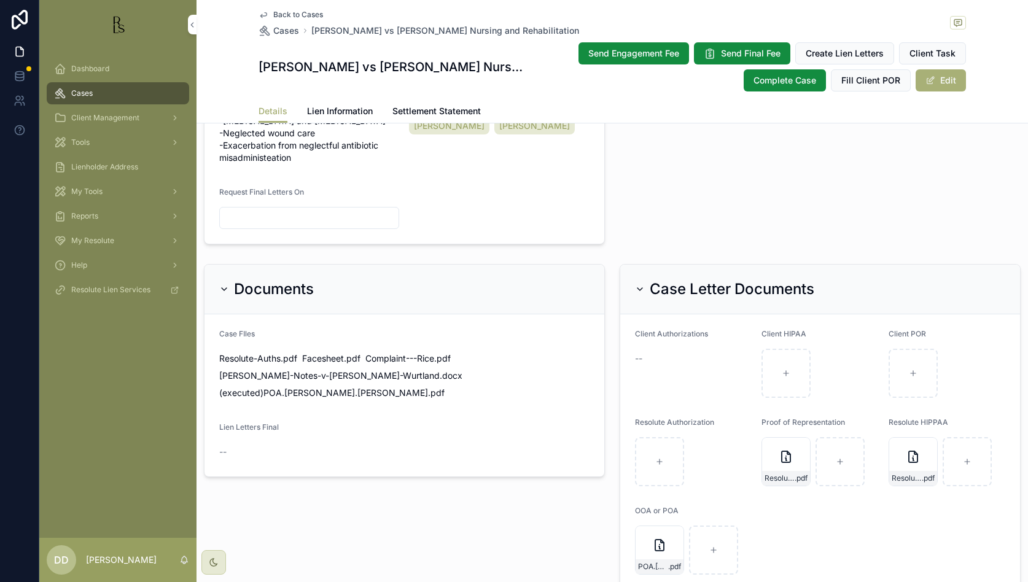
scroll to position [614, 0]
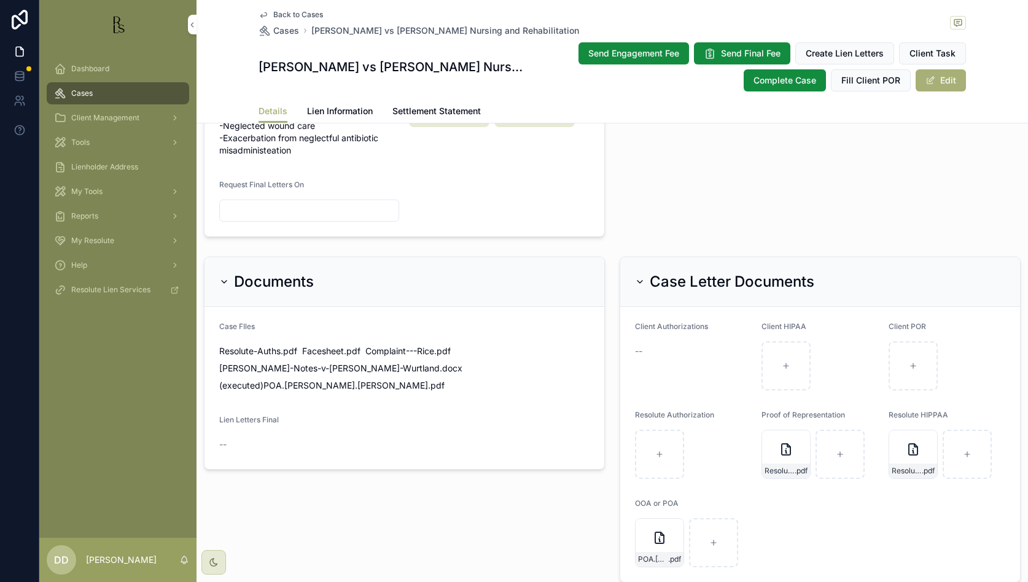
click at [637, 84] on button "Edit" at bounding box center [941, 80] width 50 height 22
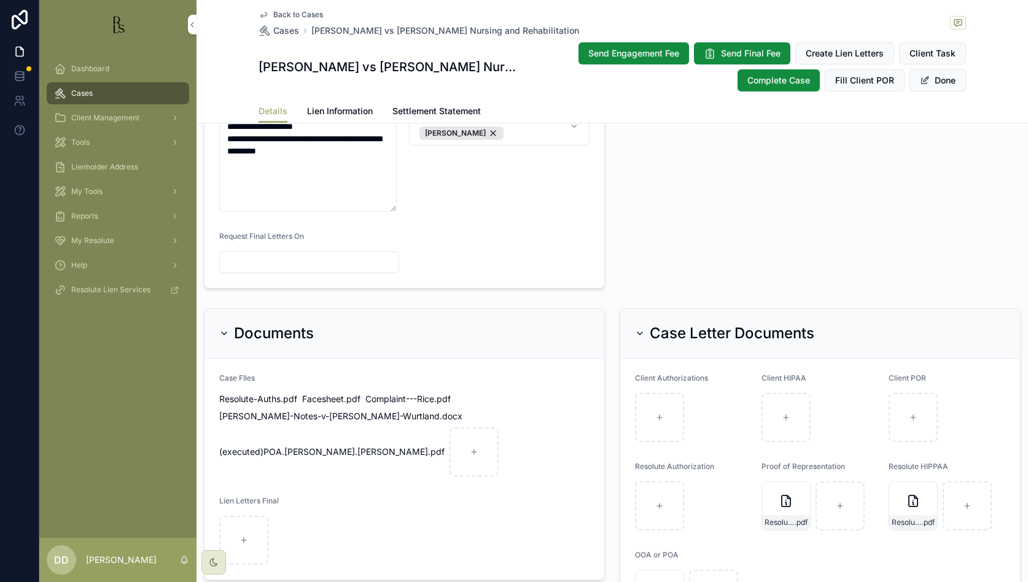
scroll to position [607, 0]
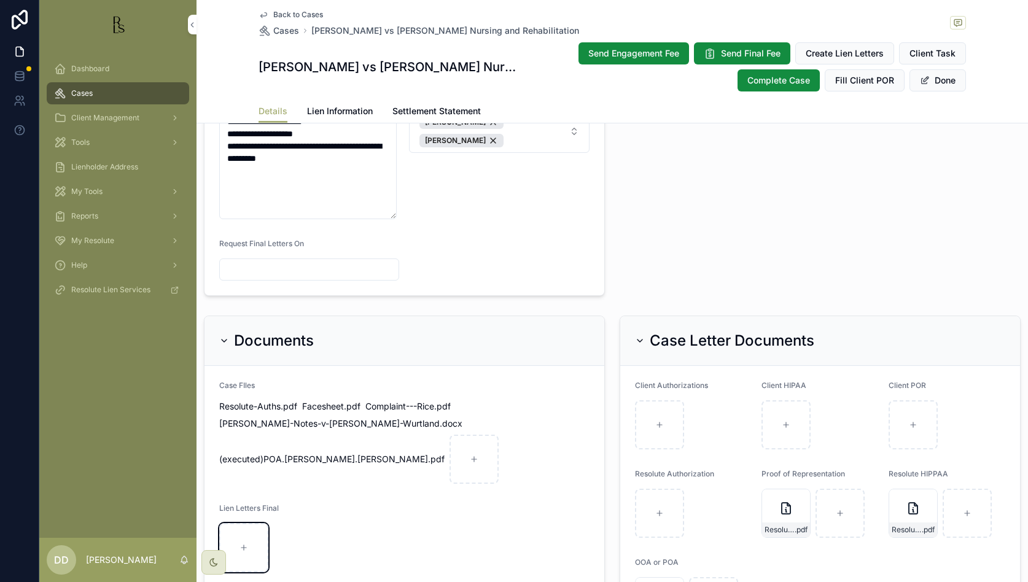
click at [253, 465] on div "scrollable content" at bounding box center [243, 547] width 49 height 49
type input "**********"
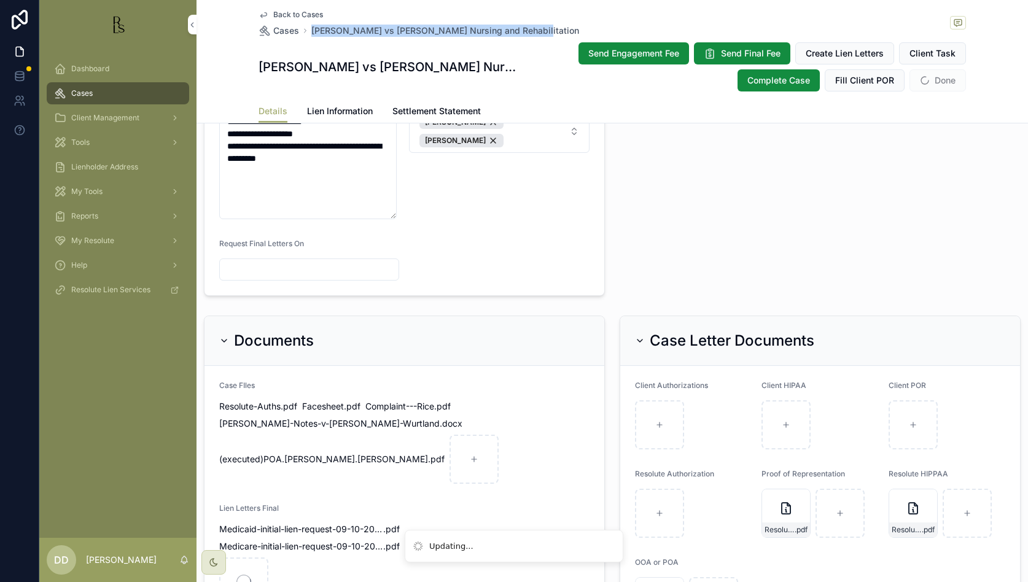
drag, startPoint x: 521, startPoint y: 31, endPoint x: 307, endPoint y: 33, distance: 214.4
click at [307, 33] on div "Back to Cases Cases [PERSON_NAME] vs [PERSON_NAME] Nursing and Rehabilitation" at bounding box center [613, 23] width 708 height 27
copy span "[PERSON_NAME] vs [PERSON_NAME] Nursing and Rehabilitation"
click at [637, 77] on button "Done" at bounding box center [938, 80] width 57 height 22
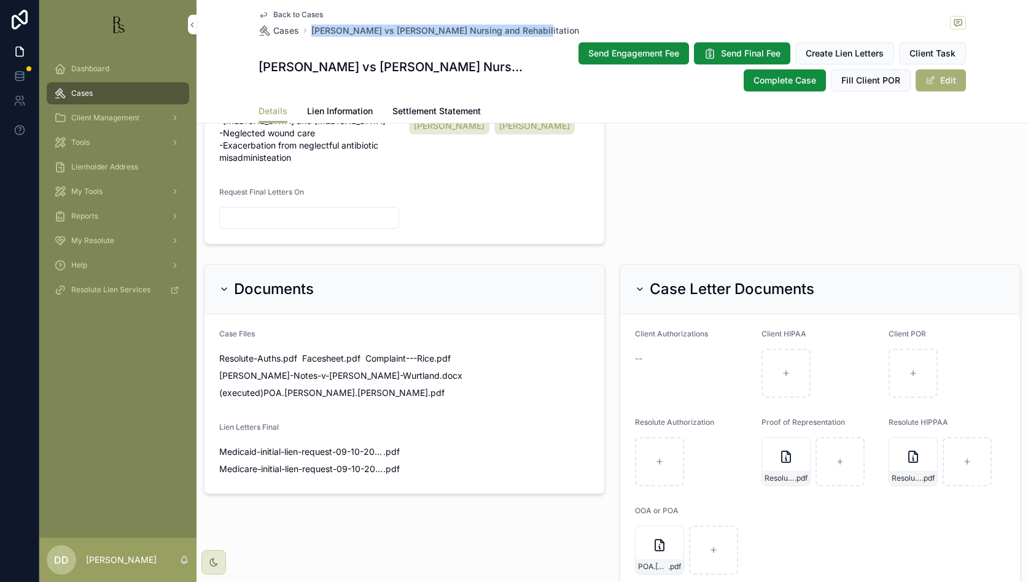
scroll to position [614, 0]
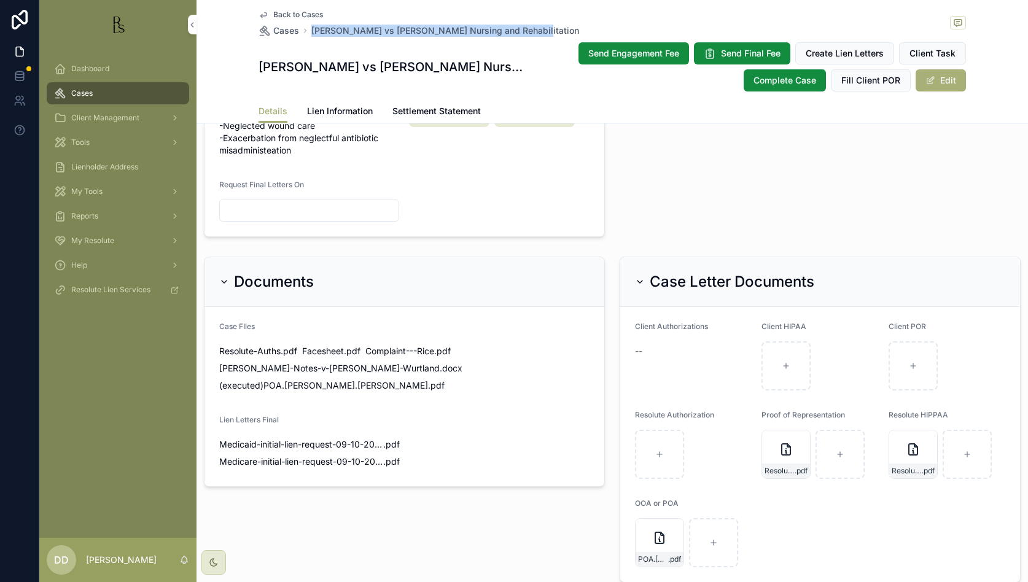
click at [283, 12] on span "Back to Cases" at bounding box center [298, 15] width 50 height 10
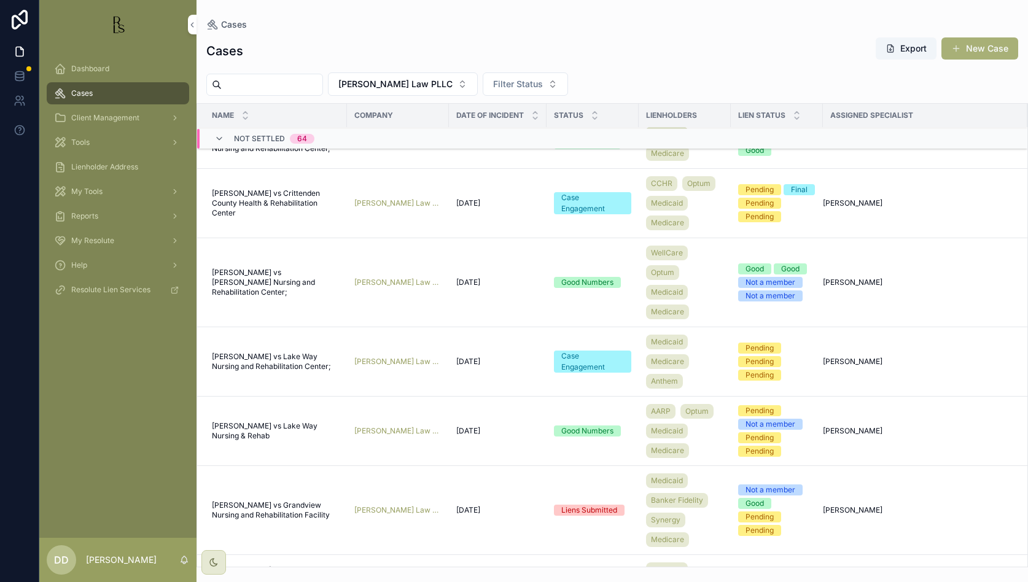
scroll to position [384, 0]
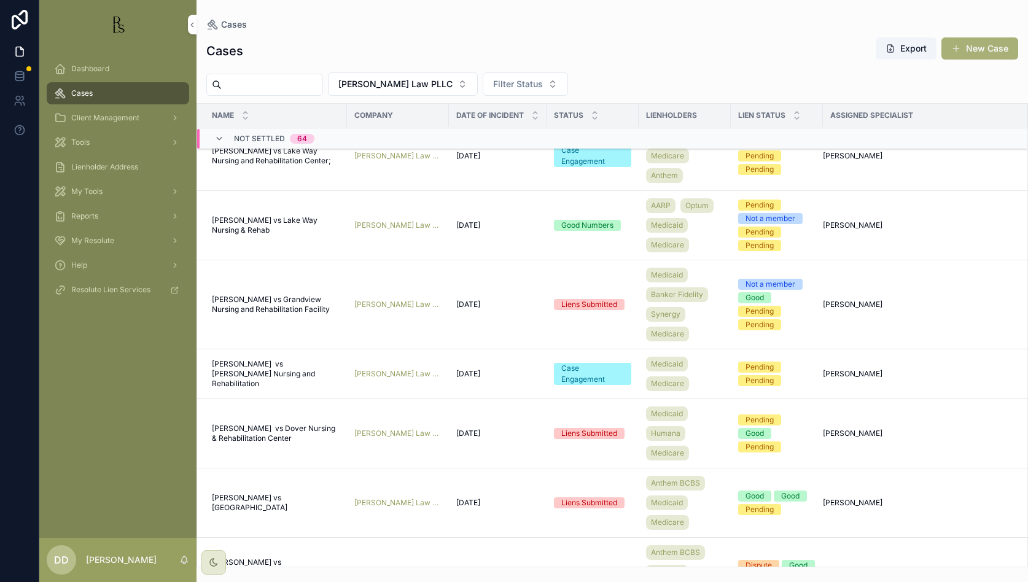
click at [233, 429] on span "[PERSON_NAME] vs Dover Nursing & Rehabilitation Center" at bounding box center [276, 434] width 128 height 20
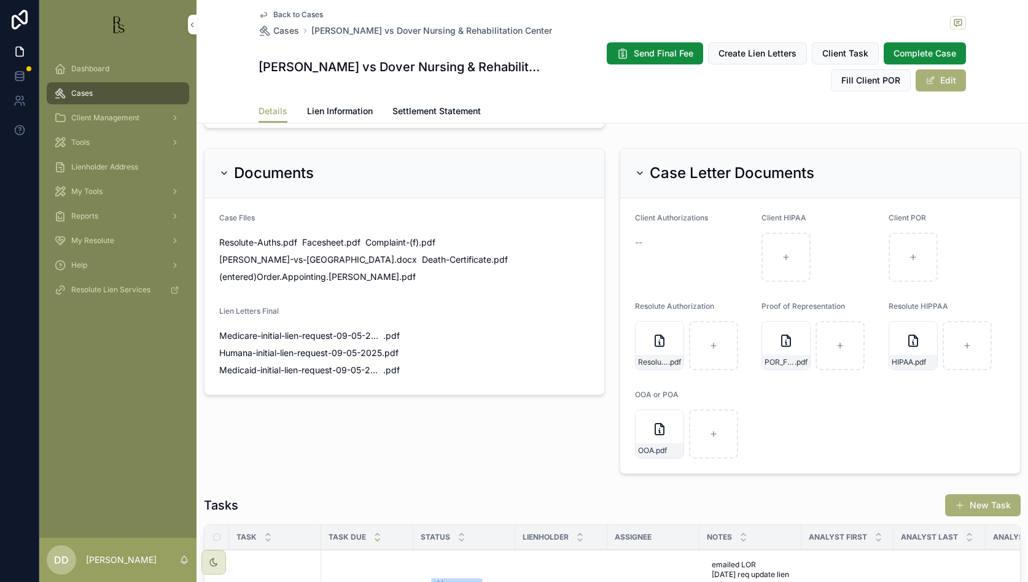
scroll to position [768, 0]
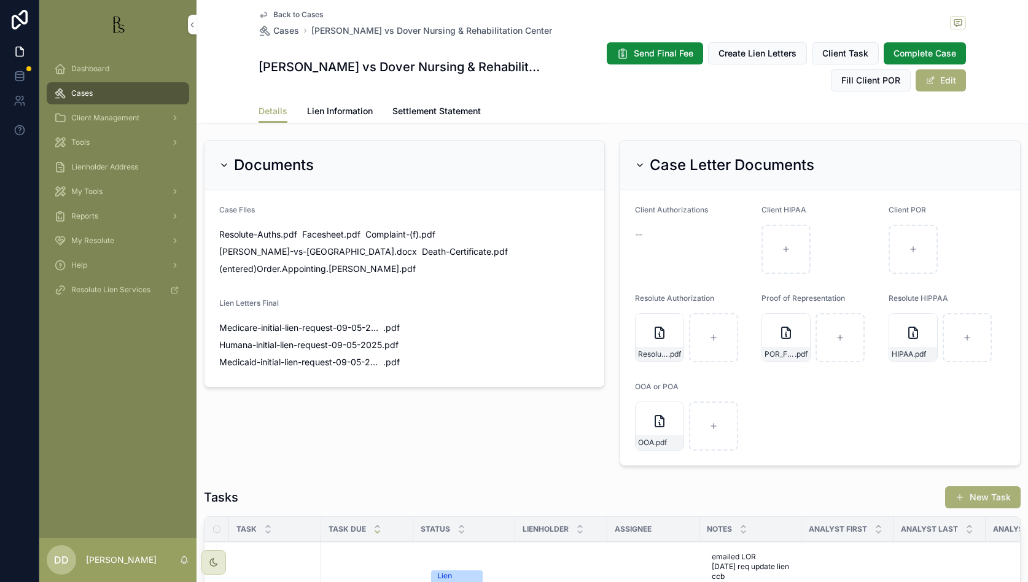
click at [290, 13] on span "Back to Cases" at bounding box center [298, 15] width 50 height 10
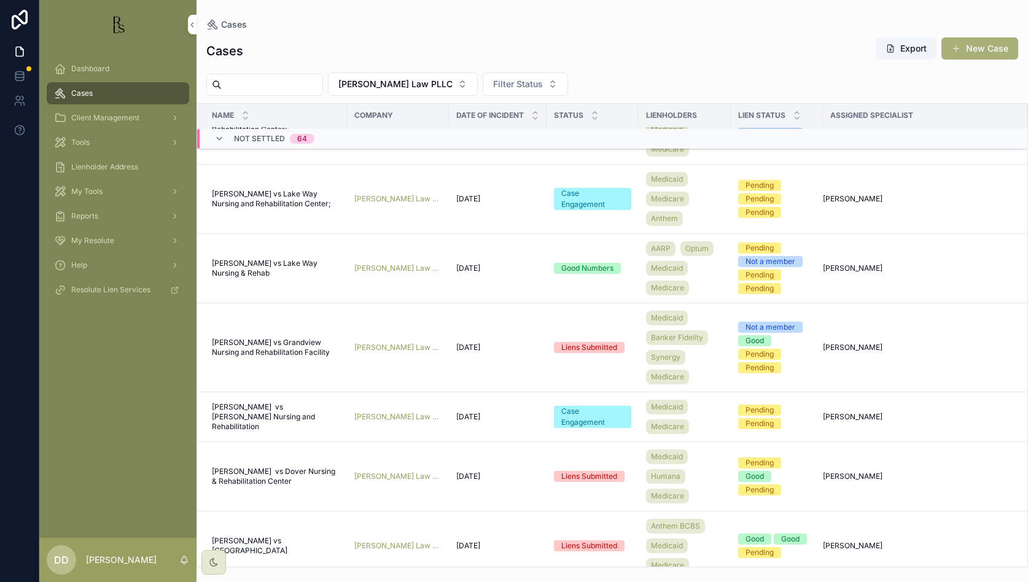
scroll to position [461, 0]
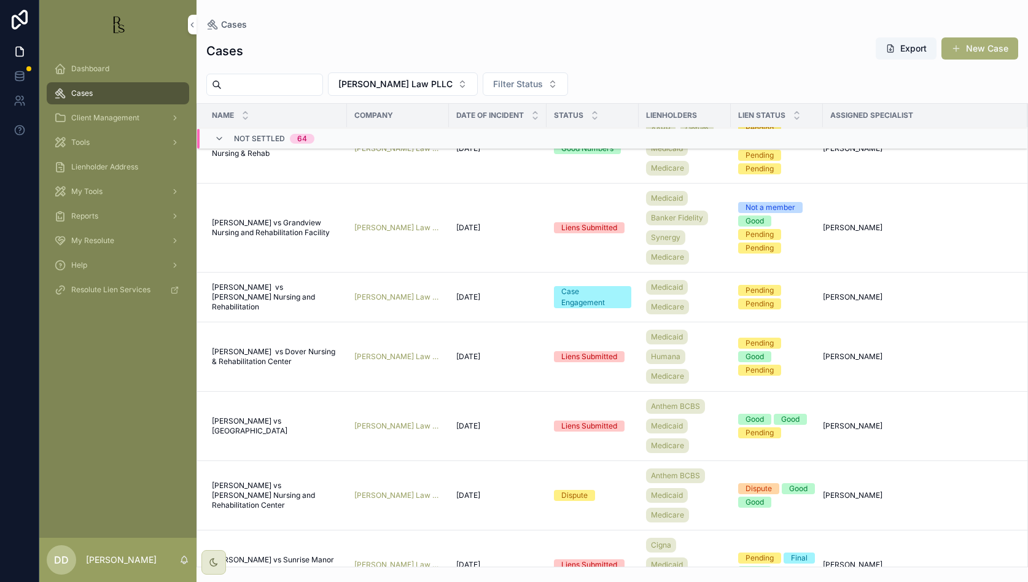
click at [248, 423] on span "[PERSON_NAME] vs [GEOGRAPHIC_DATA]" at bounding box center [276, 427] width 128 height 20
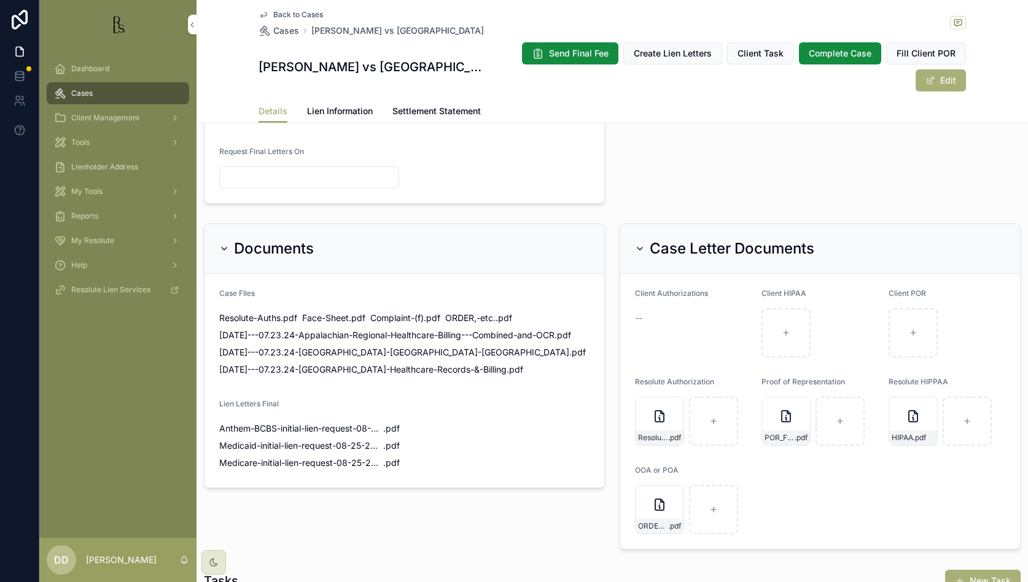
scroll to position [691, 0]
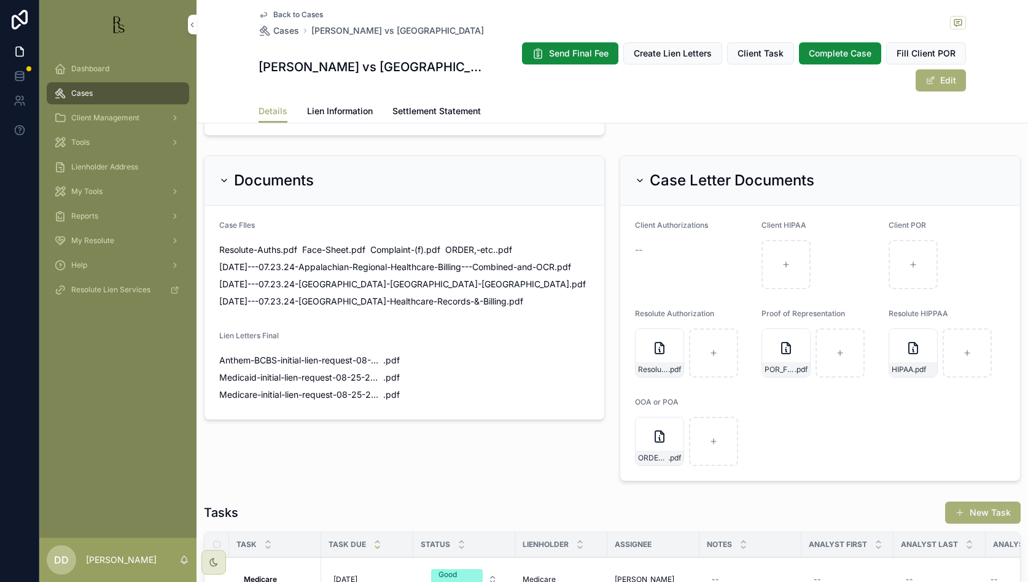
click at [289, 15] on span "Back to Cases" at bounding box center [298, 15] width 50 height 10
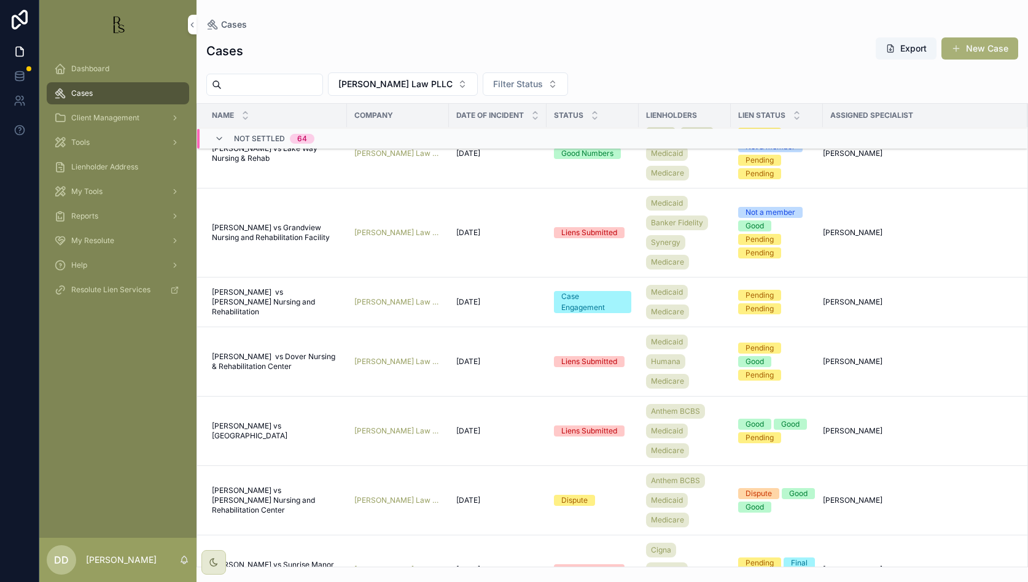
scroll to position [461, 0]
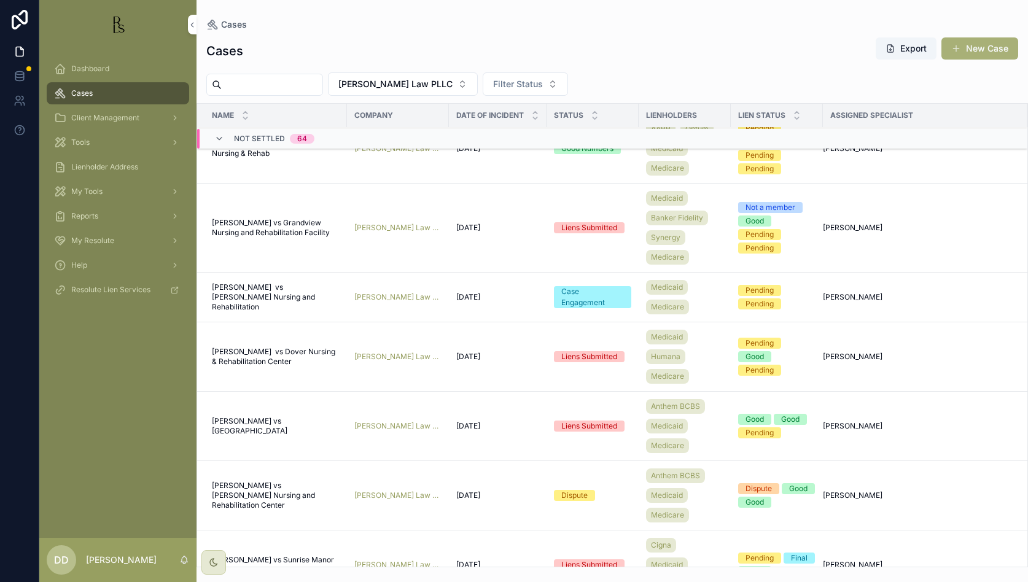
click at [237, 426] on span "[PERSON_NAME] vs [GEOGRAPHIC_DATA]" at bounding box center [276, 427] width 128 height 20
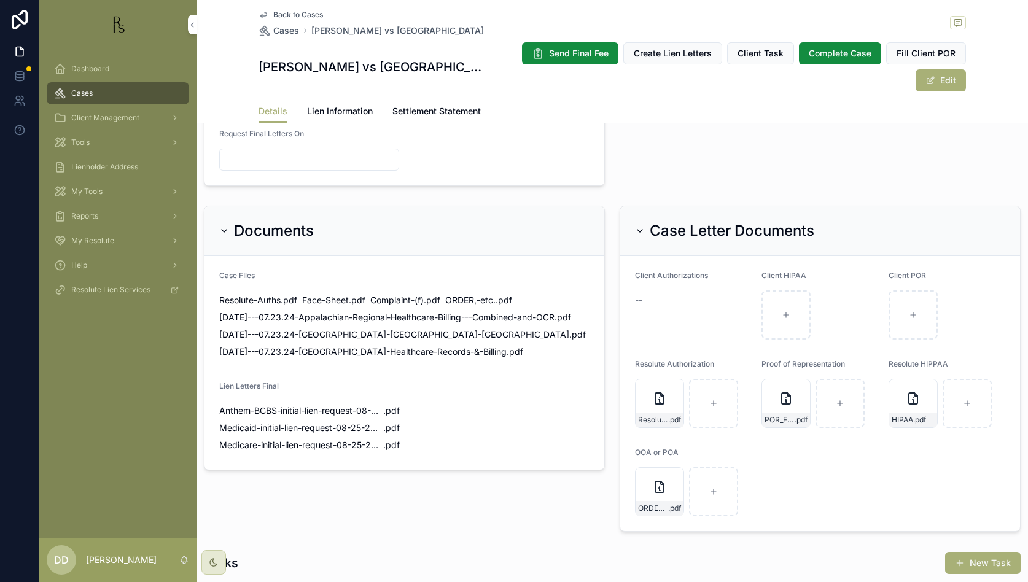
scroll to position [691, 0]
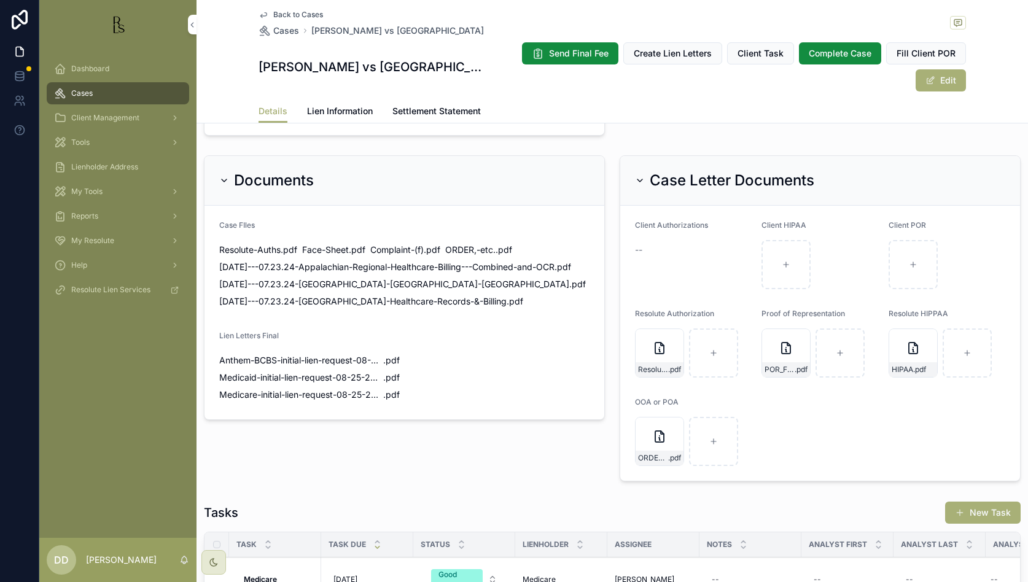
click at [289, 15] on span "Back to Cases" at bounding box center [298, 15] width 50 height 10
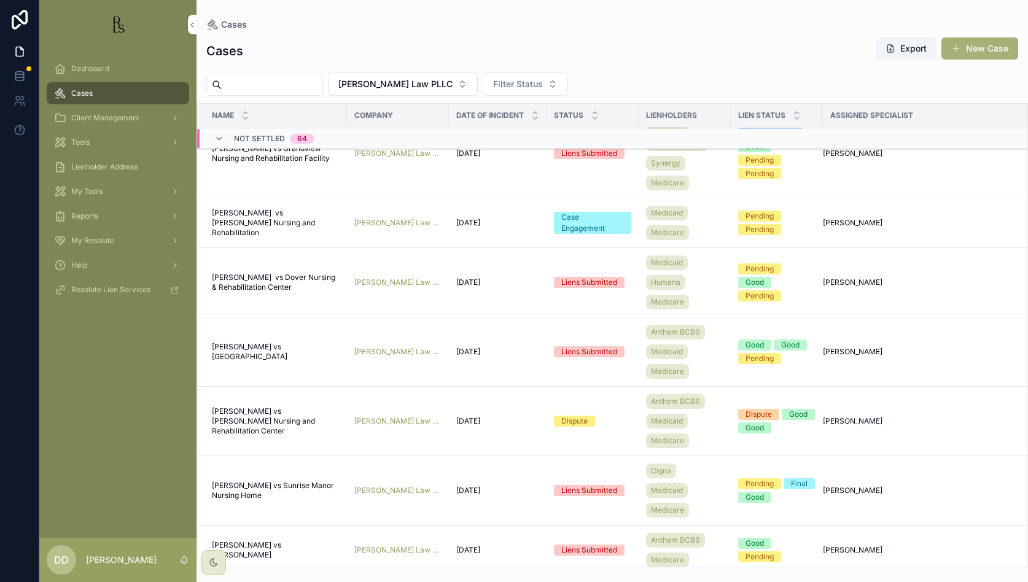
scroll to position [538, 0]
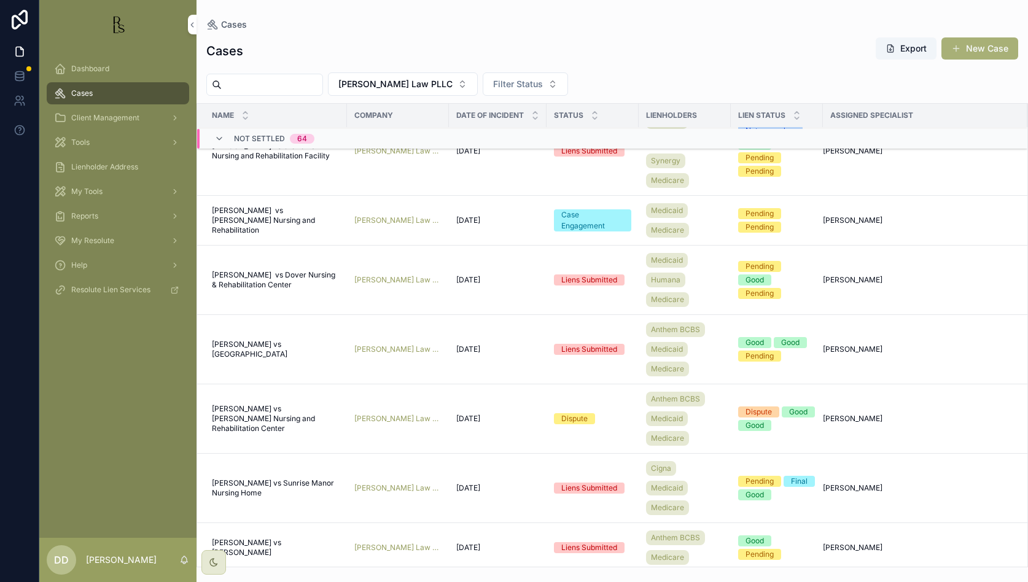
click at [225, 412] on span "[PERSON_NAME] vs [PERSON_NAME] Nursing and Rehabilitation Center" at bounding box center [276, 418] width 128 height 29
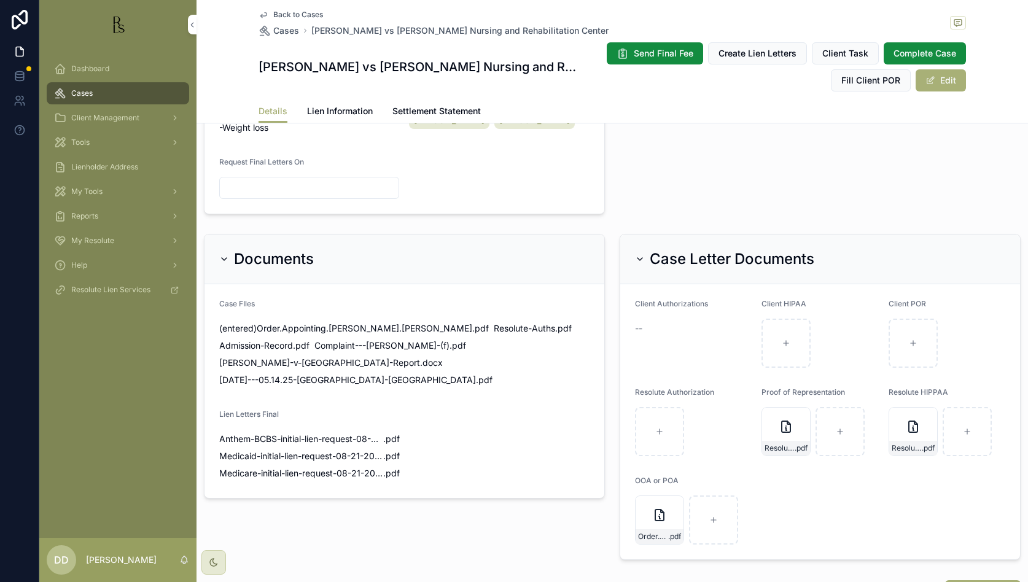
scroll to position [614, 0]
click at [297, 15] on span "Back to Cases" at bounding box center [298, 15] width 50 height 10
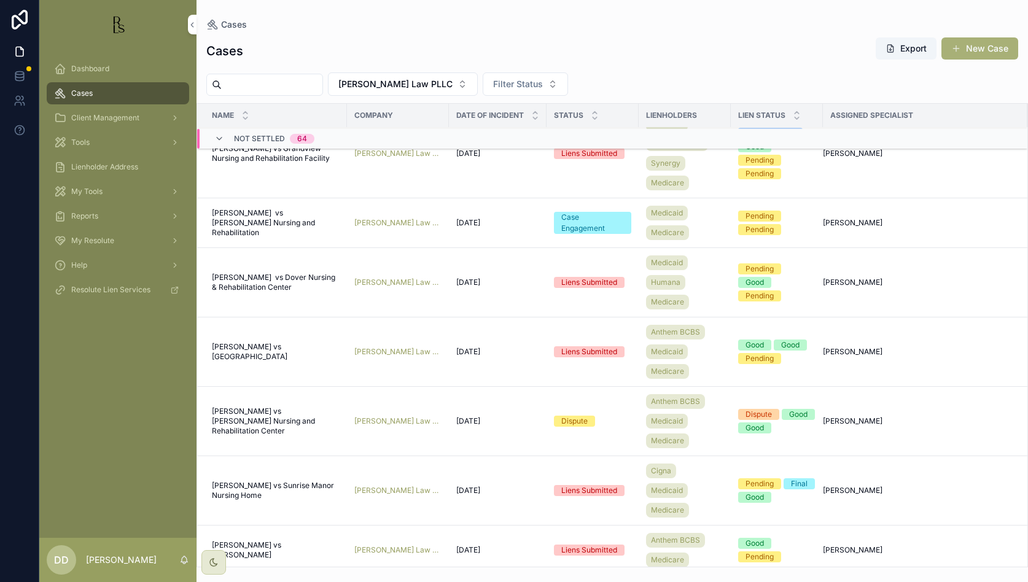
scroll to position [614, 0]
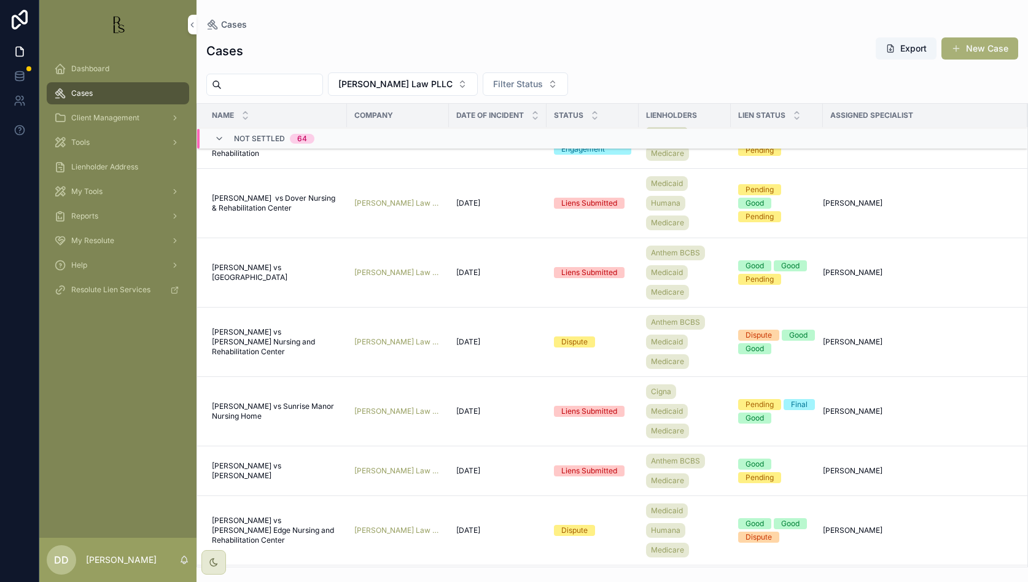
click at [239, 411] on span "[PERSON_NAME] vs Sunrise Manor Nursing Home" at bounding box center [276, 412] width 128 height 20
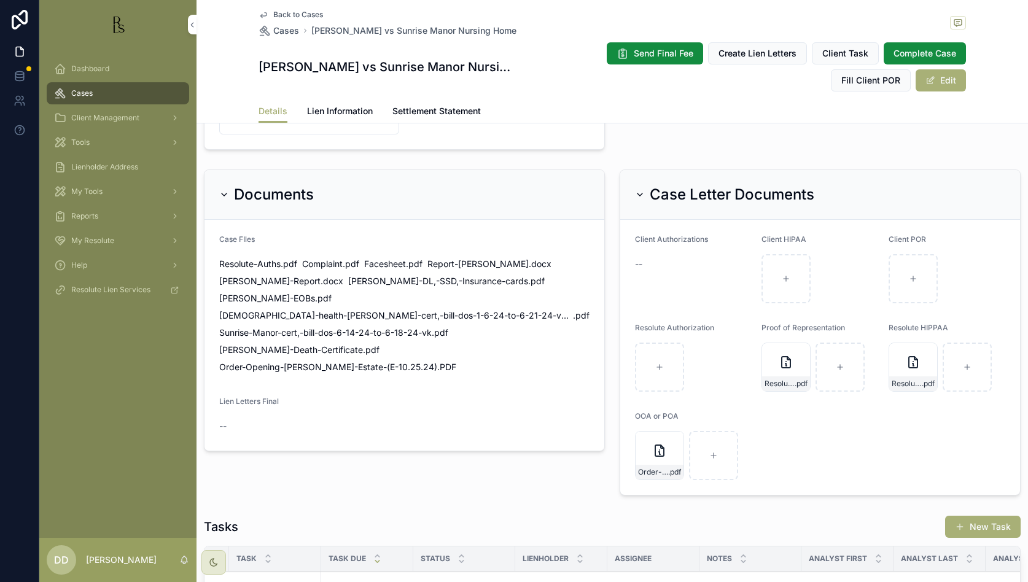
scroll to position [768, 0]
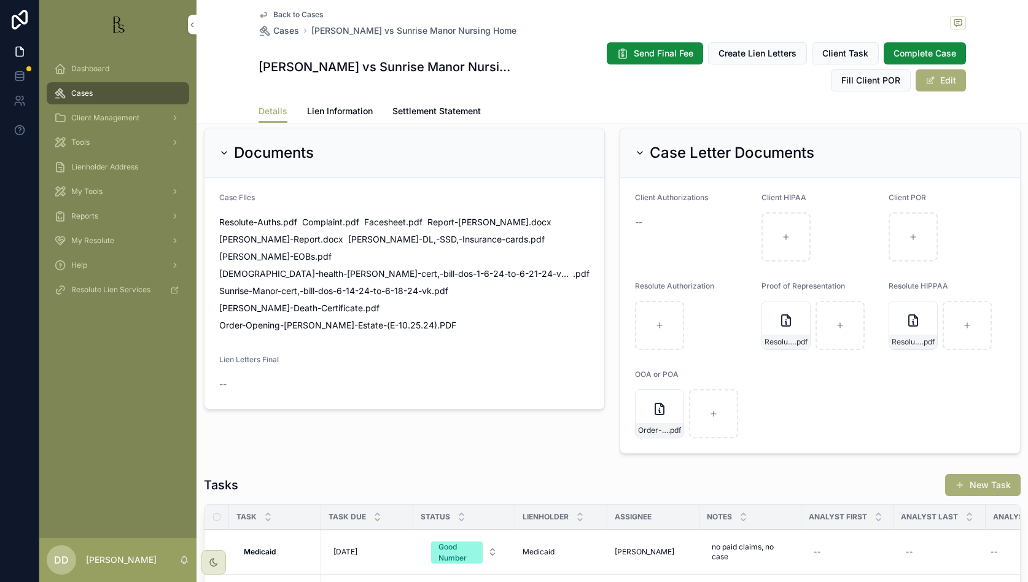
click at [637, 80] on button "Edit" at bounding box center [941, 80] width 50 height 22
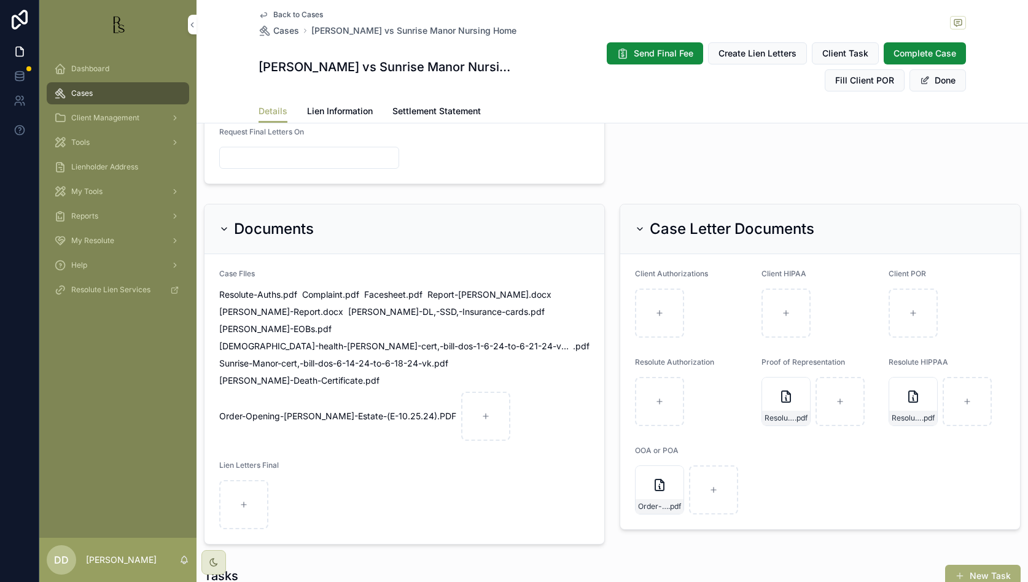
scroll to position [767, 0]
click at [235, 465] on div "scrollable content" at bounding box center [243, 506] width 49 height 49
type input "**********"
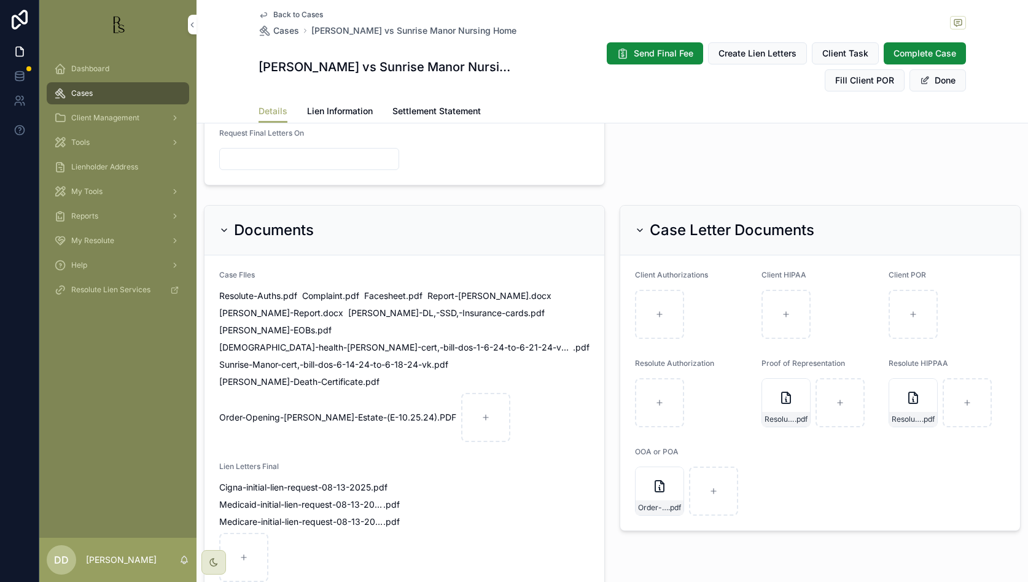
drag, startPoint x: 495, startPoint y: 27, endPoint x: 305, endPoint y: 28, distance: 189.2
click at [305, 28] on div "Back to Cases Cases [PERSON_NAME] vs Sunrise Manor Nursing Home" at bounding box center [613, 23] width 708 height 27
copy span "[PERSON_NAME] vs Sunrise Manor Nursing Home"
click at [557, 434] on form "Case FIles Resolute-Auths .pdf Complaint .pdf Facesheet .pdf Report-[PERSON_NAM…" at bounding box center [405, 427] width 400 height 342
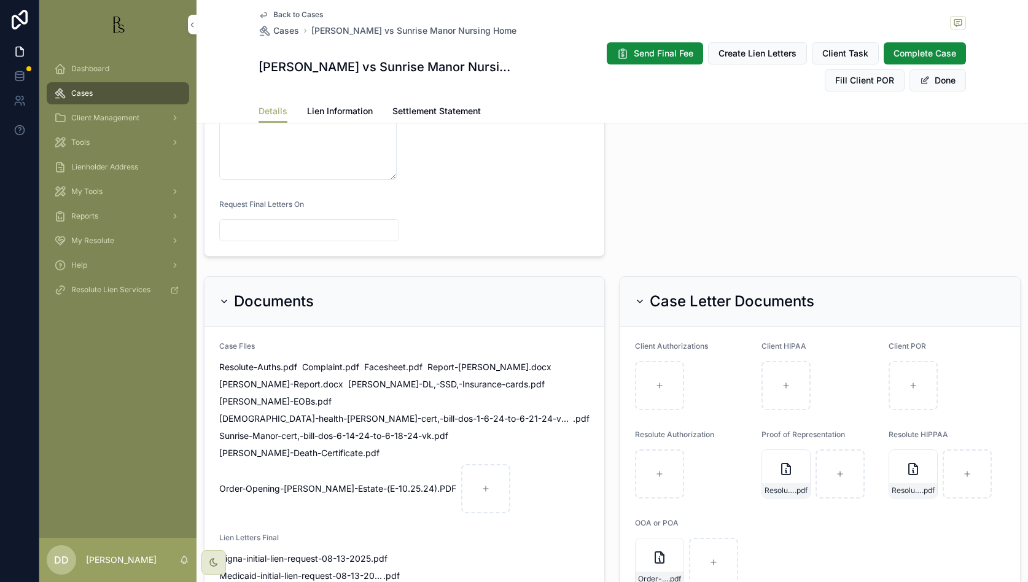
scroll to position [690, 0]
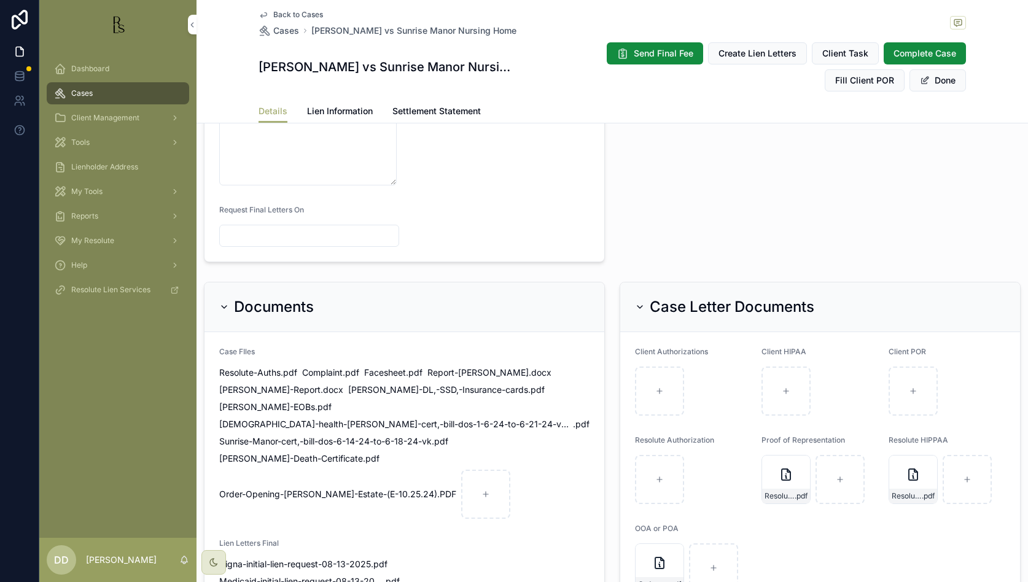
click at [637, 85] on button "Done" at bounding box center [938, 80] width 57 height 22
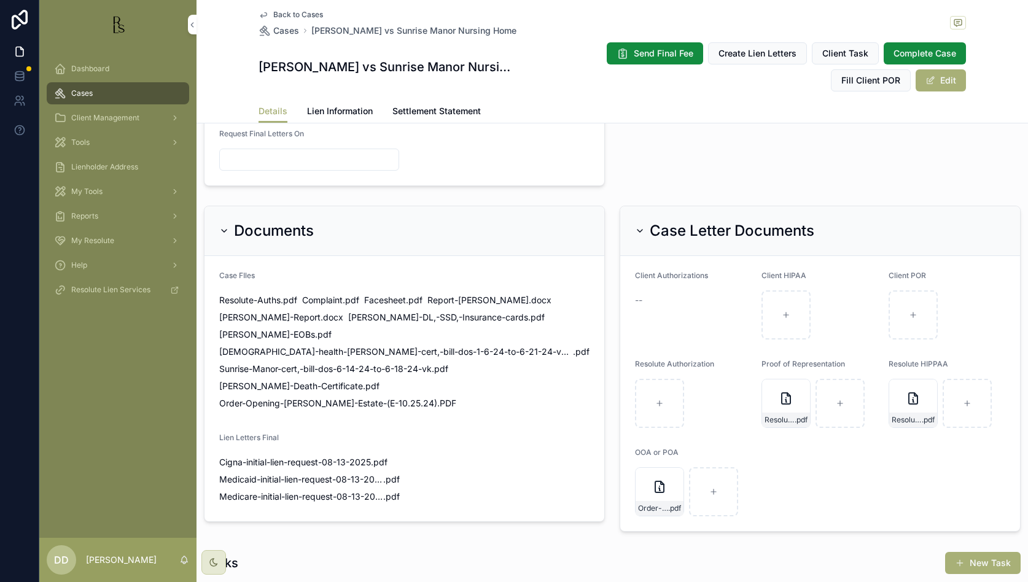
scroll to position [691, 0]
click at [288, 14] on span "Back to Cases" at bounding box center [298, 15] width 50 height 10
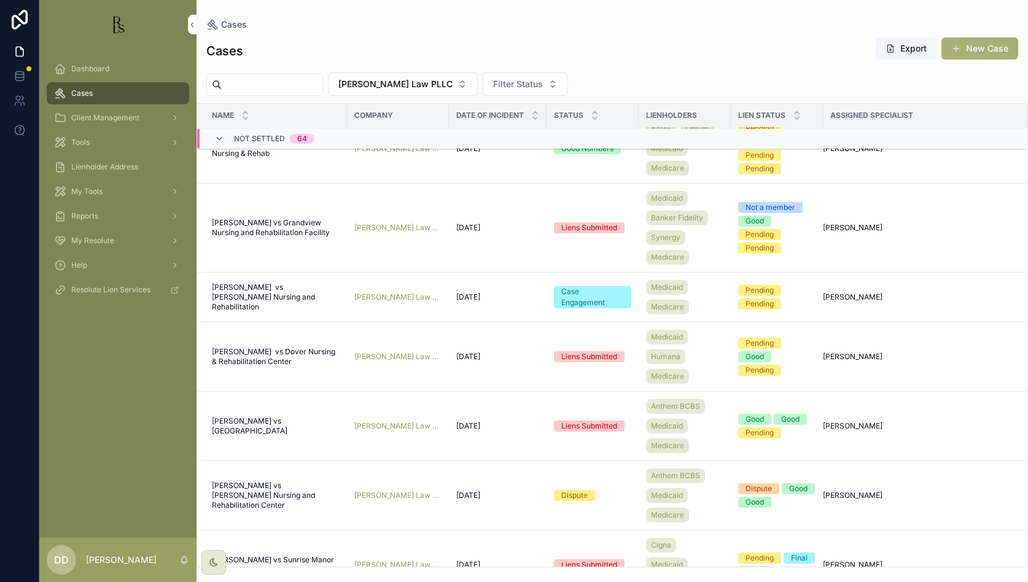
scroll to position [614, 0]
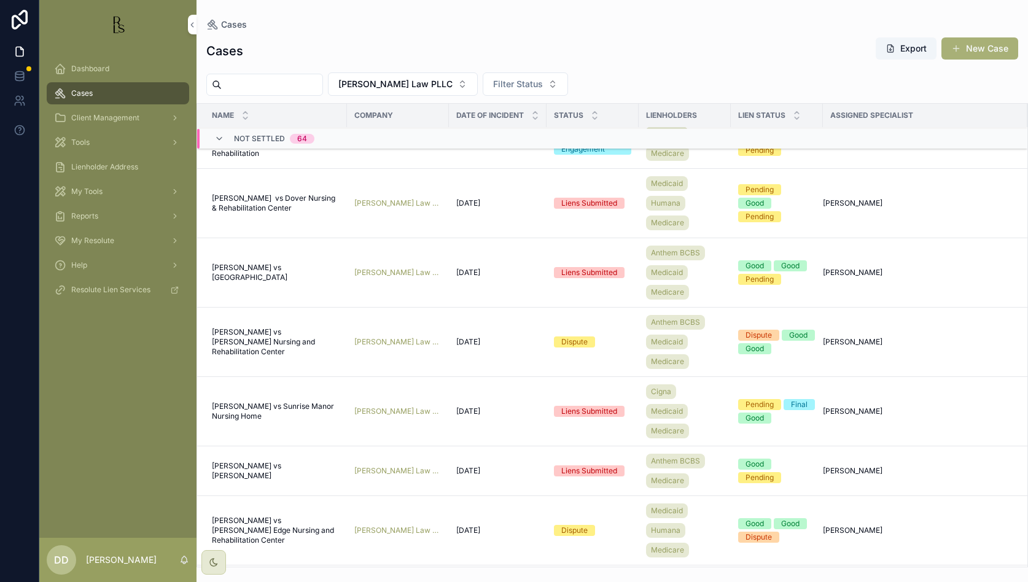
click at [267, 465] on span "[PERSON_NAME] vs [PERSON_NAME]" at bounding box center [276, 471] width 128 height 20
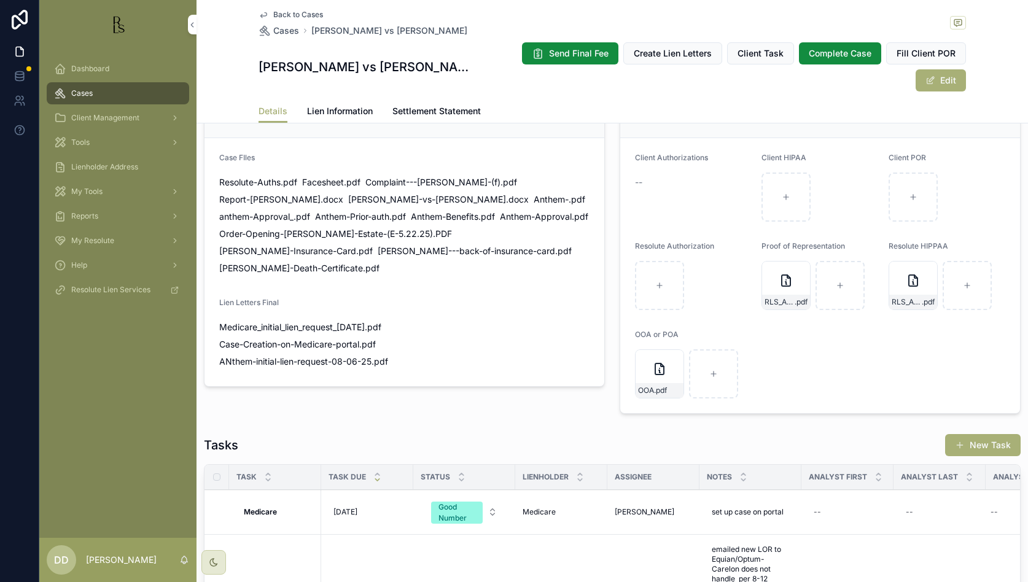
scroll to position [922, 0]
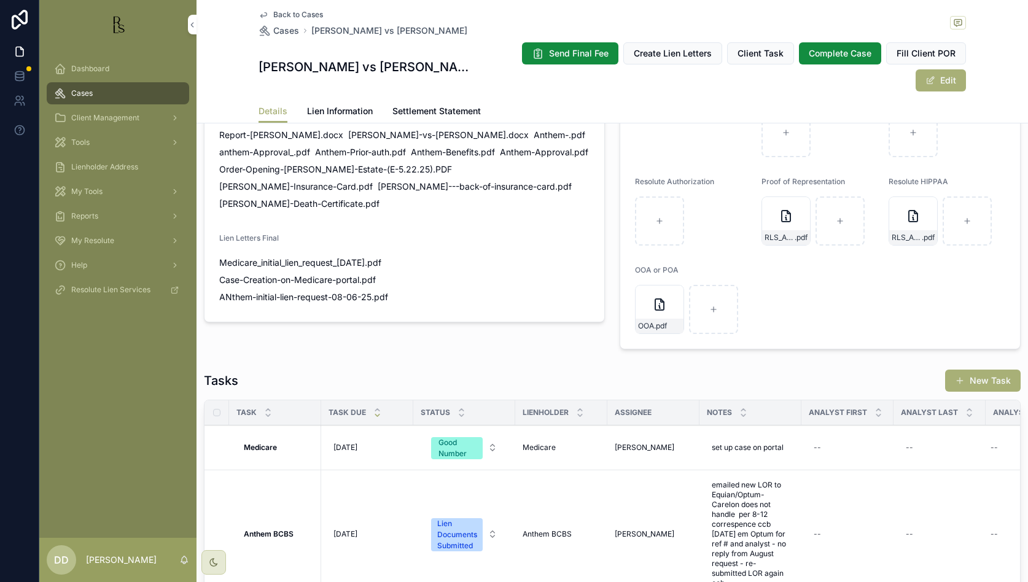
click at [289, 15] on span "Back to Cases" at bounding box center [298, 15] width 50 height 10
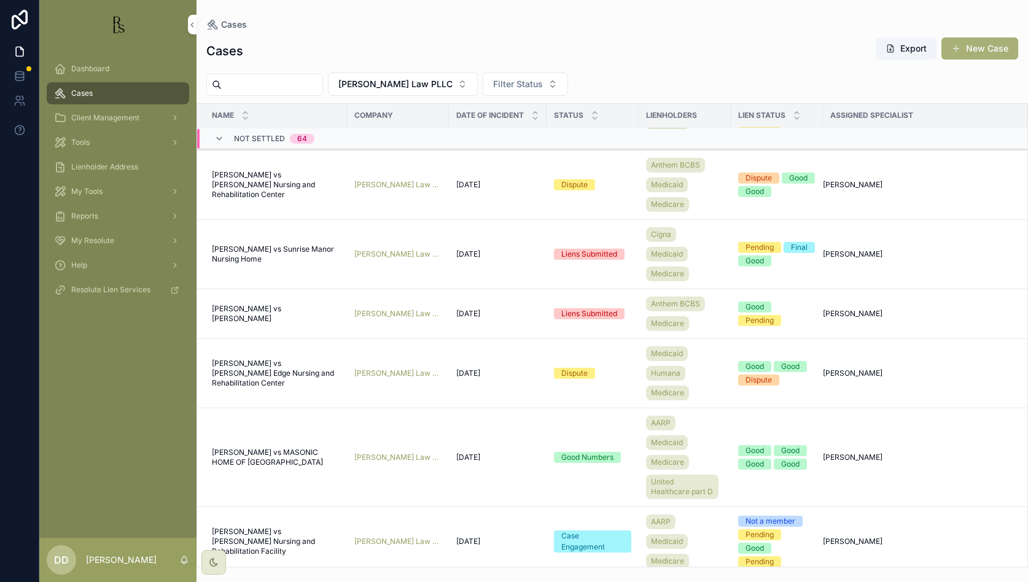
scroll to position [792, 0]
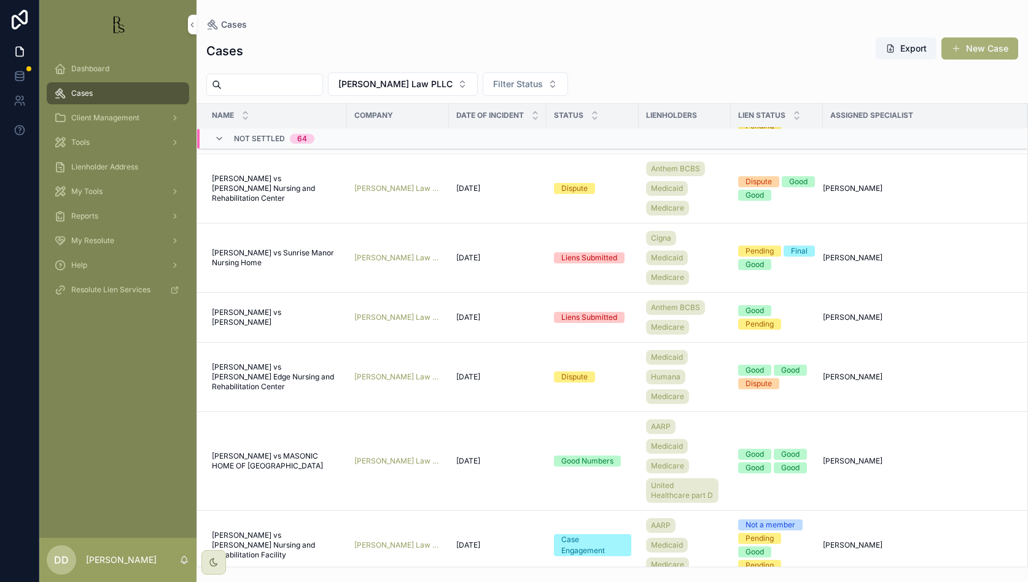
click at [230, 377] on span "[PERSON_NAME] vs [PERSON_NAME] Edge Nursing and Rehabilitation Center" at bounding box center [276, 376] width 128 height 29
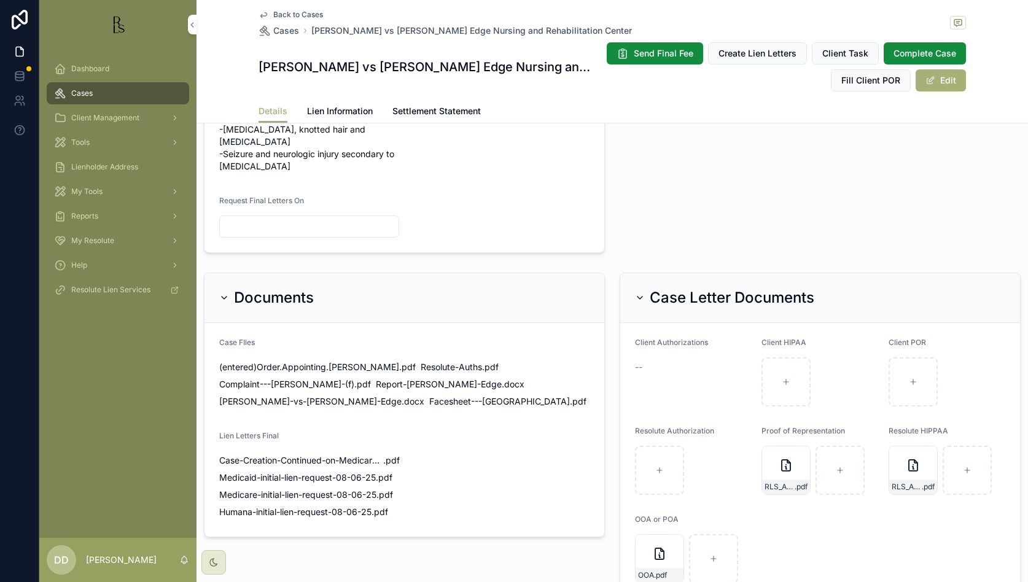
scroll to position [691, 0]
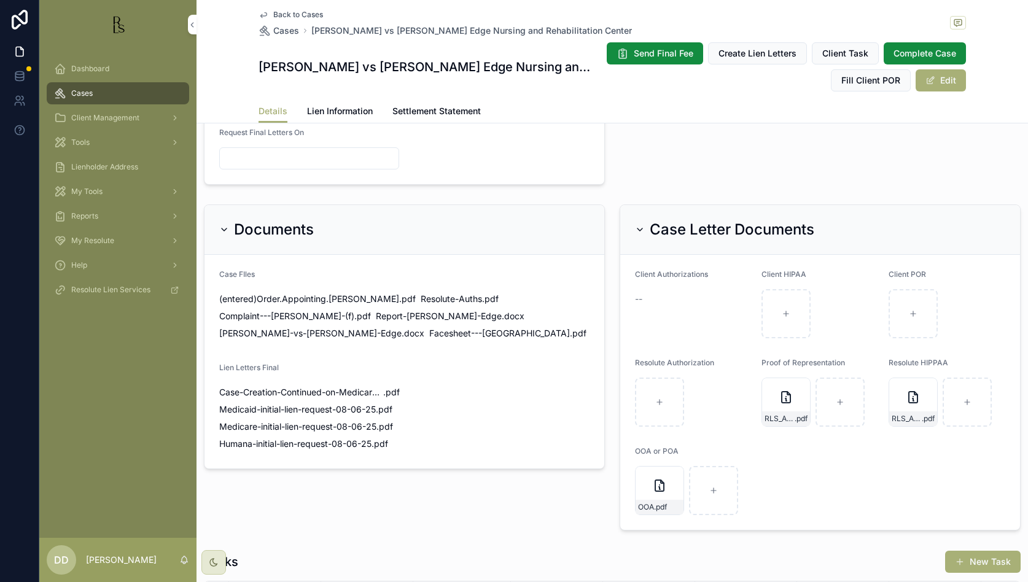
click at [283, 31] on span "Cases" at bounding box center [286, 31] width 26 height 12
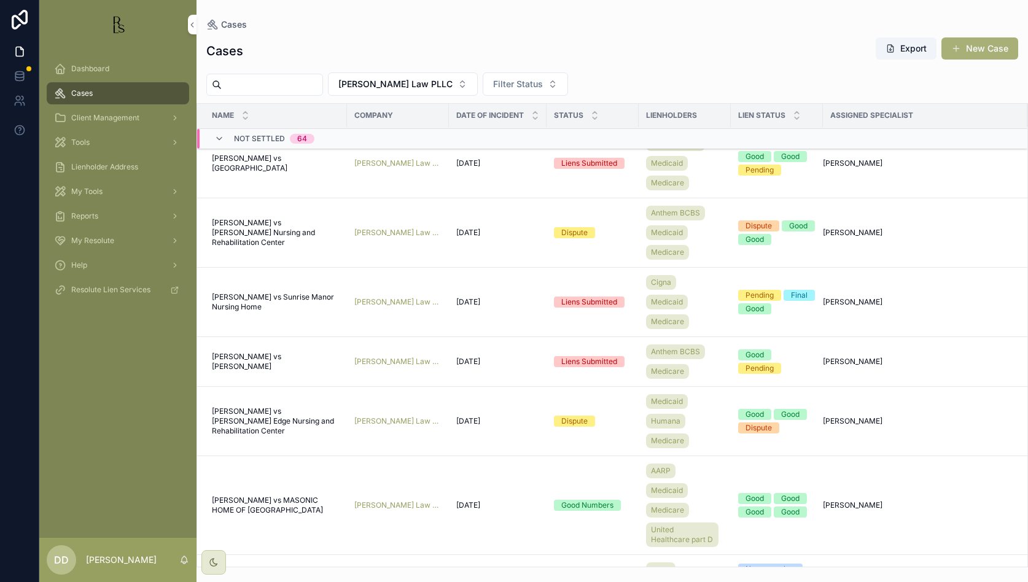
scroll to position [792, 0]
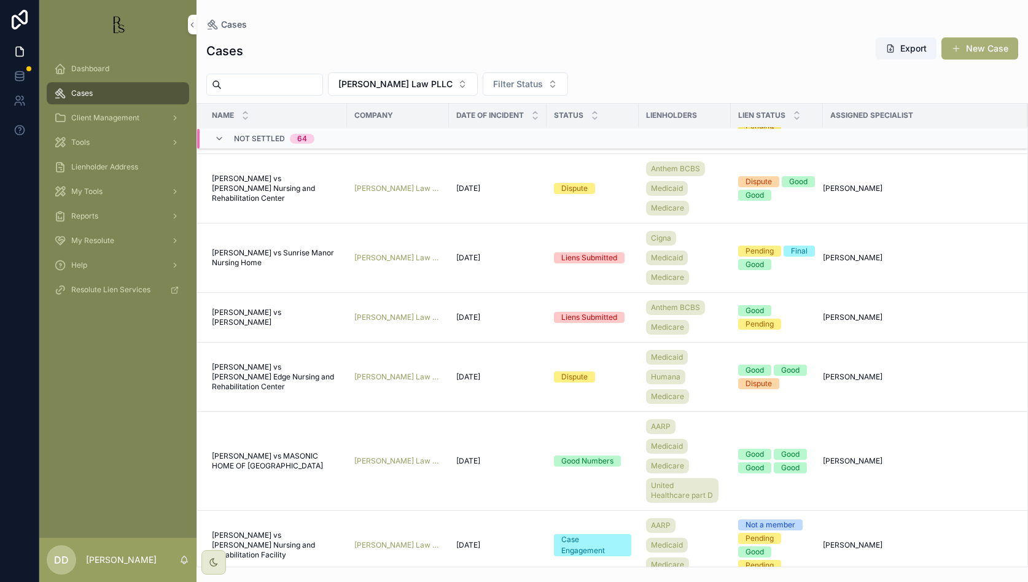
click at [277, 455] on span "[PERSON_NAME] vs MASONIC HOME OF [GEOGRAPHIC_DATA]" at bounding box center [276, 462] width 128 height 20
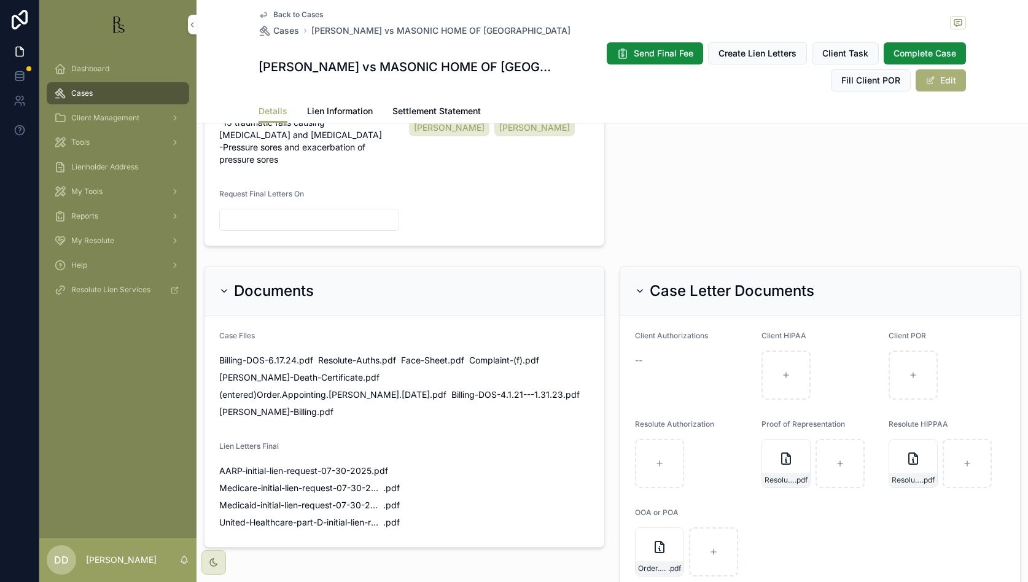
scroll to position [538, 0]
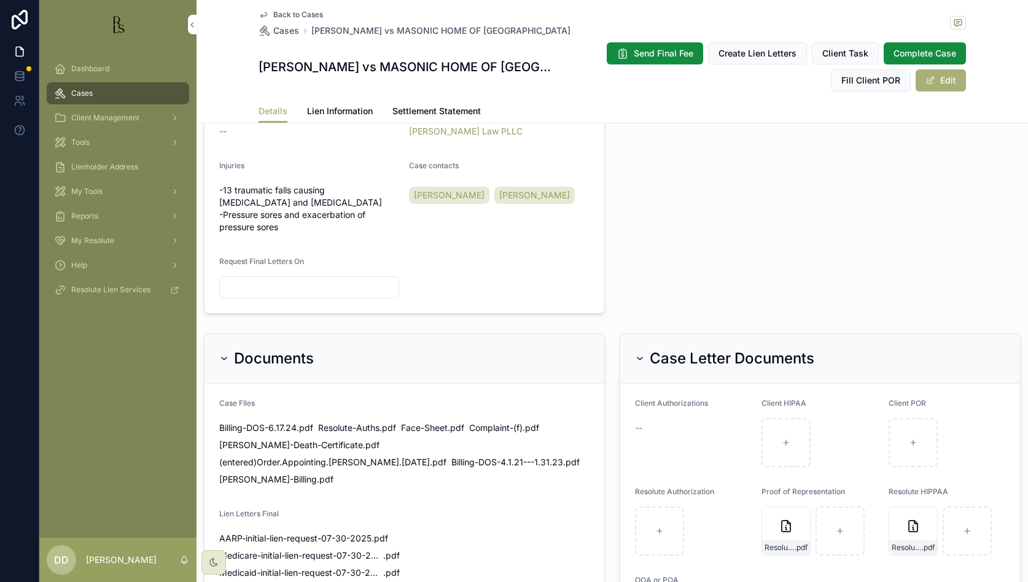
click at [281, 14] on span "Back to Cases" at bounding box center [298, 15] width 50 height 10
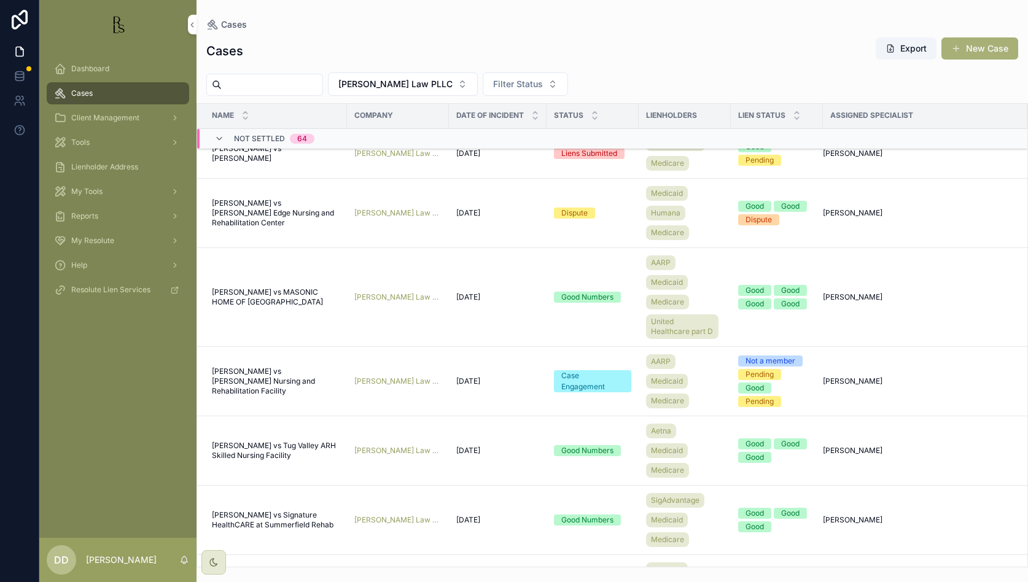
scroll to position [1022, 0]
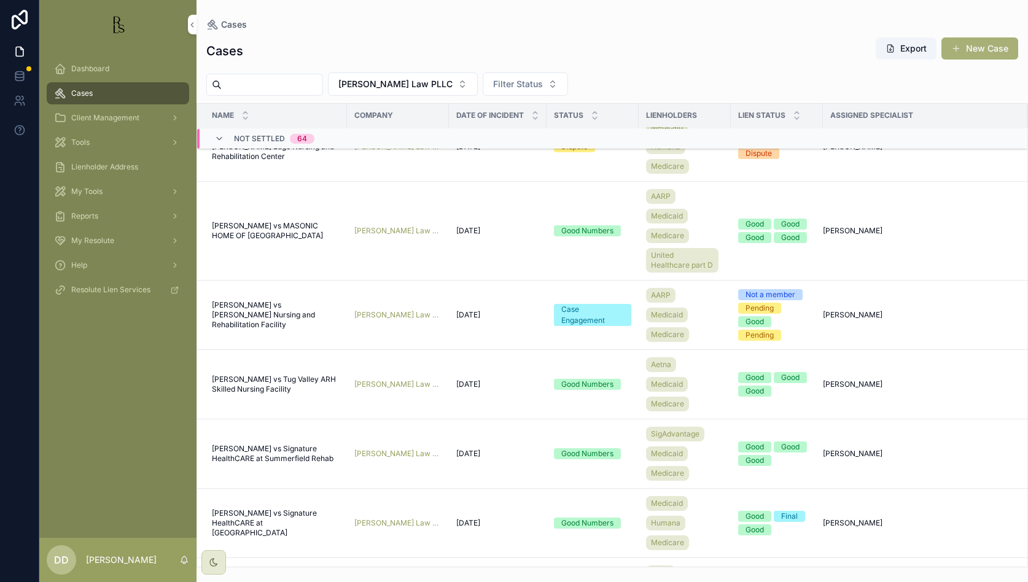
click at [251, 305] on span "[PERSON_NAME] vs [PERSON_NAME] Nursing and Rehabilitation Facility" at bounding box center [276, 314] width 128 height 29
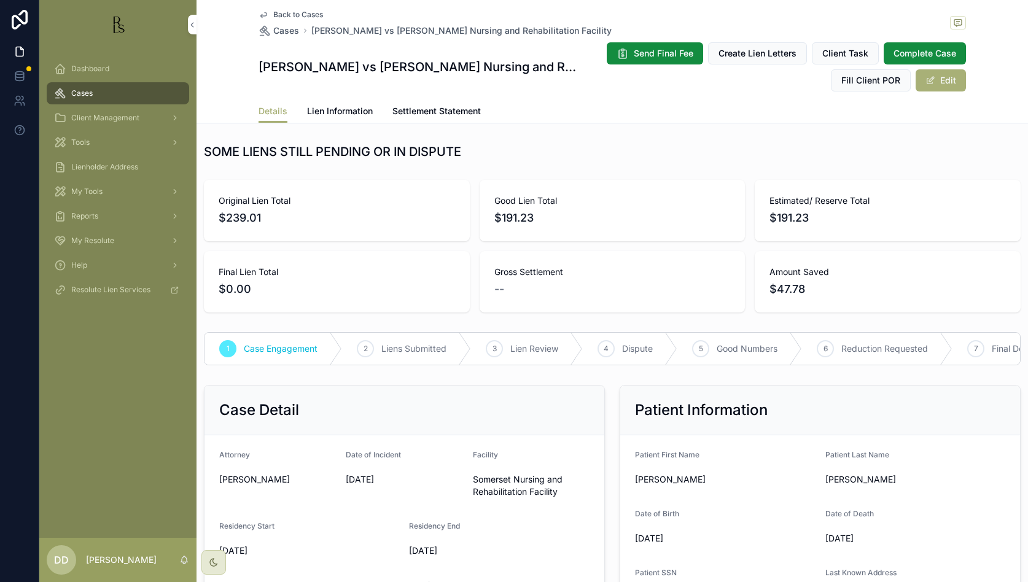
click at [637, 83] on button "Edit" at bounding box center [941, 80] width 50 height 22
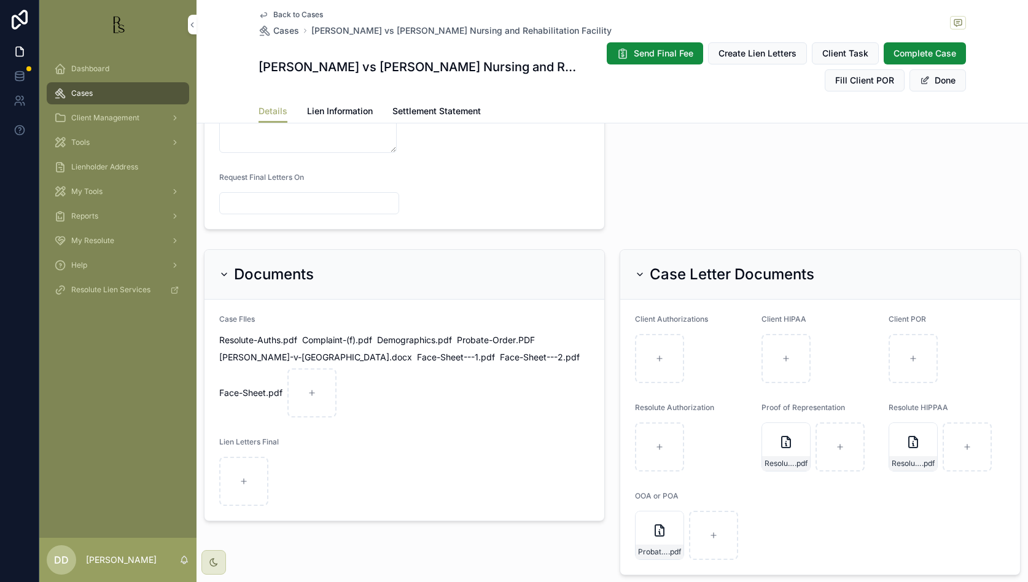
scroll to position [691, 0]
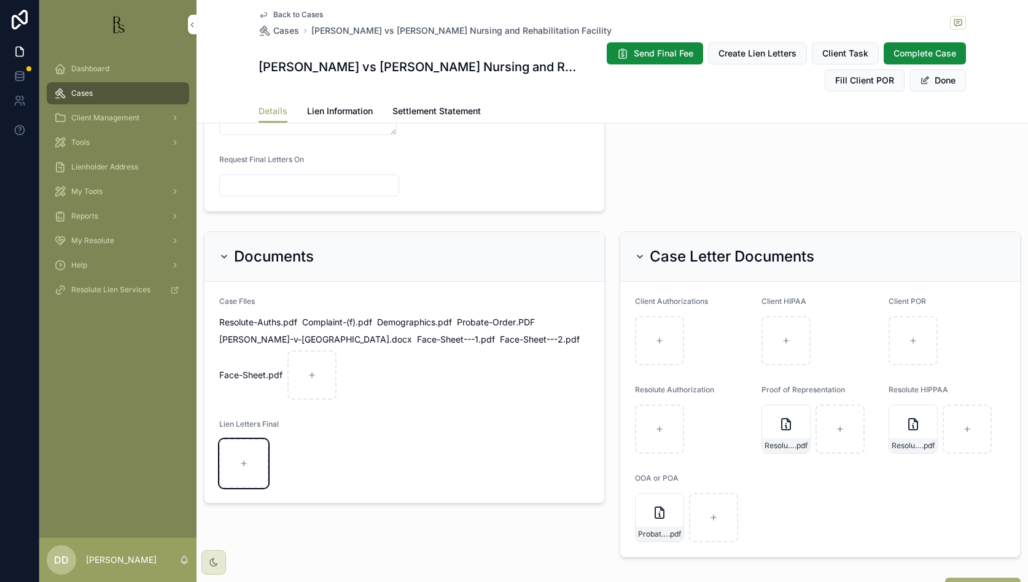
click at [238, 465] on div "scrollable content" at bounding box center [243, 463] width 49 height 49
type input "**********"
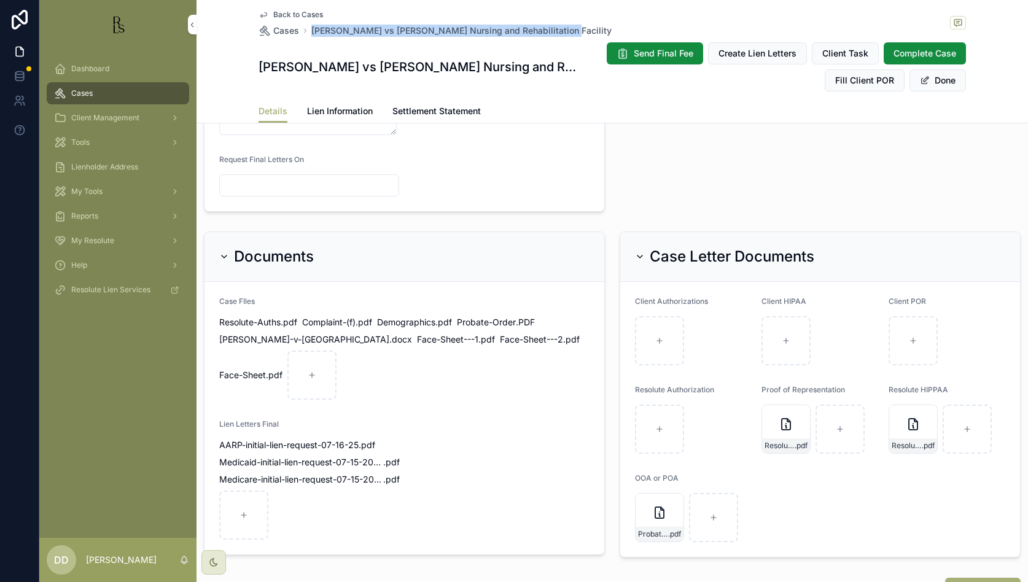
drag, startPoint x: 550, startPoint y: 29, endPoint x: 307, endPoint y: 31, distance: 243.3
click at [307, 31] on div "Back to Cases Cases [PERSON_NAME] vs Somerset Nursing and Rehabilitation Facili…" at bounding box center [613, 23] width 708 height 27
copy span "[PERSON_NAME] vs [PERSON_NAME] Nursing and Rehabilitation Facility"
click at [290, 15] on span "Back to Cases" at bounding box center [298, 15] width 50 height 10
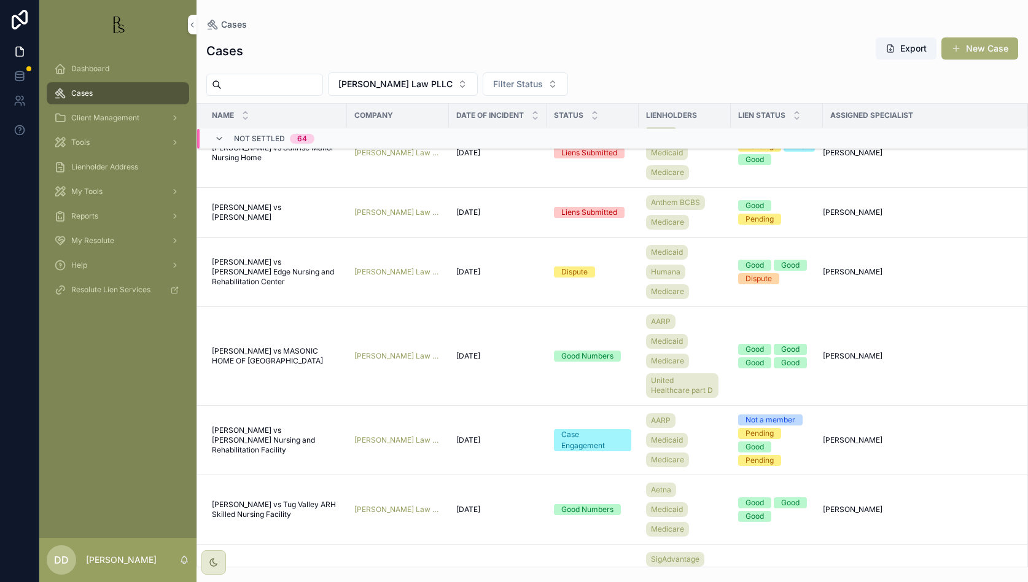
scroll to position [946, 0]
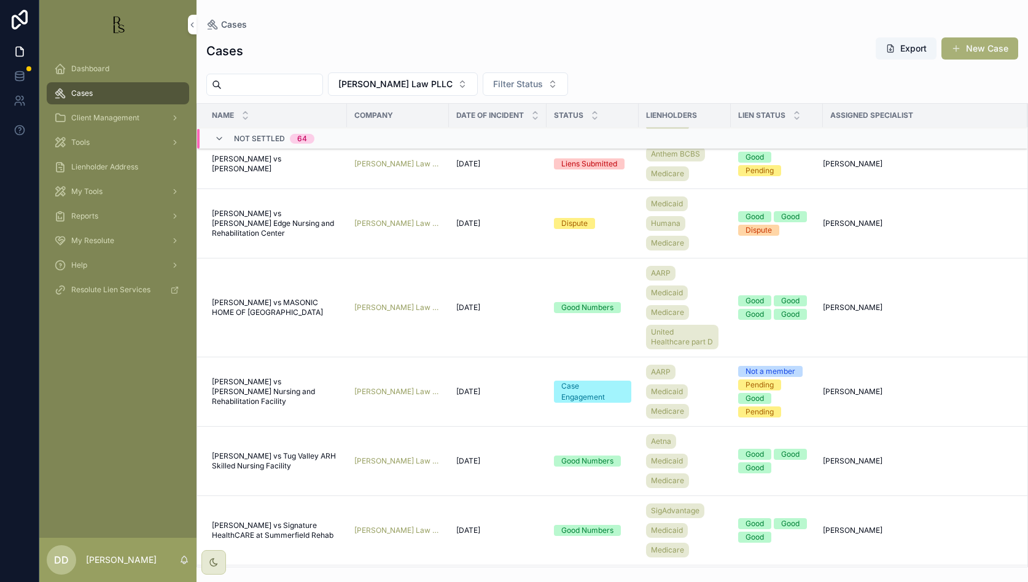
click at [259, 460] on span "[PERSON_NAME] vs Tug Valley ARH Skilled Nursing Facility" at bounding box center [276, 462] width 128 height 20
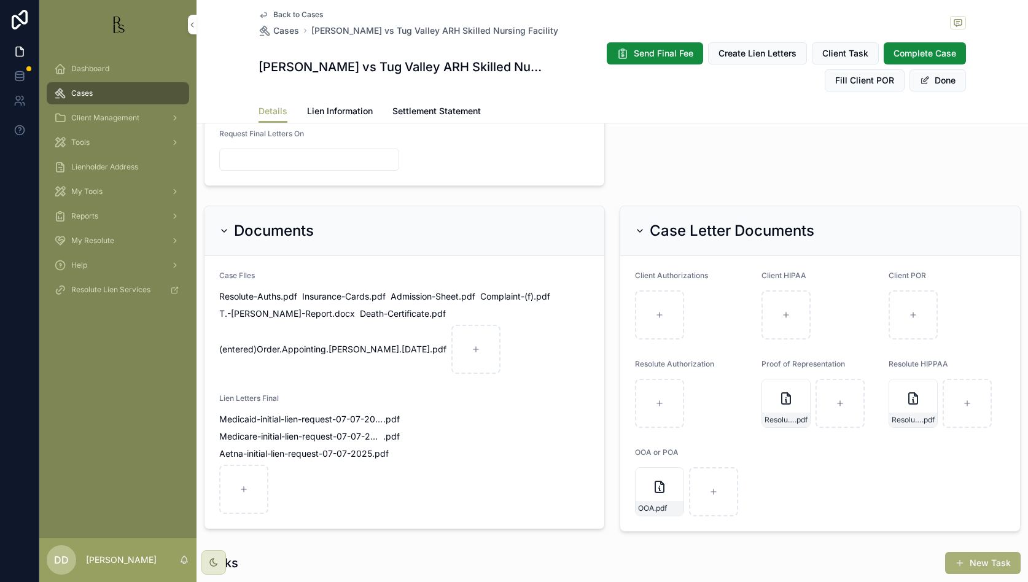
scroll to position [922, 0]
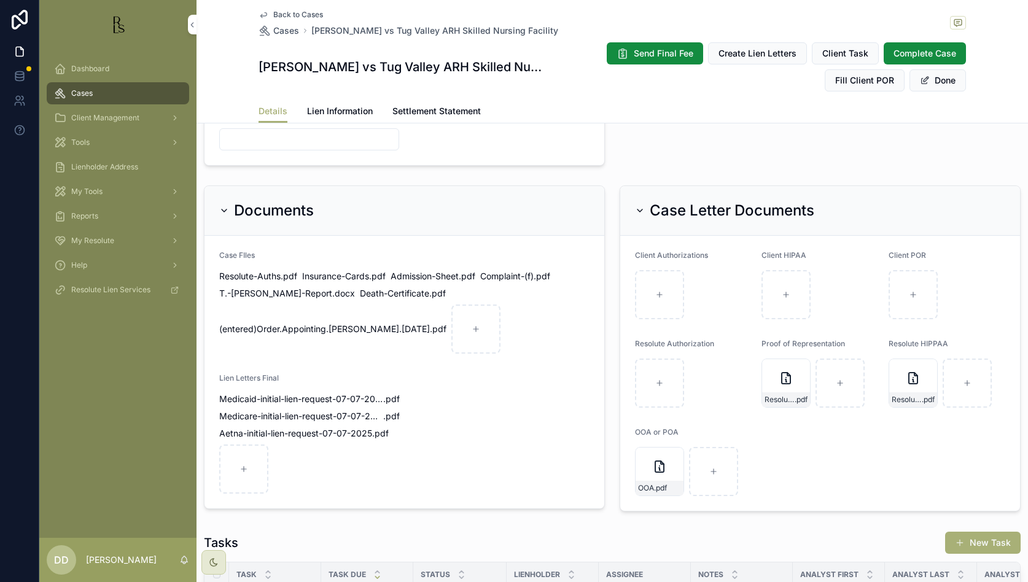
click at [304, 15] on span "Back to Cases" at bounding box center [298, 15] width 50 height 10
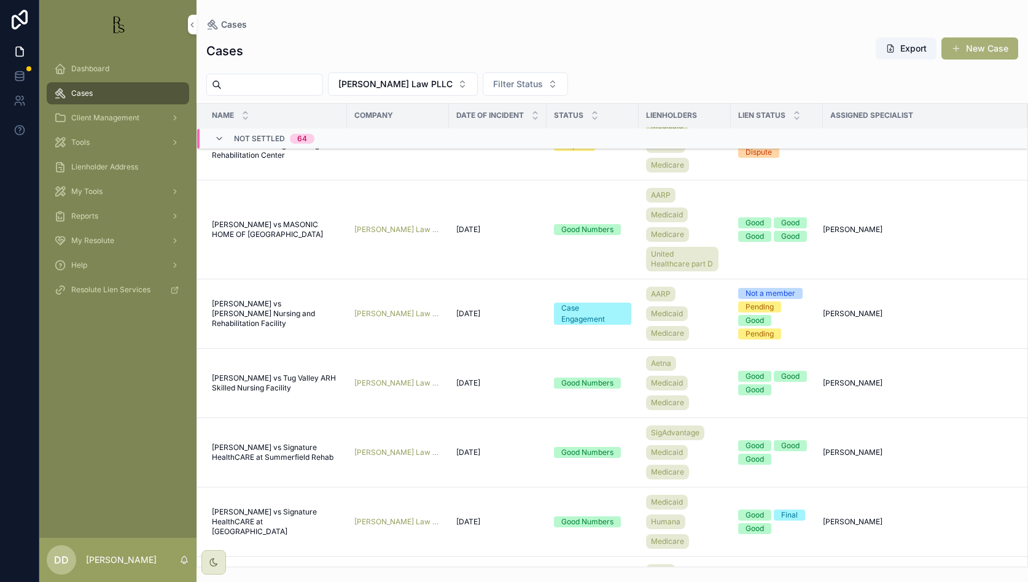
scroll to position [1022, 0]
click at [251, 378] on span "[PERSON_NAME] vs Tug Valley ARH Skilled Nursing Facility" at bounding box center [276, 385] width 128 height 20
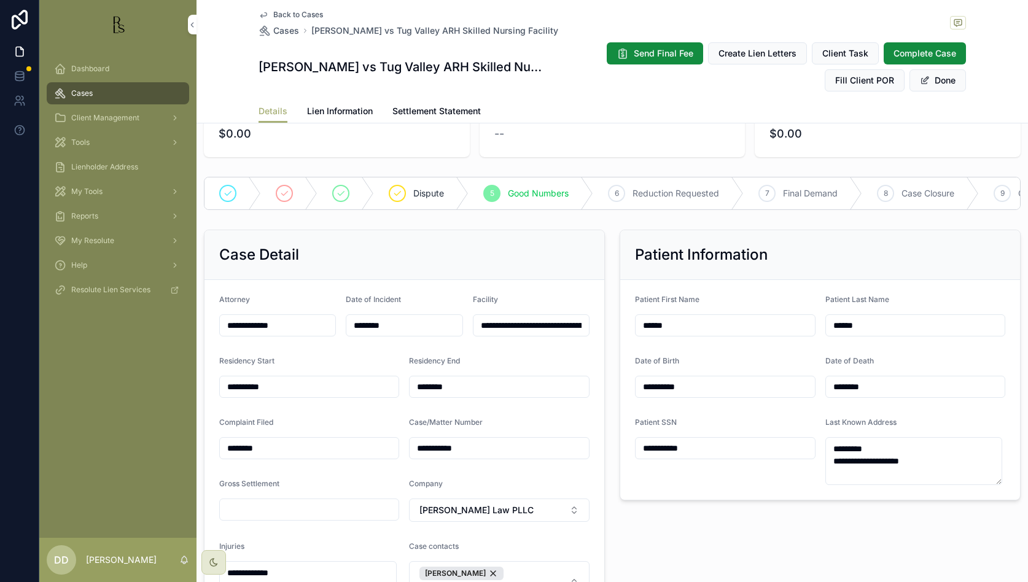
scroll to position [154, 0]
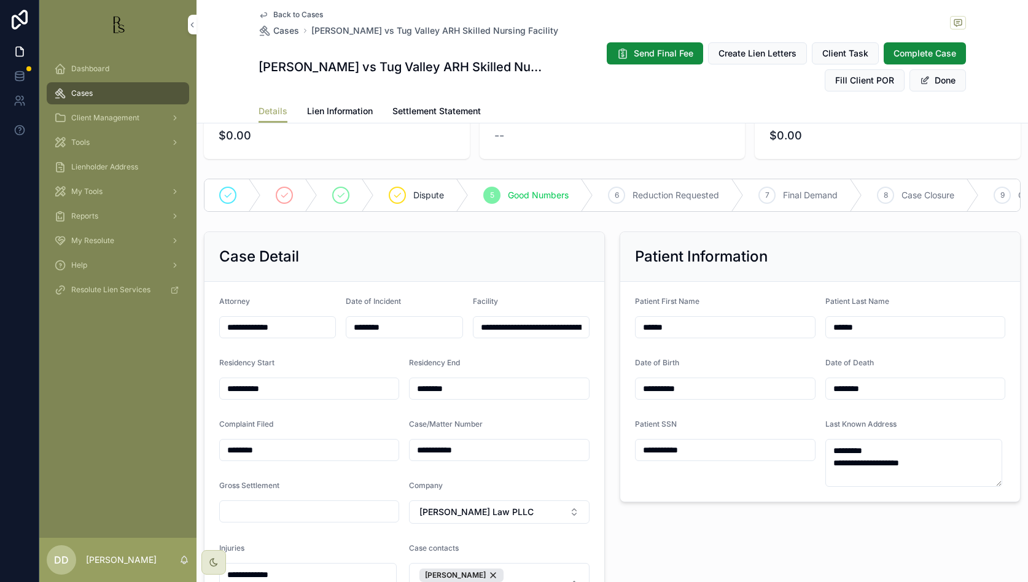
click at [305, 17] on span "Back to Cases" at bounding box center [298, 15] width 50 height 10
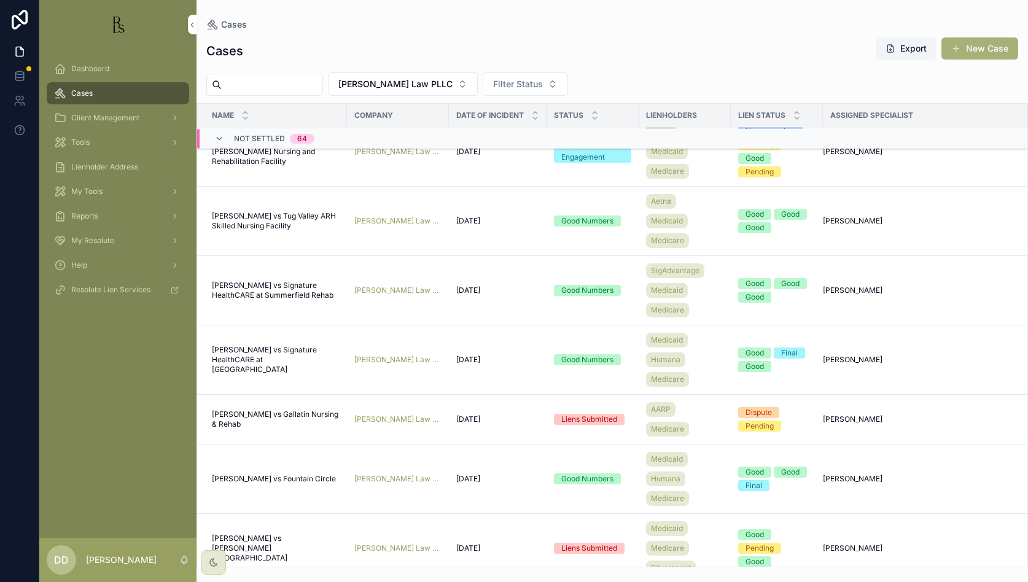
scroll to position [1099, 0]
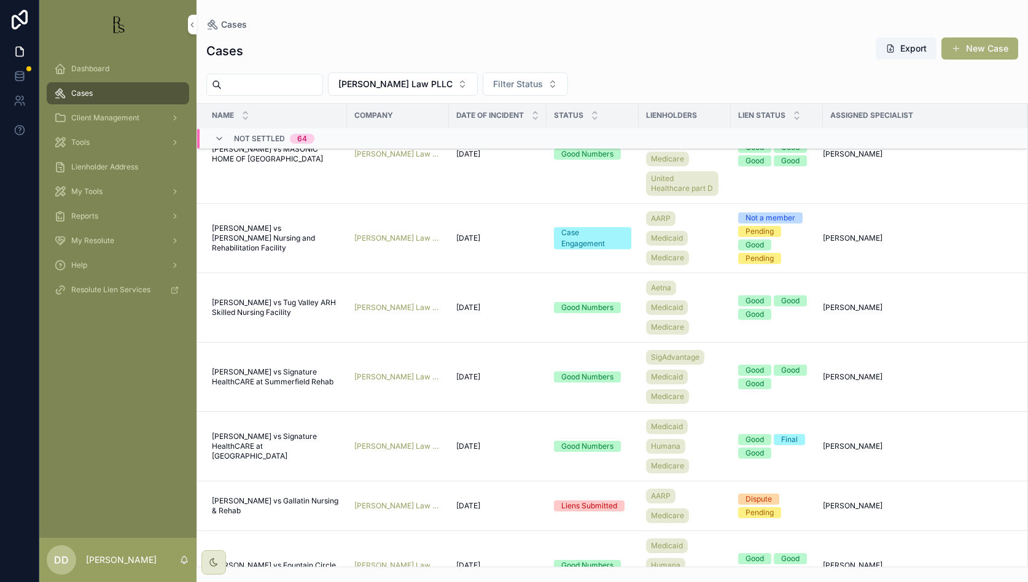
click at [250, 375] on span "[PERSON_NAME] vs Signature HealthCARE at Summerfield Rehab" at bounding box center [276, 377] width 128 height 20
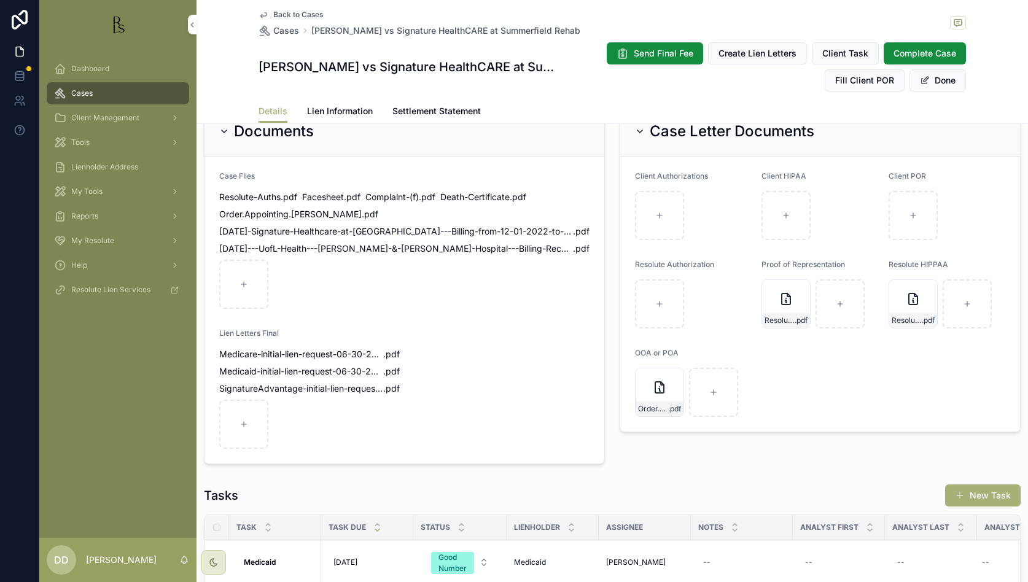
scroll to position [768, 0]
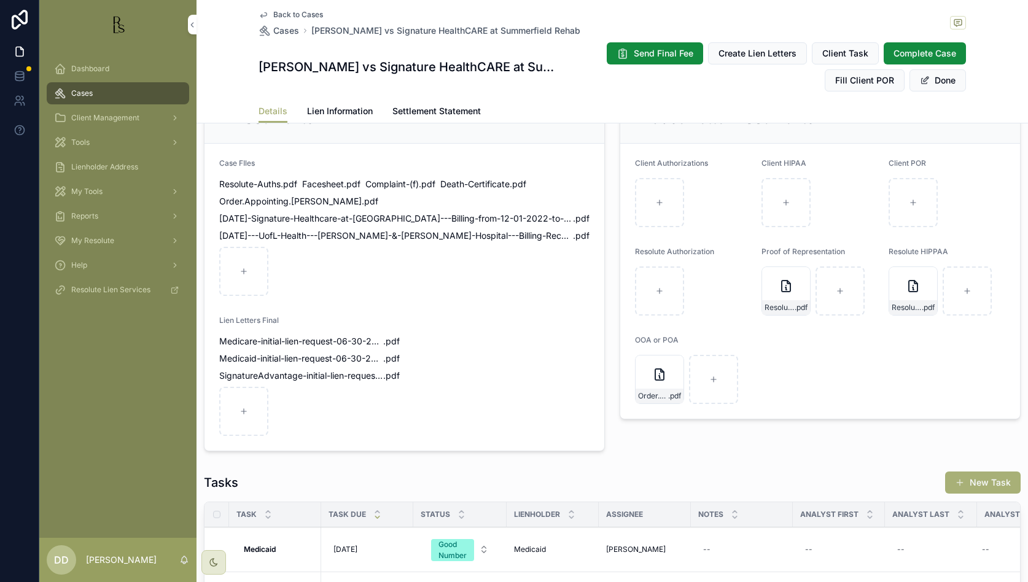
click at [293, 16] on span "Back to Cases" at bounding box center [298, 15] width 50 height 10
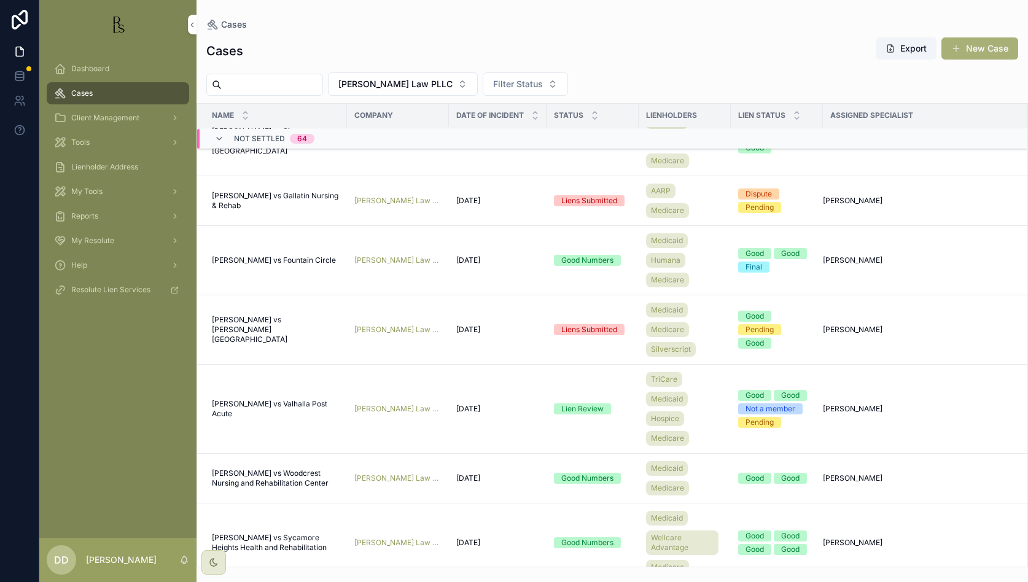
scroll to position [1253, 0]
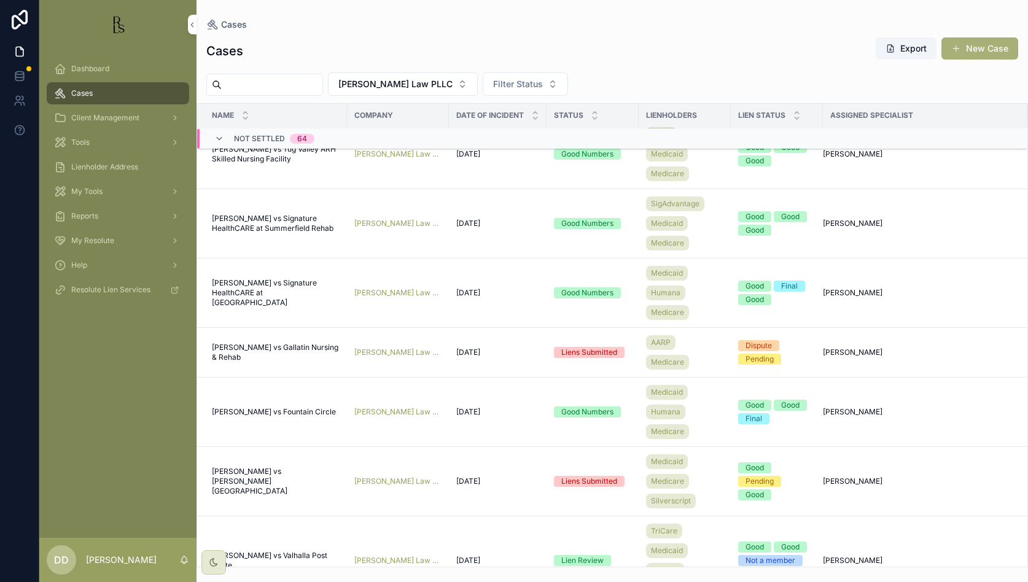
click at [248, 296] on span "[PERSON_NAME] vs Signature HealthCARE at [GEOGRAPHIC_DATA]" at bounding box center [276, 292] width 128 height 29
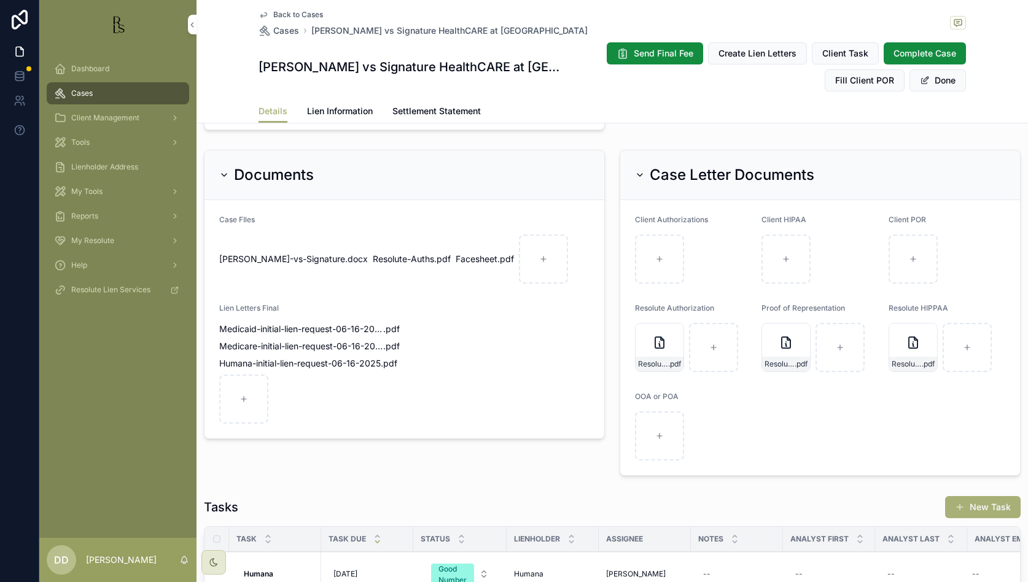
scroll to position [845, 0]
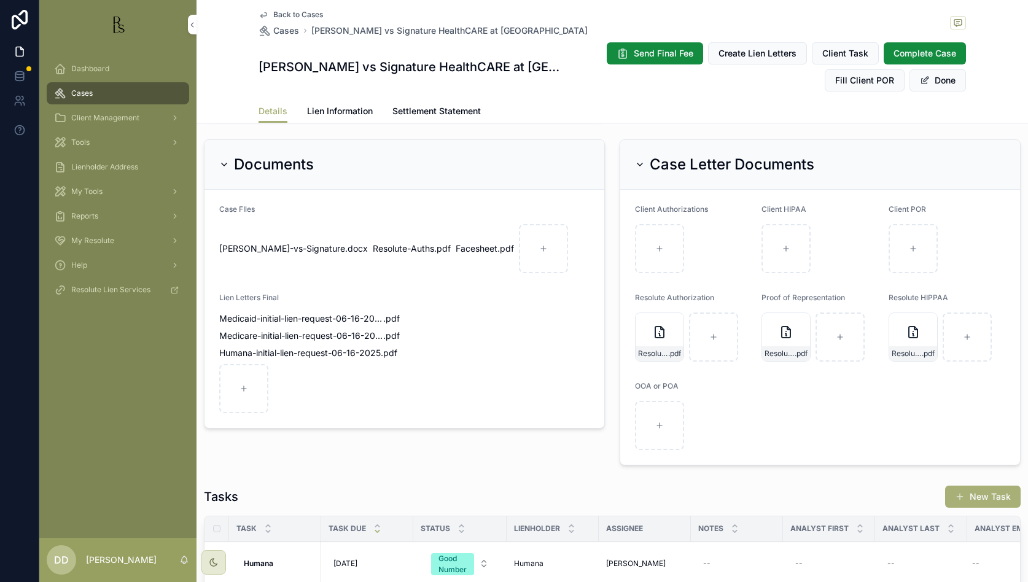
click at [293, 15] on span "Back to Cases" at bounding box center [298, 15] width 50 height 10
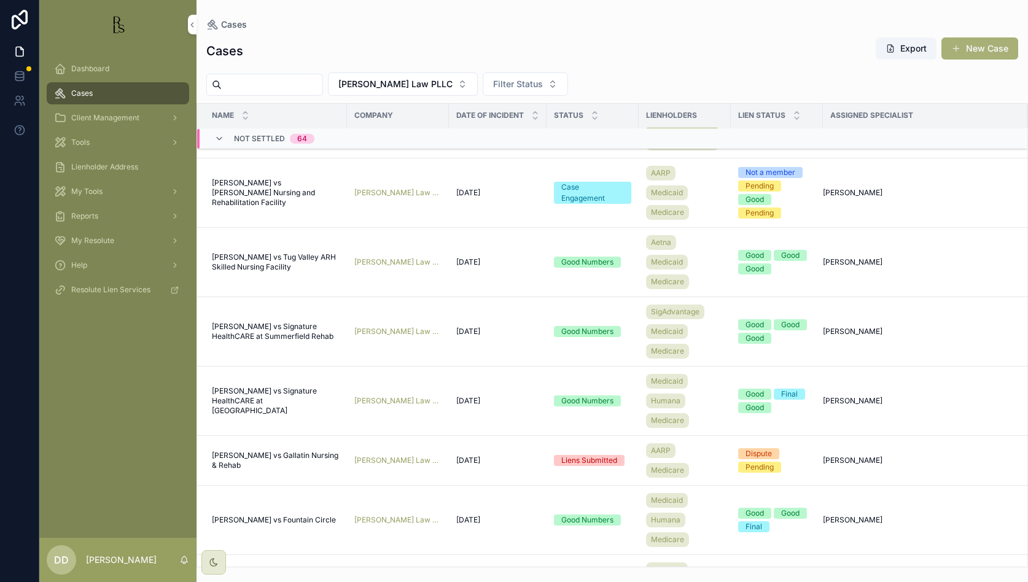
scroll to position [1253, 0]
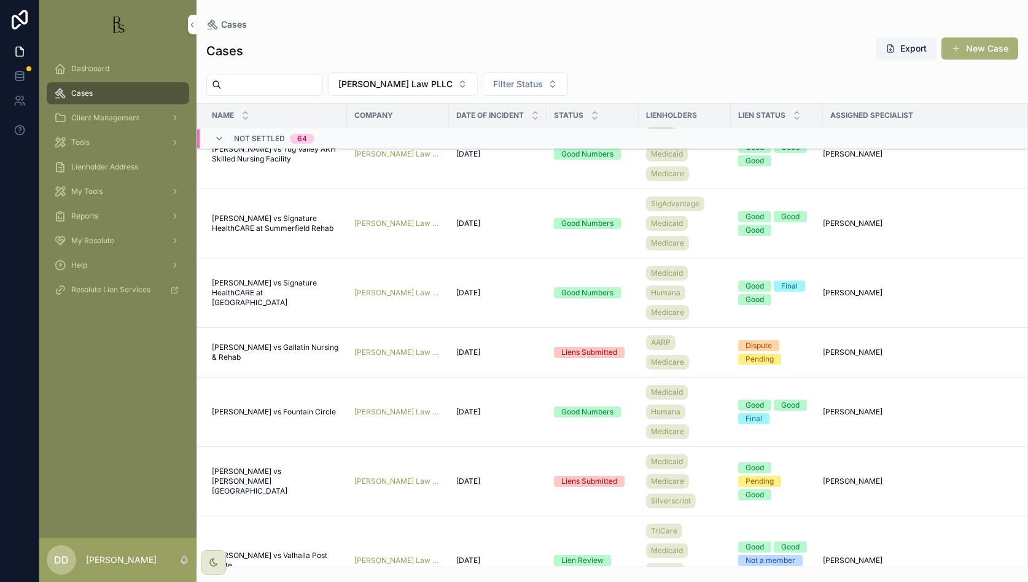
click at [243, 344] on span "[PERSON_NAME] vs Gallatin Nursing & Rehab" at bounding box center [276, 353] width 128 height 20
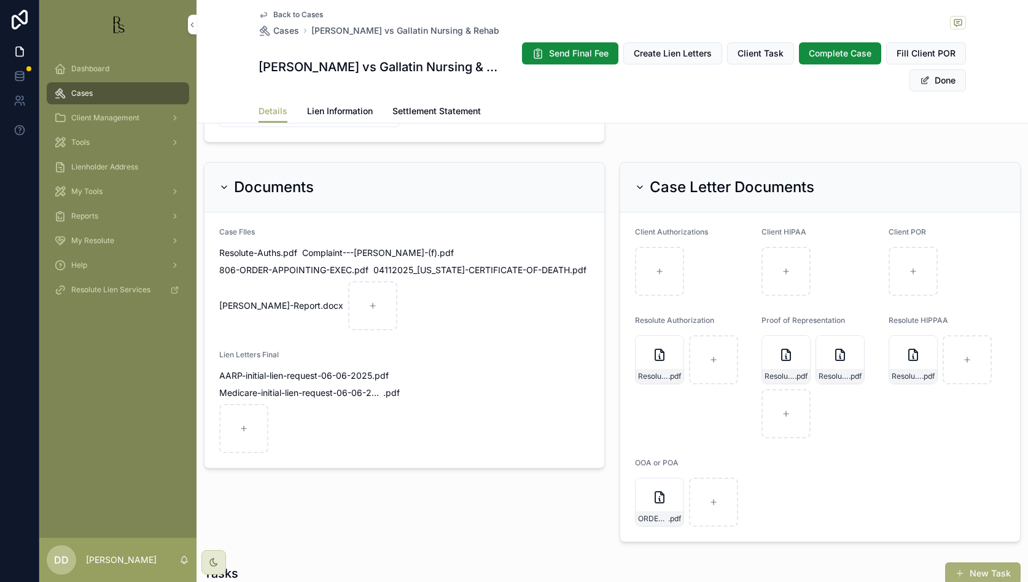
scroll to position [768, 0]
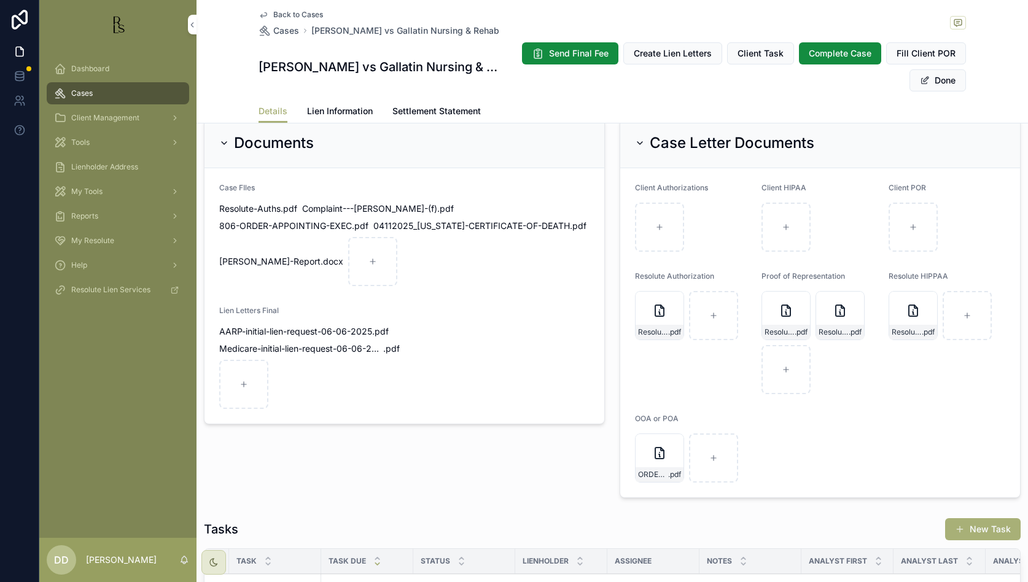
click at [283, 15] on span "Back to Cases" at bounding box center [298, 15] width 50 height 10
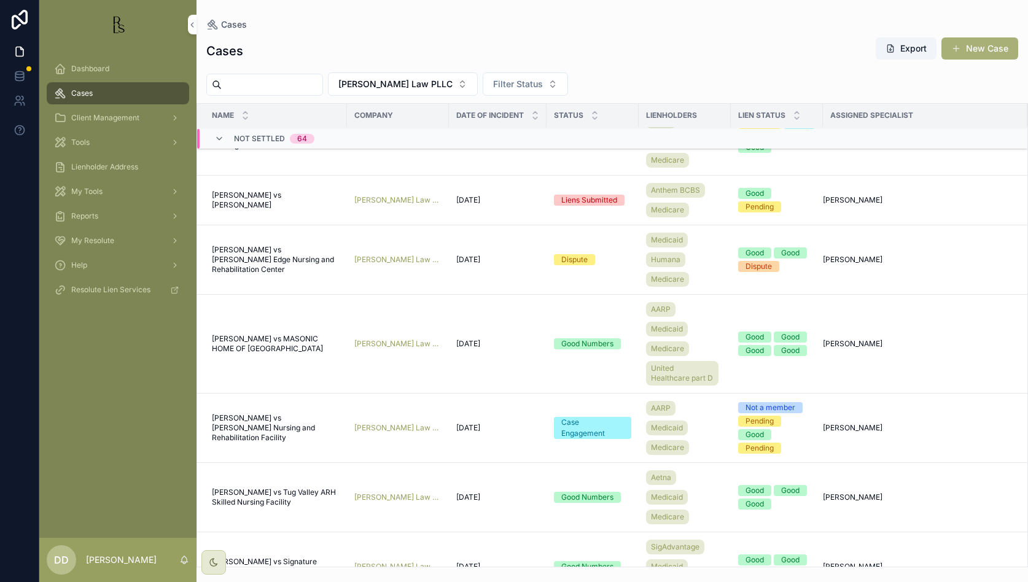
scroll to position [1099, 0]
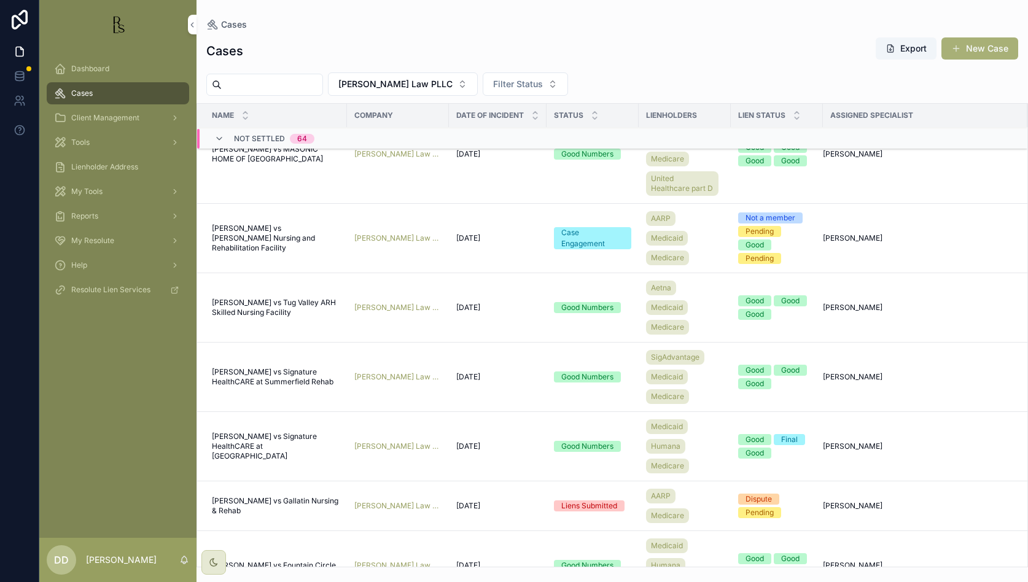
click at [223, 465] on span "[PERSON_NAME] vs Gallatin Nursing & Rehab" at bounding box center [276, 506] width 128 height 20
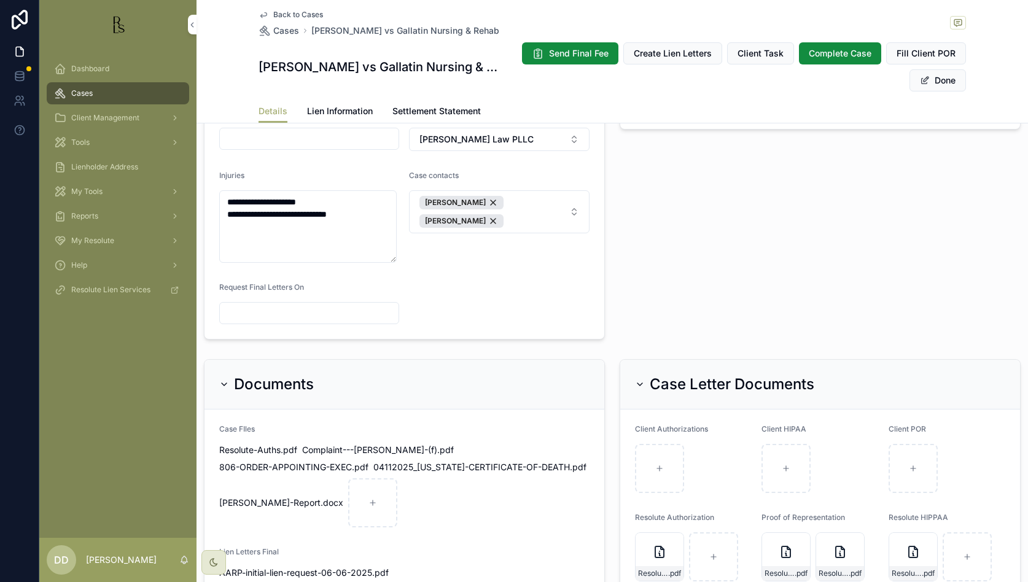
scroll to position [614, 0]
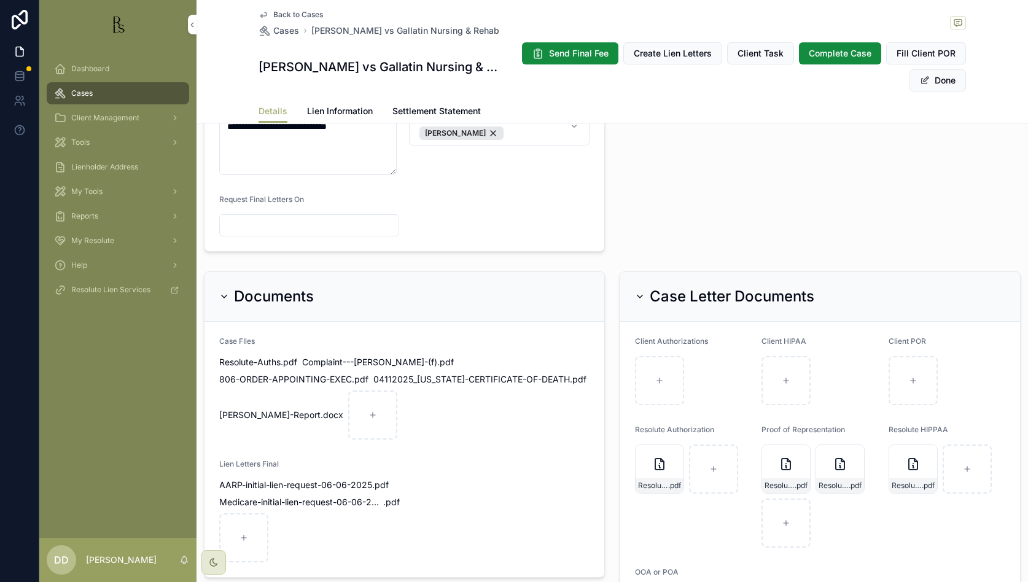
click at [298, 14] on span "Back to Cases" at bounding box center [298, 15] width 50 height 10
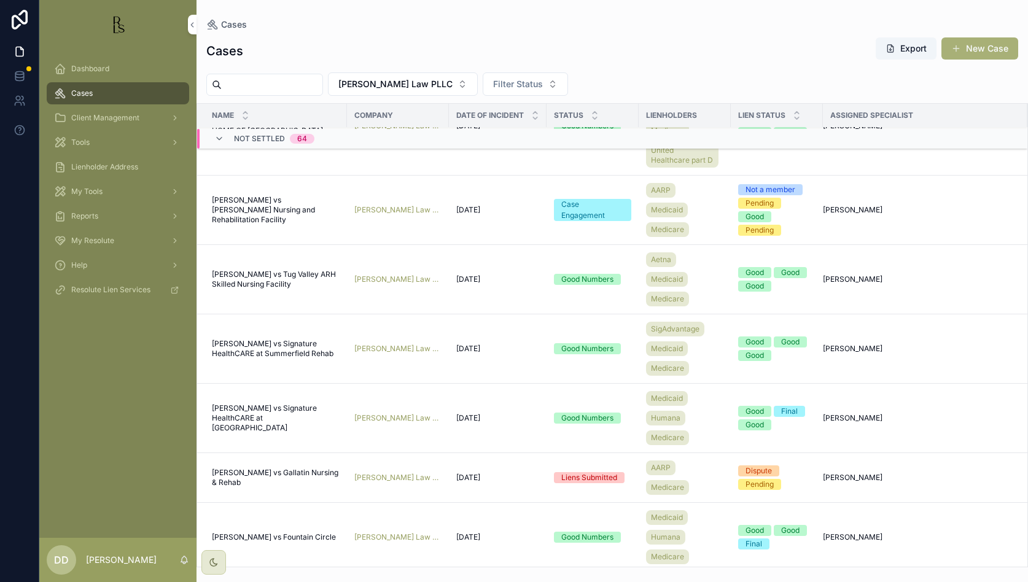
scroll to position [1176, 0]
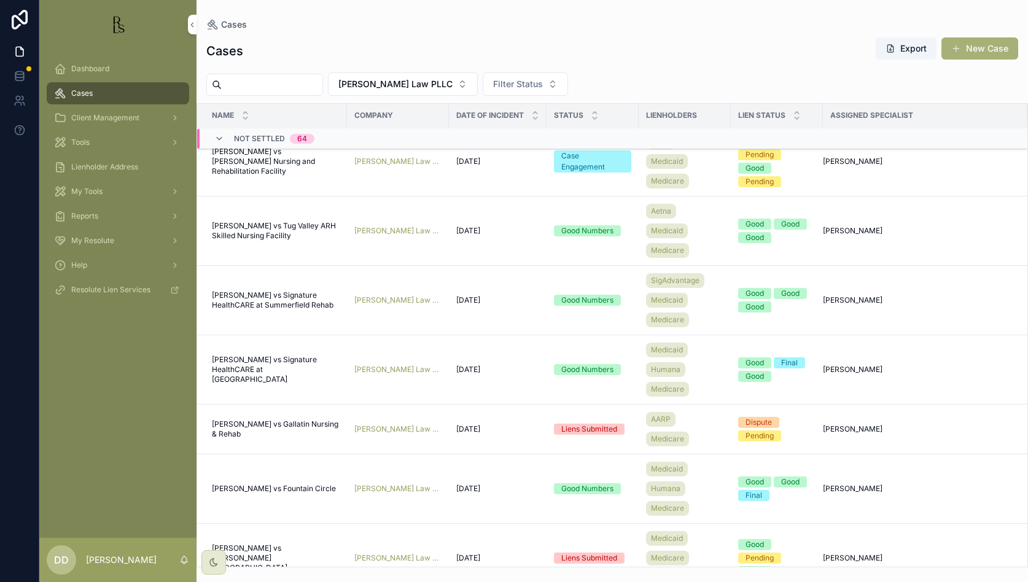
click at [264, 465] on span "[PERSON_NAME] vs Fountain Circle" at bounding box center [274, 489] width 124 height 10
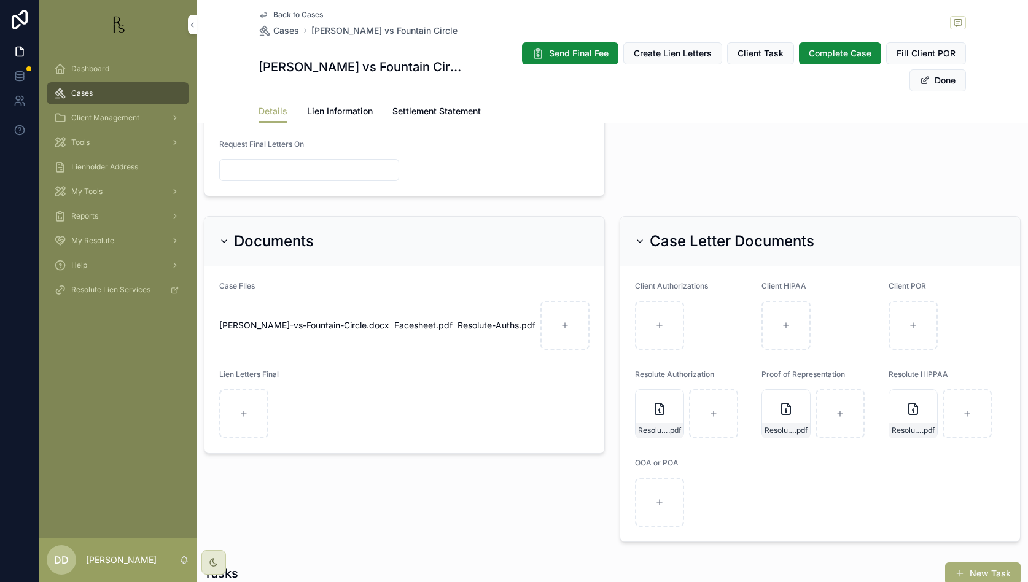
scroll to position [845, 0]
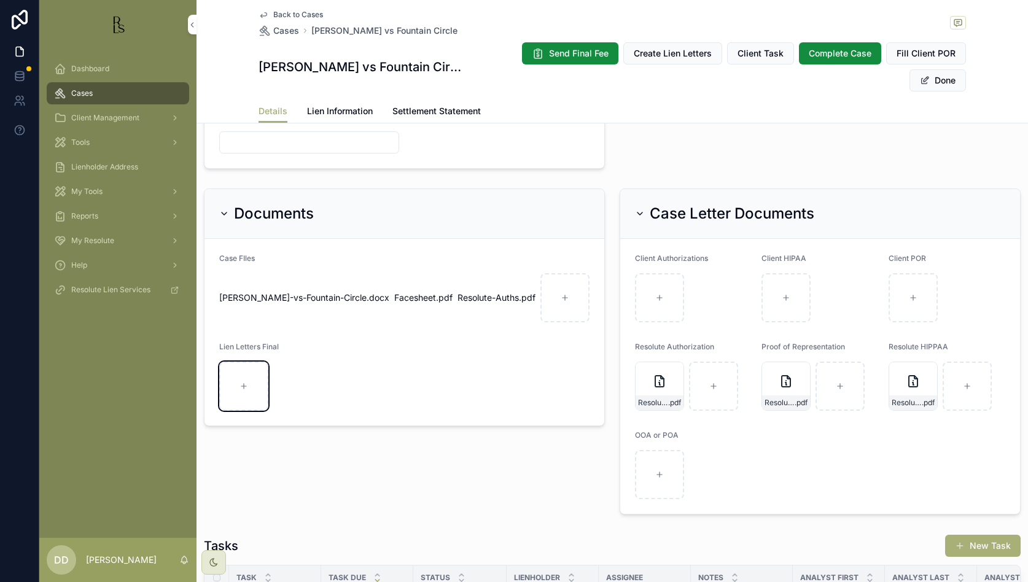
click at [241, 389] on div "scrollable content" at bounding box center [243, 386] width 49 height 49
type input "**********"
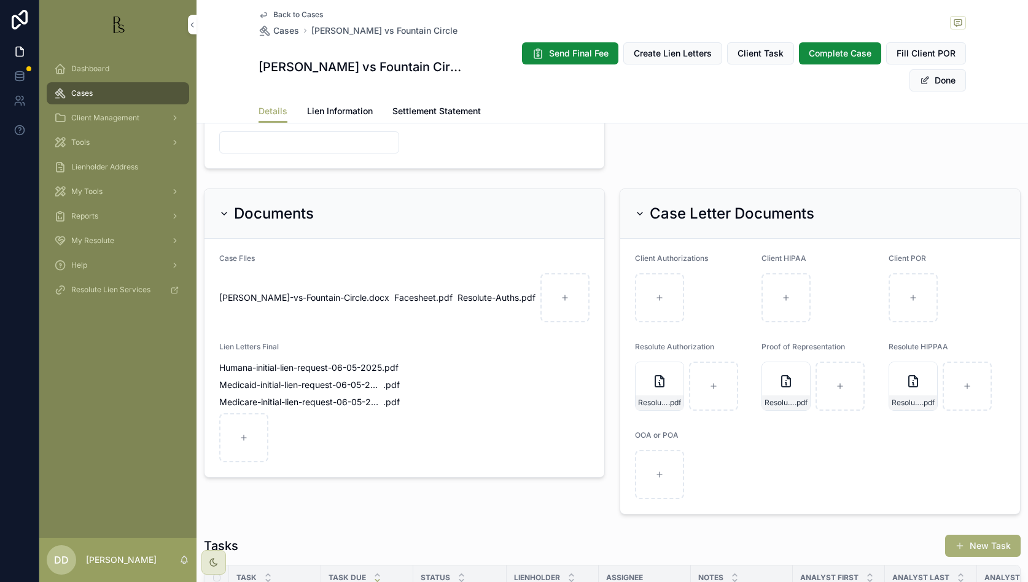
click at [637, 86] on button "Done" at bounding box center [938, 80] width 57 height 22
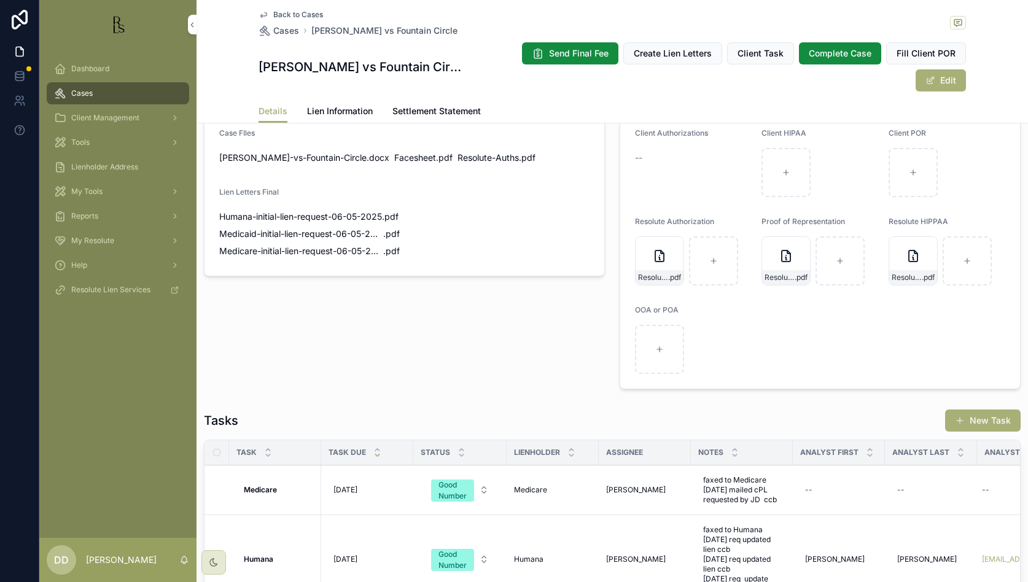
scroll to position [807, 0]
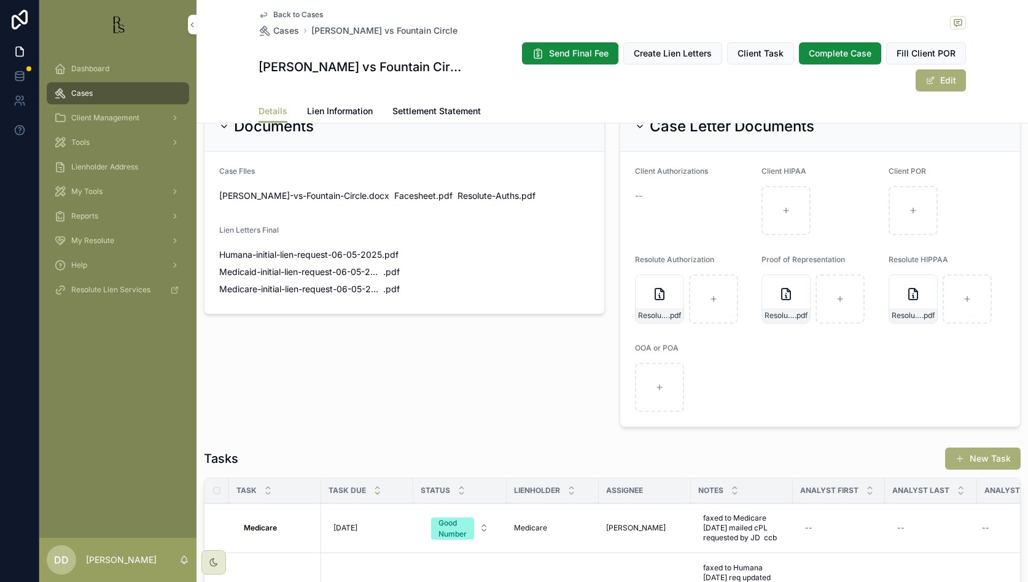
drag, startPoint x: 455, startPoint y: 29, endPoint x: 307, endPoint y: 27, distance: 148.7
click at [307, 27] on div "Back to Cases Cases [PERSON_NAME] vs Fountain Circle" at bounding box center [613, 23] width 708 height 27
copy span "[PERSON_NAME] vs Fountain Circle"
